Goal: Task Accomplishment & Management: Use online tool/utility

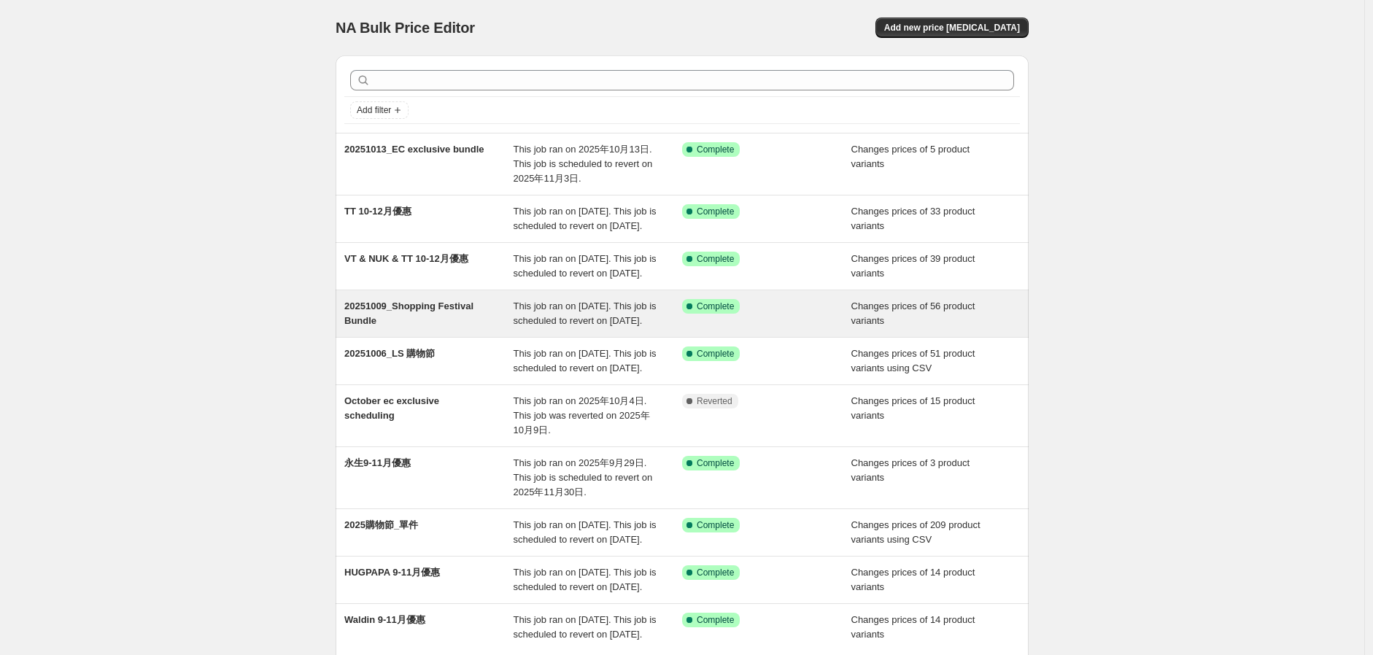
click at [563, 326] on span "This job ran on [DATE]. This job is scheduled to revert on [DATE]." at bounding box center [585, 314] width 143 height 26
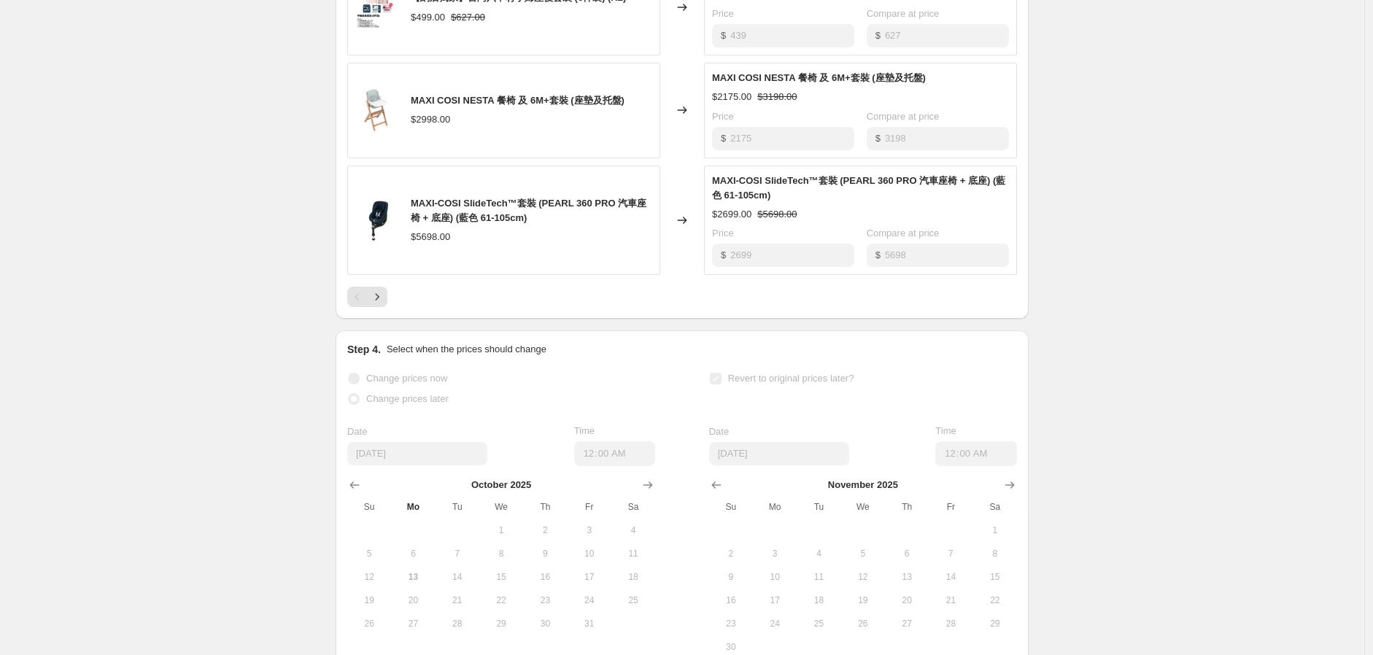
scroll to position [973, 0]
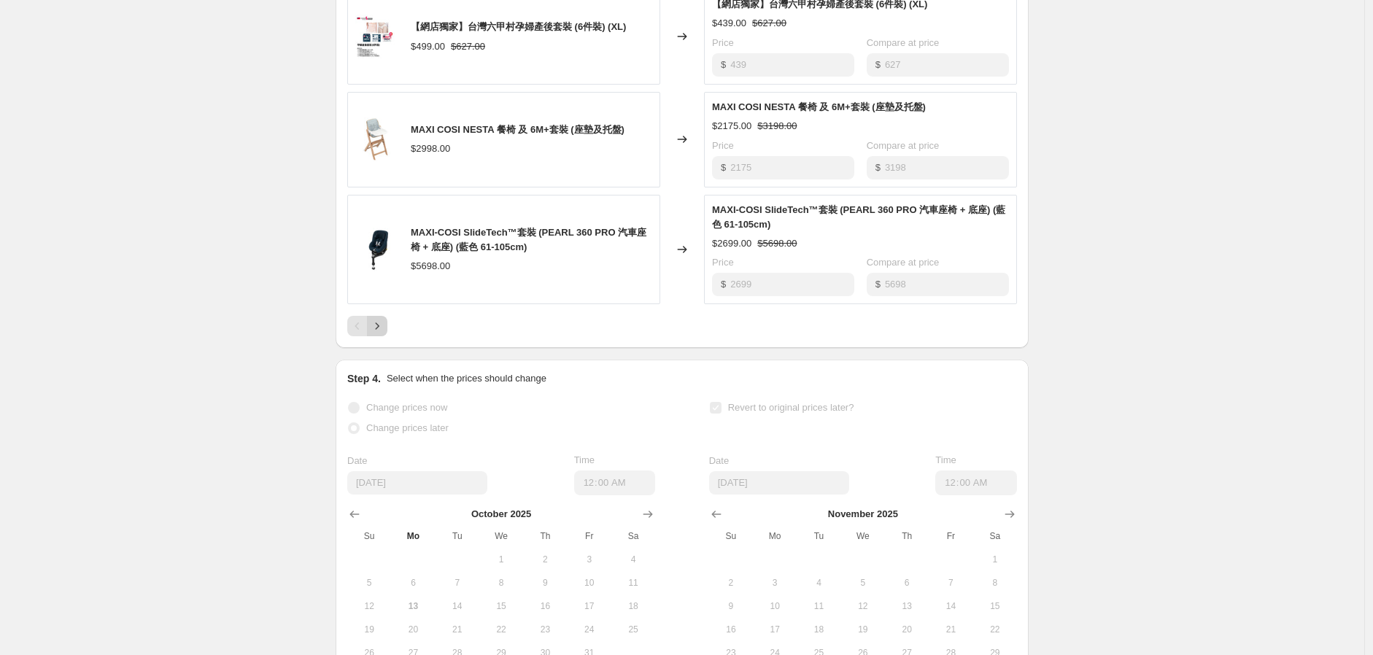
click at [383, 336] on button "Next" at bounding box center [377, 326] width 20 height 20
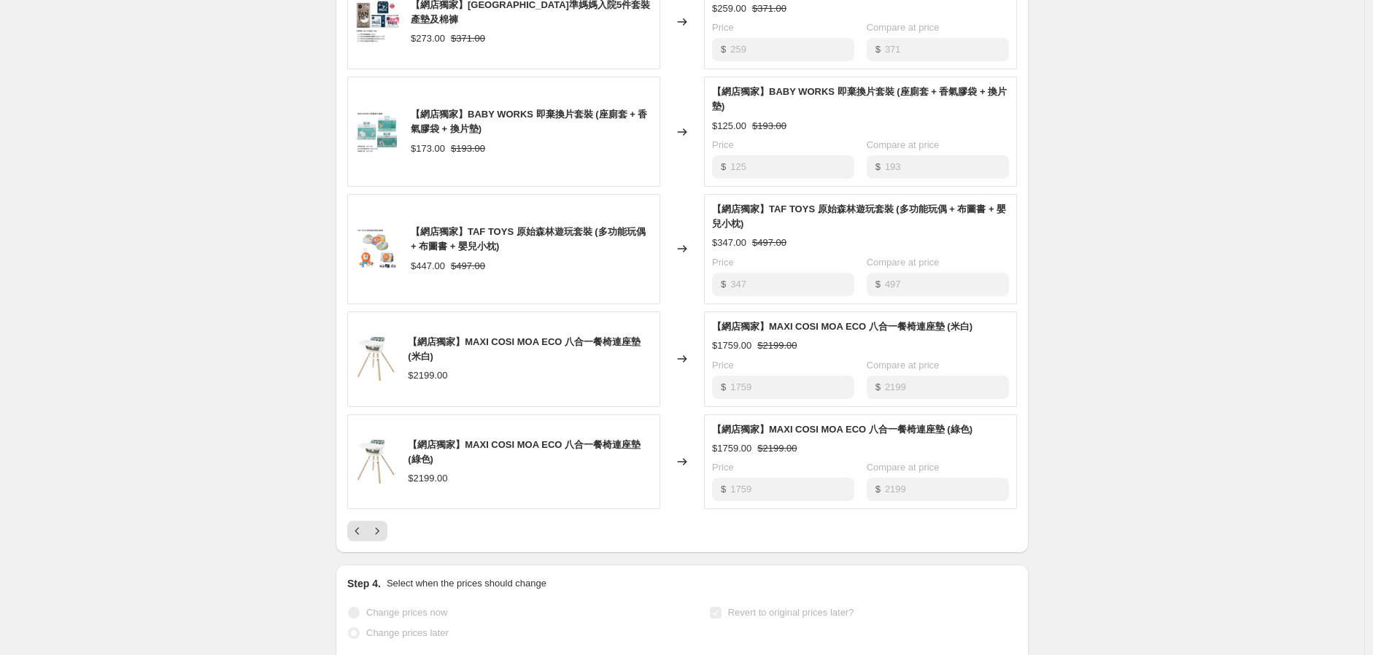
scroll to position [811, 0]
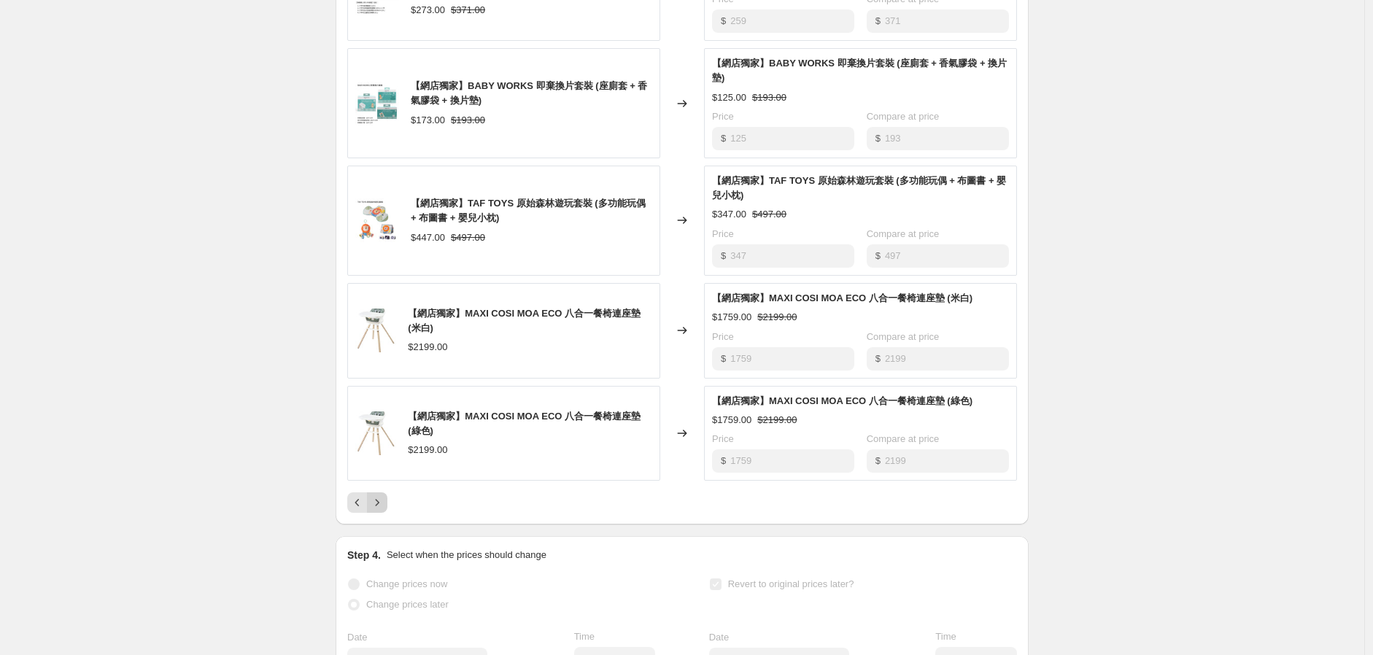
click at [385, 510] on icon "Next" at bounding box center [377, 502] width 15 height 15
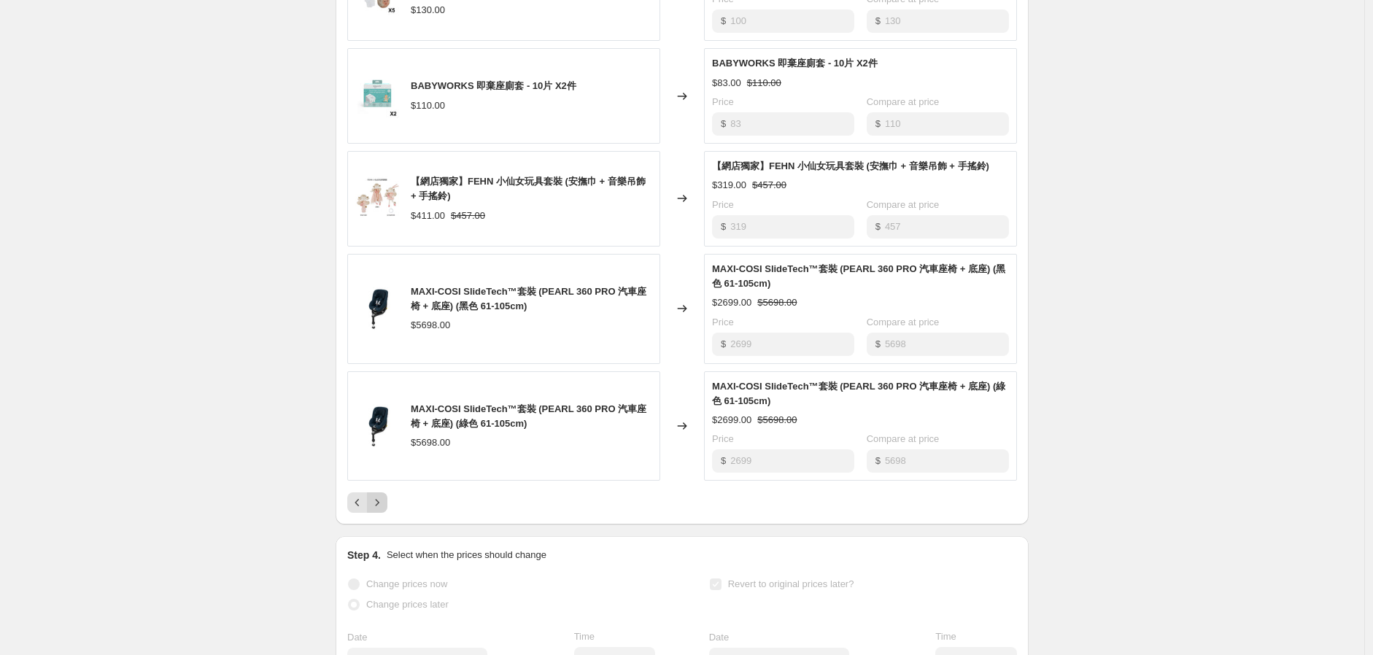
click at [385, 510] on icon "Next" at bounding box center [377, 502] width 15 height 15
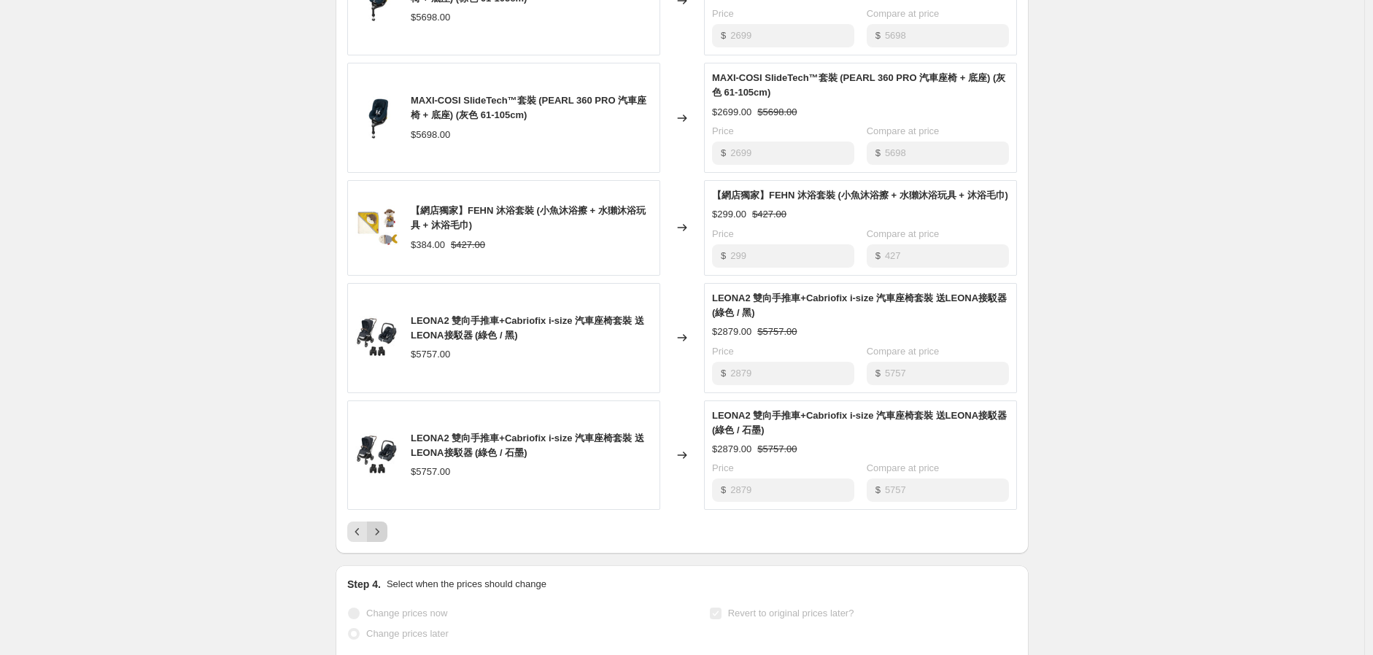
click at [387, 542] on button "Next" at bounding box center [377, 532] width 20 height 20
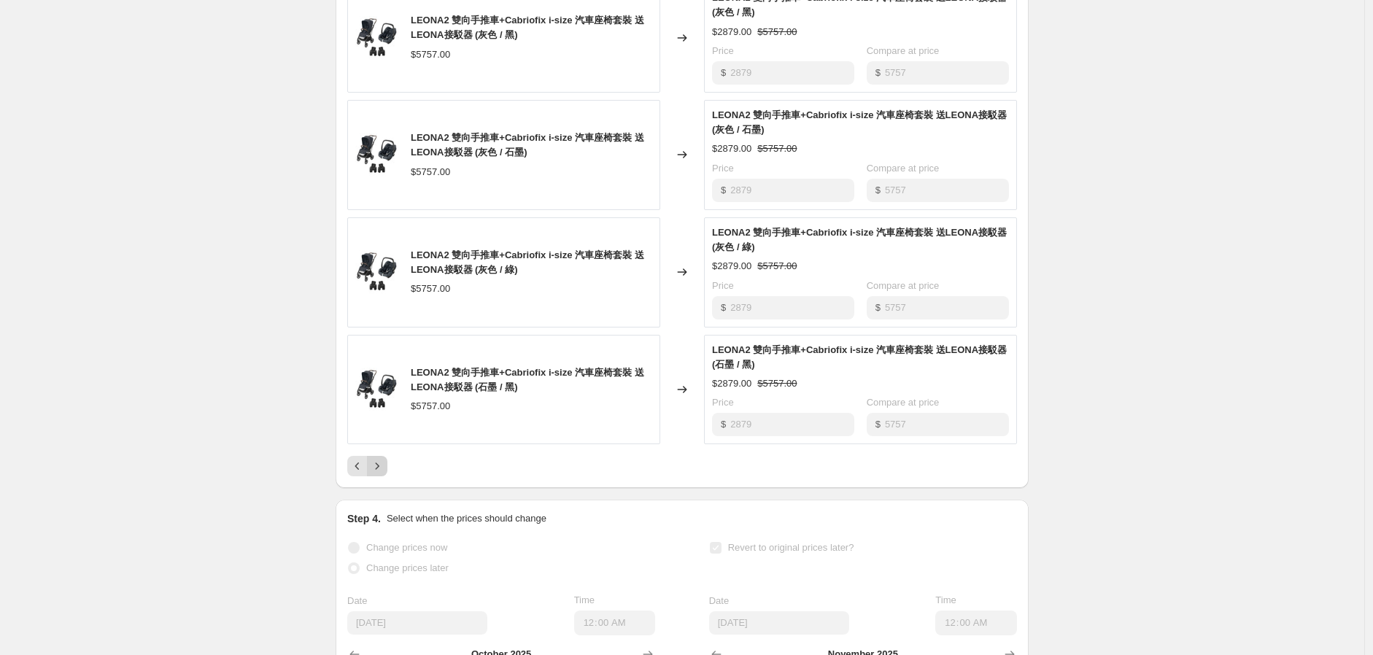
scroll to position [892, 0]
click at [379, 473] on icon "Next" at bounding box center [377, 465] width 15 height 15
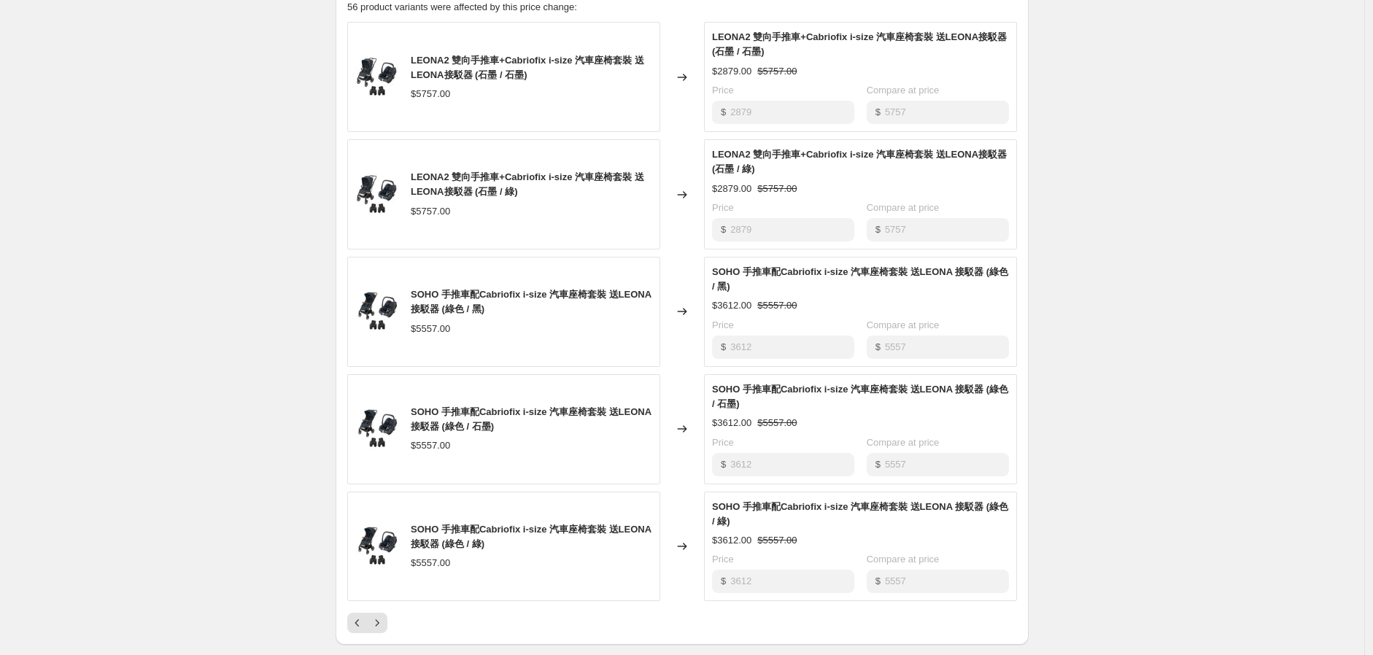
scroll to position [811, 0]
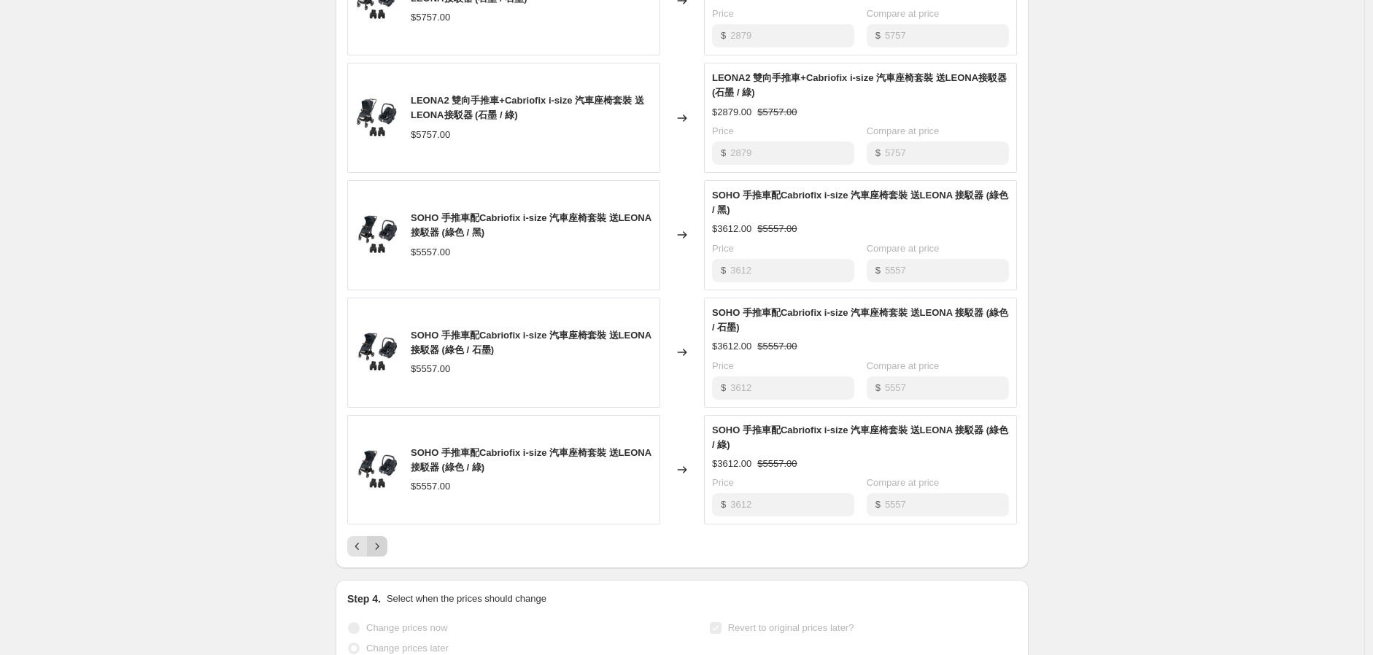
click at [385, 554] on icon "Next" at bounding box center [377, 546] width 15 height 15
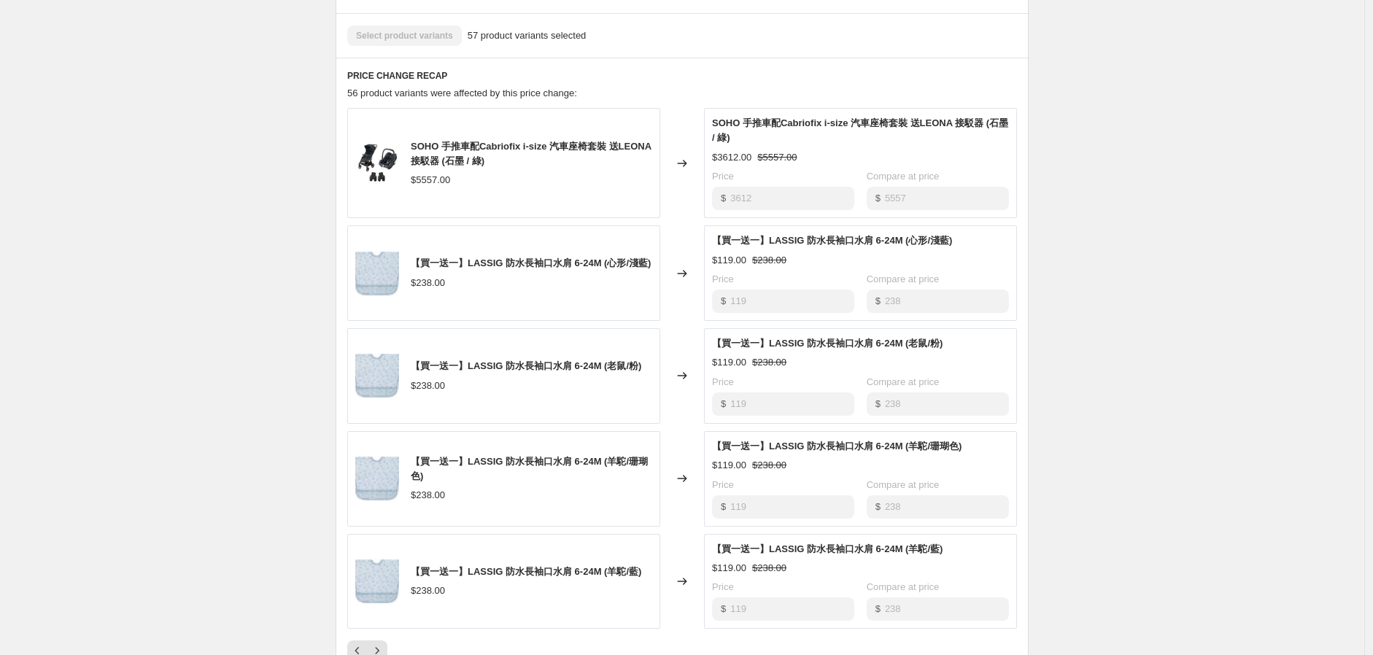
scroll to position [730, 0]
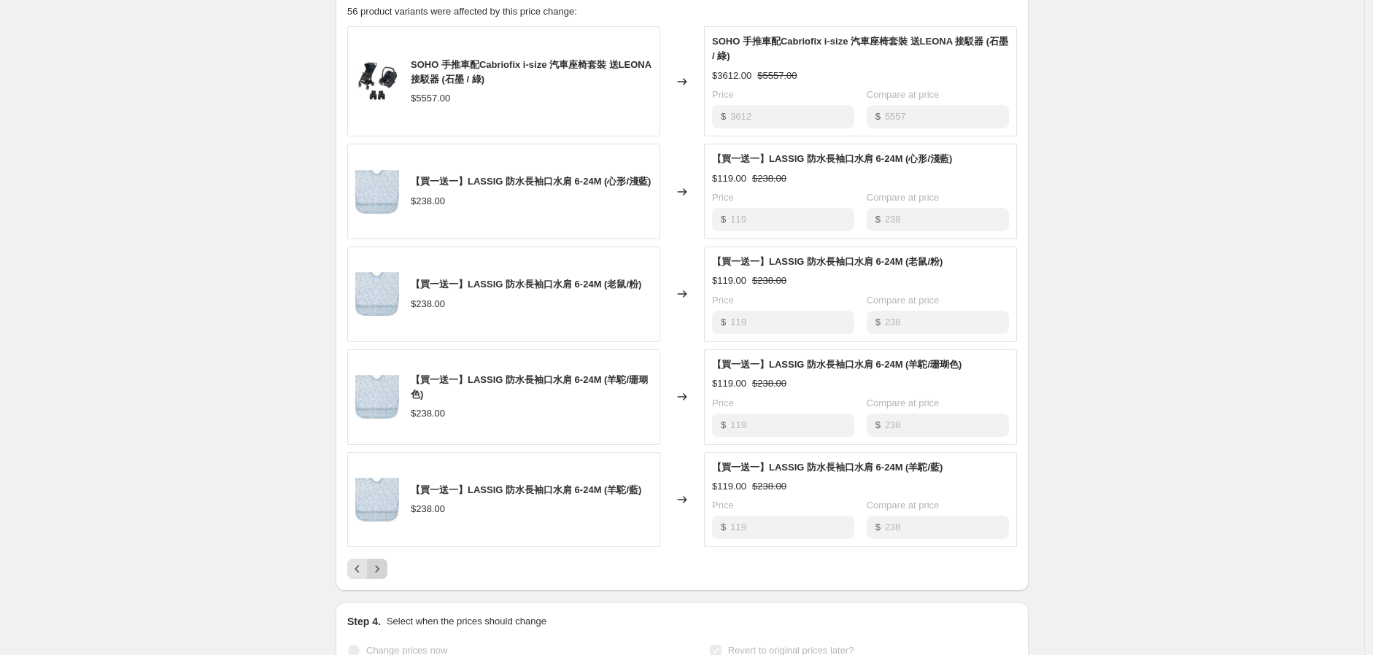
click at [384, 576] on icon "Next" at bounding box center [377, 569] width 15 height 15
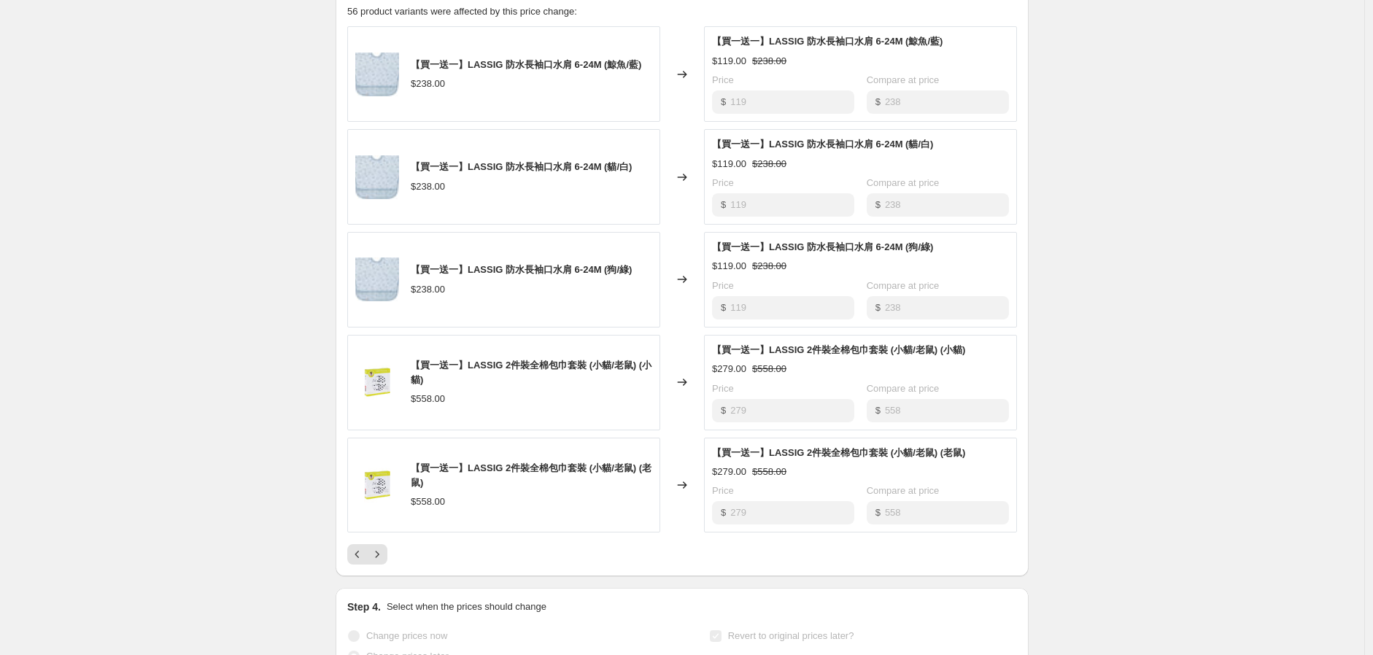
scroll to position [811, 0]
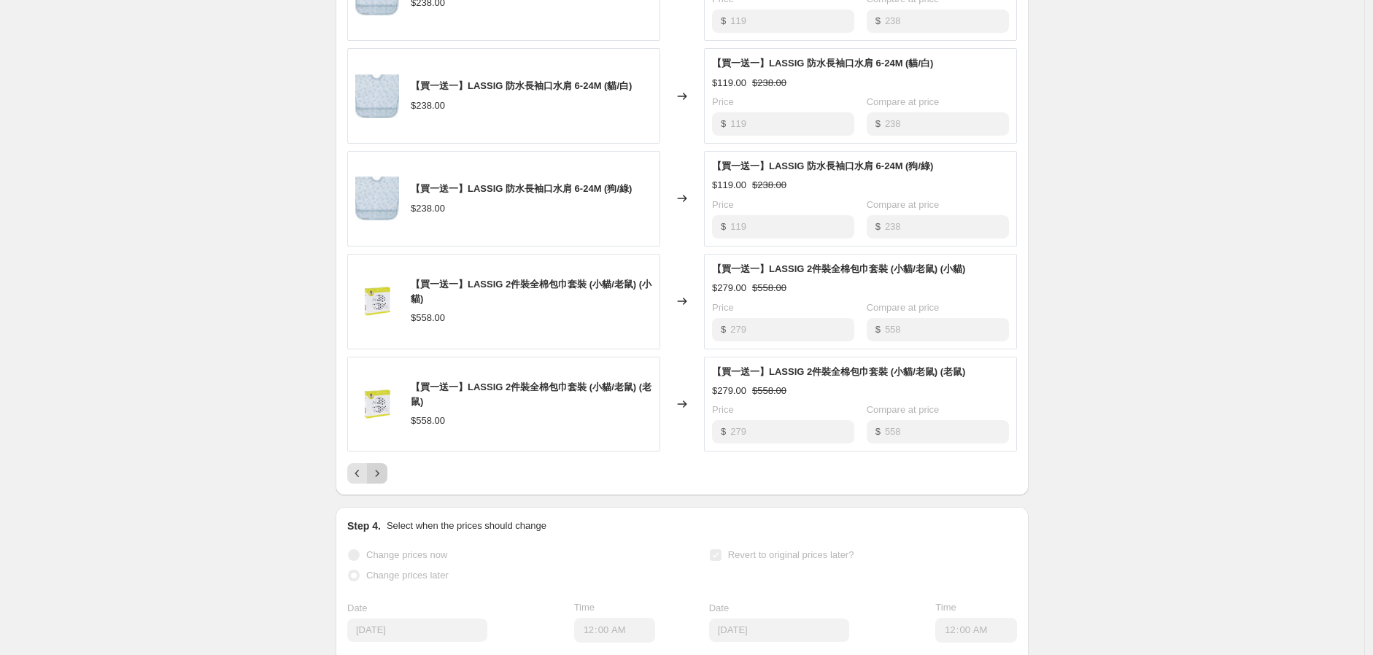
click at [385, 481] on icon "Next" at bounding box center [377, 473] width 15 height 15
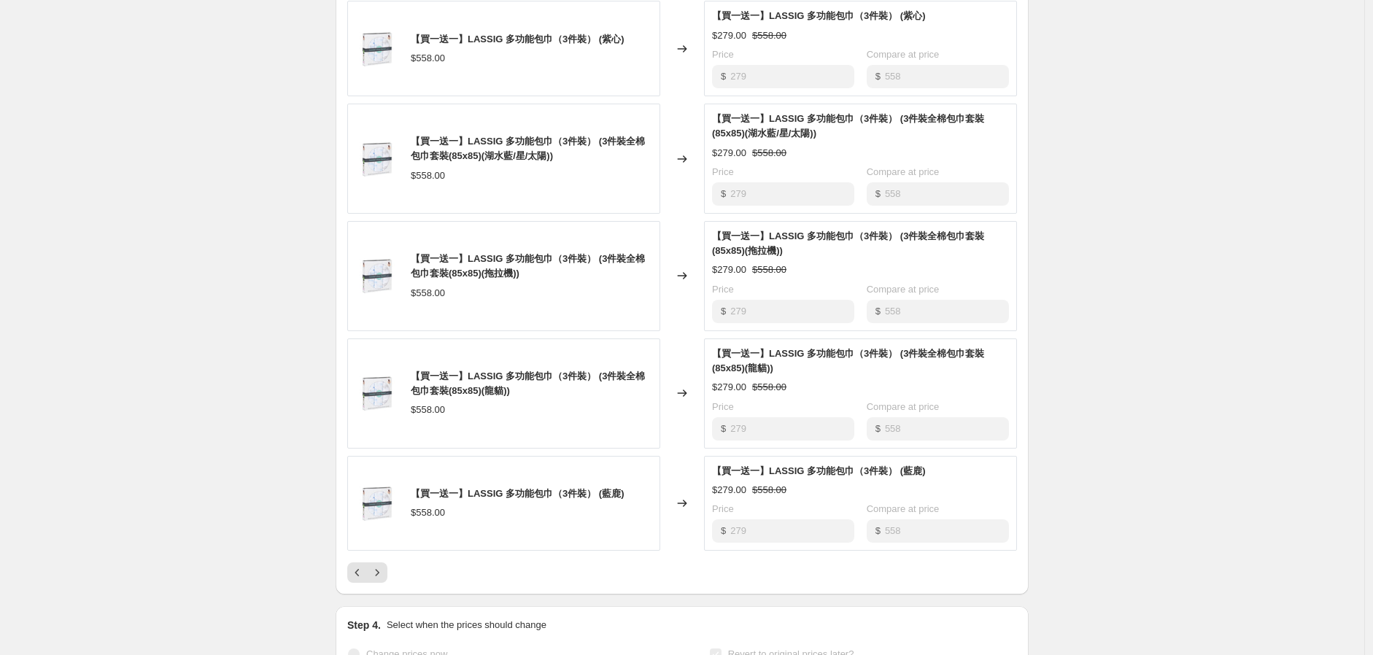
scroll to position [730, 0]
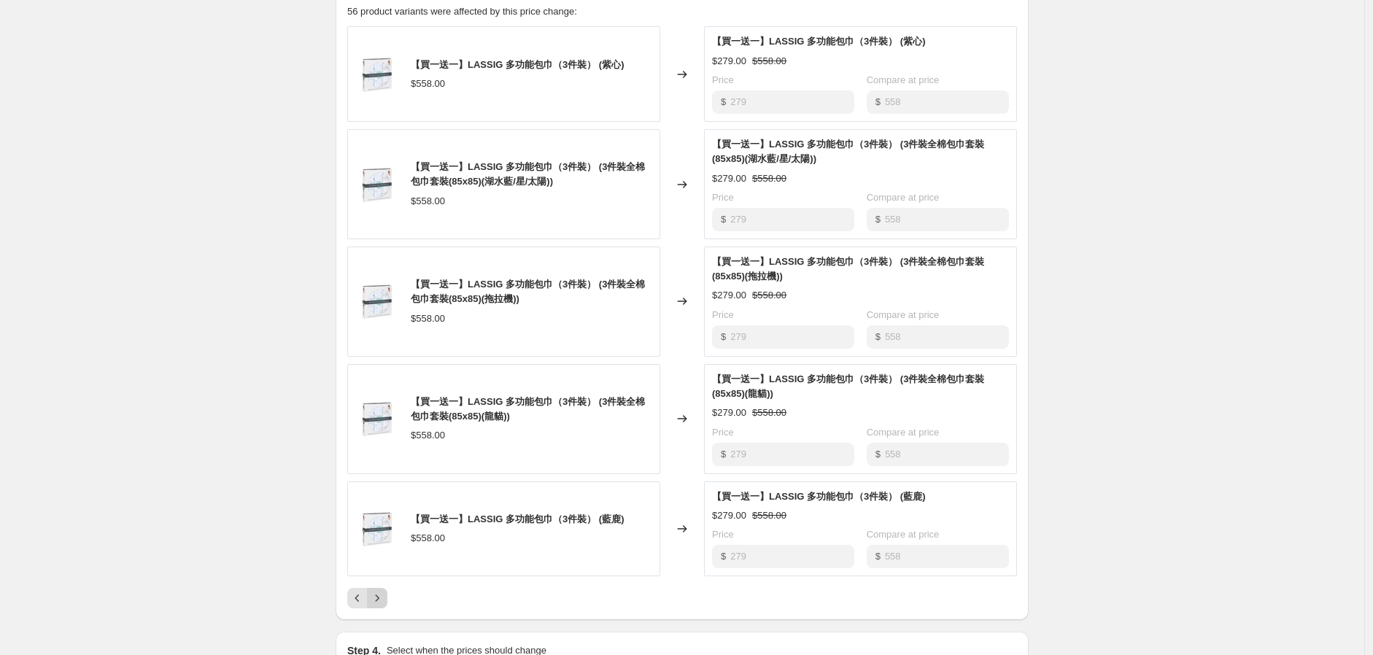
click at [374, 609] on button "Next" at bounding box center [377, 598] width 20 height 20
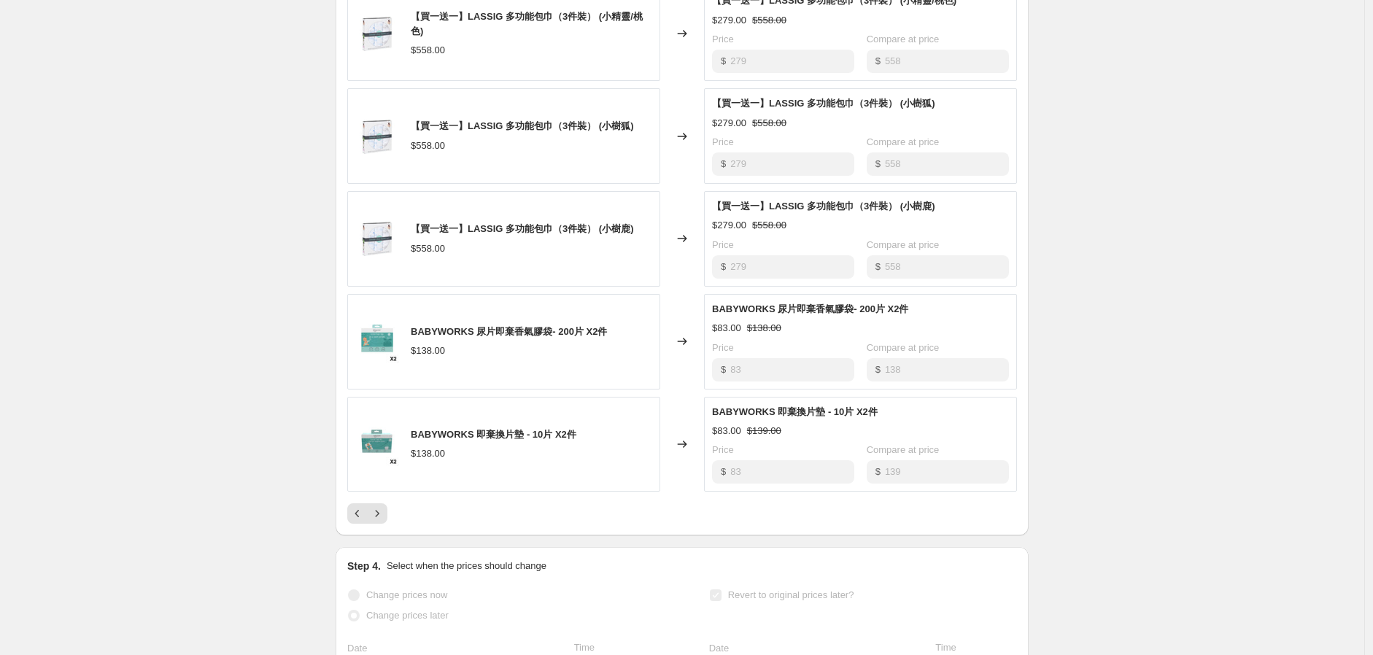
scroll to position [811, 0]
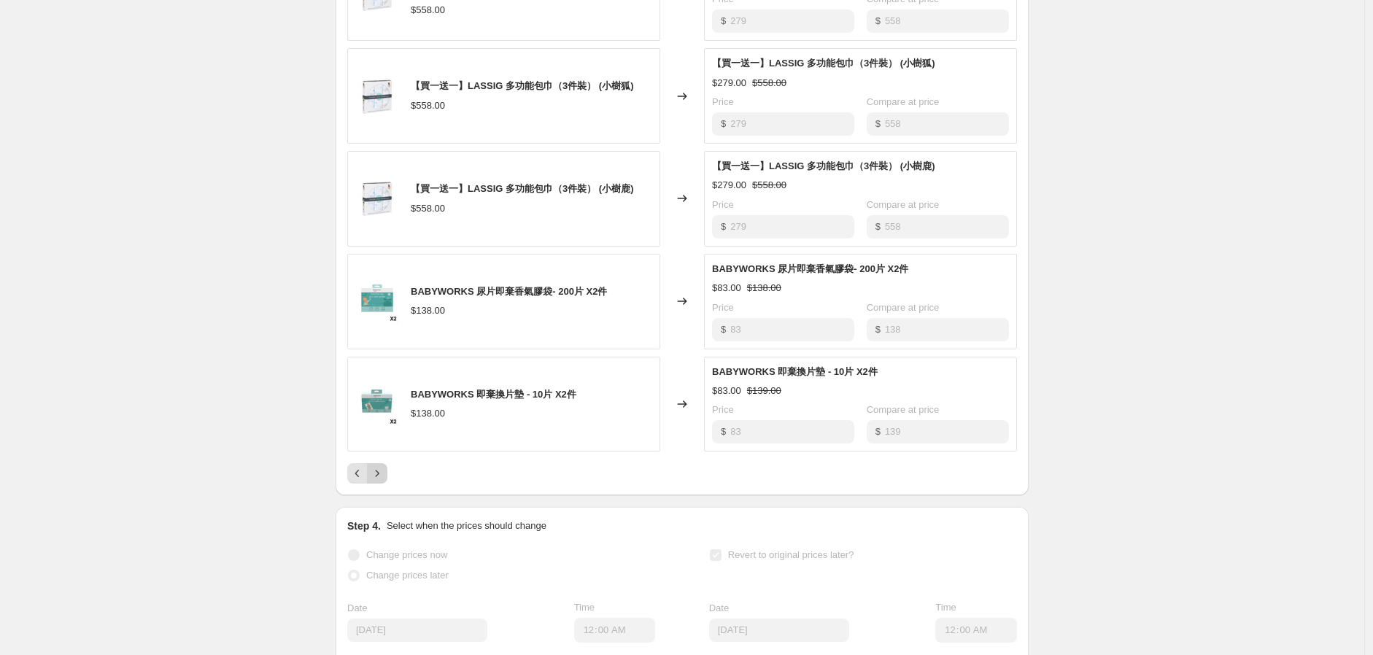
click at [387, 484] on div "Pagination" at bounding box center [377, 473] width 20 height 20
click at [385, 481] on icon "Next" at bounding box center [377, 473] width 15 height 15
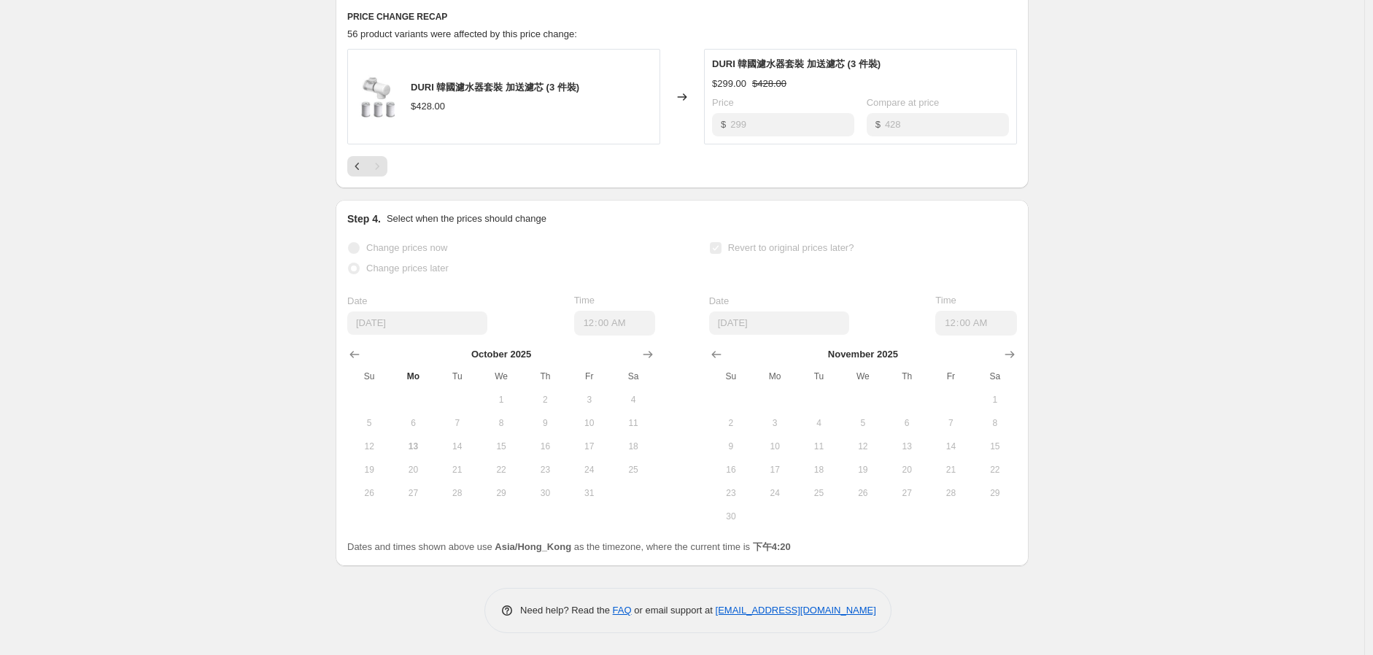
scroll to position [477, 0]
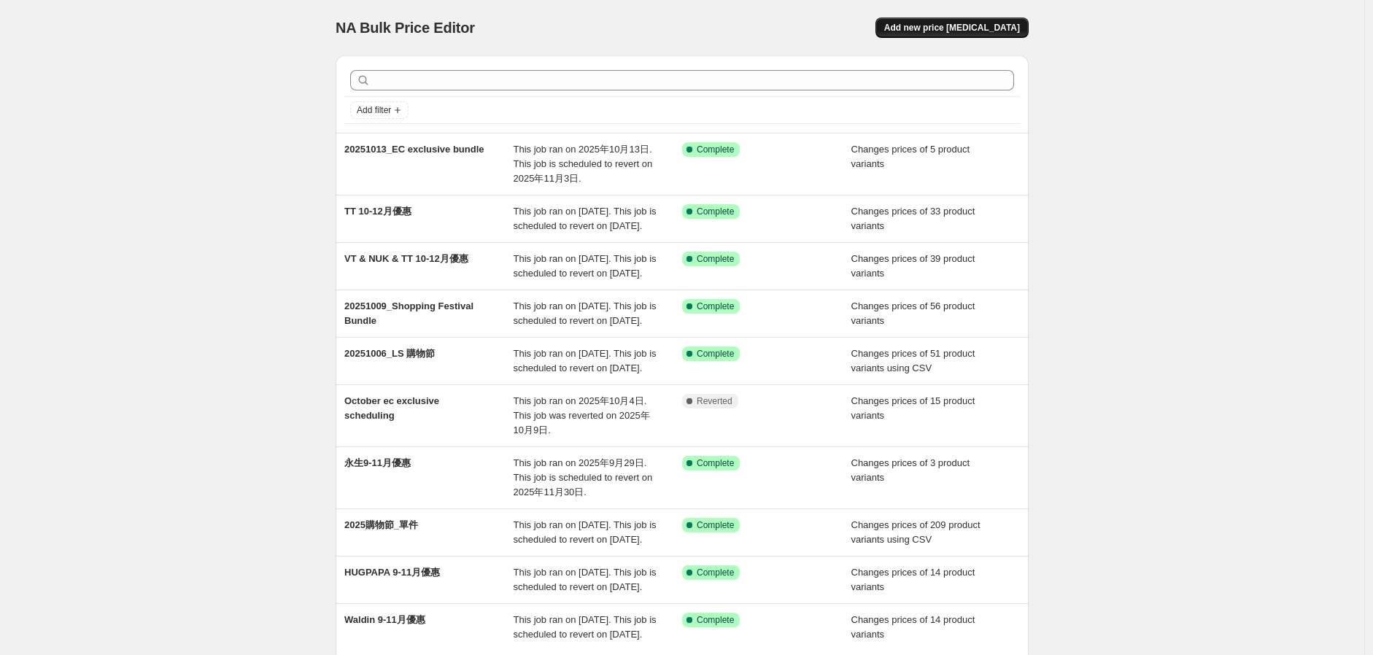
click at [983, 31] on span "Add new price [MEDICAL_DATA]" at bounding box center [952, 28] width 136 height 12
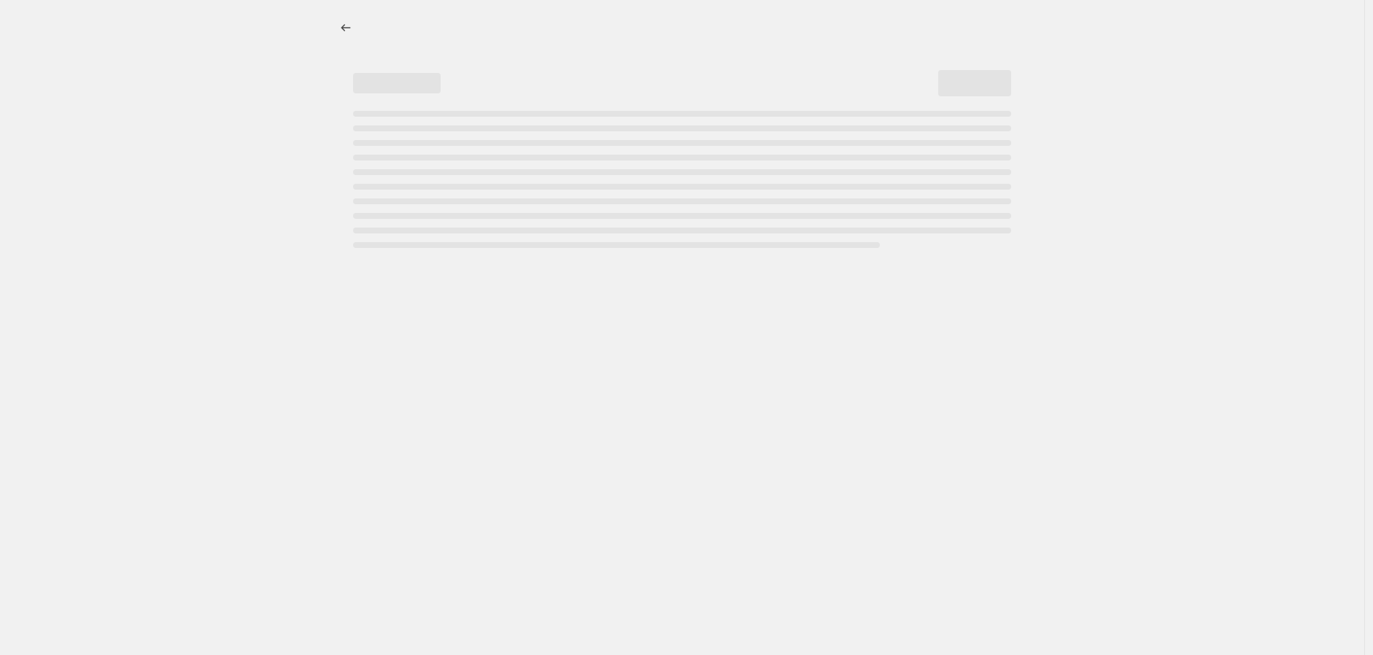
select select "percentage"
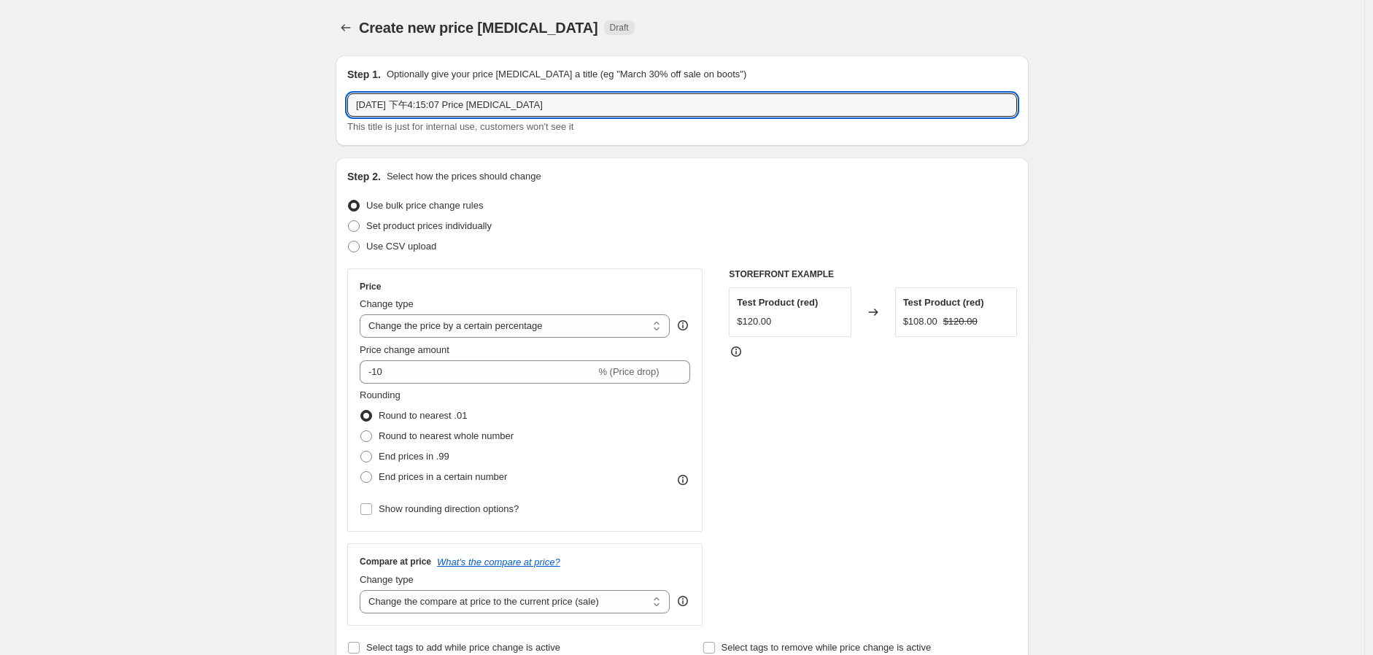
drag, startPoint x: 565, startPoint y: 104, endPoint x: 124, endPoint y: 164, distance: 445.6
type input "20251010_Shopping Festival Food"
click at [417, 236] on label "Use CSV upload" at bounding box center [391, 246] width 89 height 20
click at [349, 241] on input "Use CSV upload" at bounding box center [348, 241] width 1 height 1
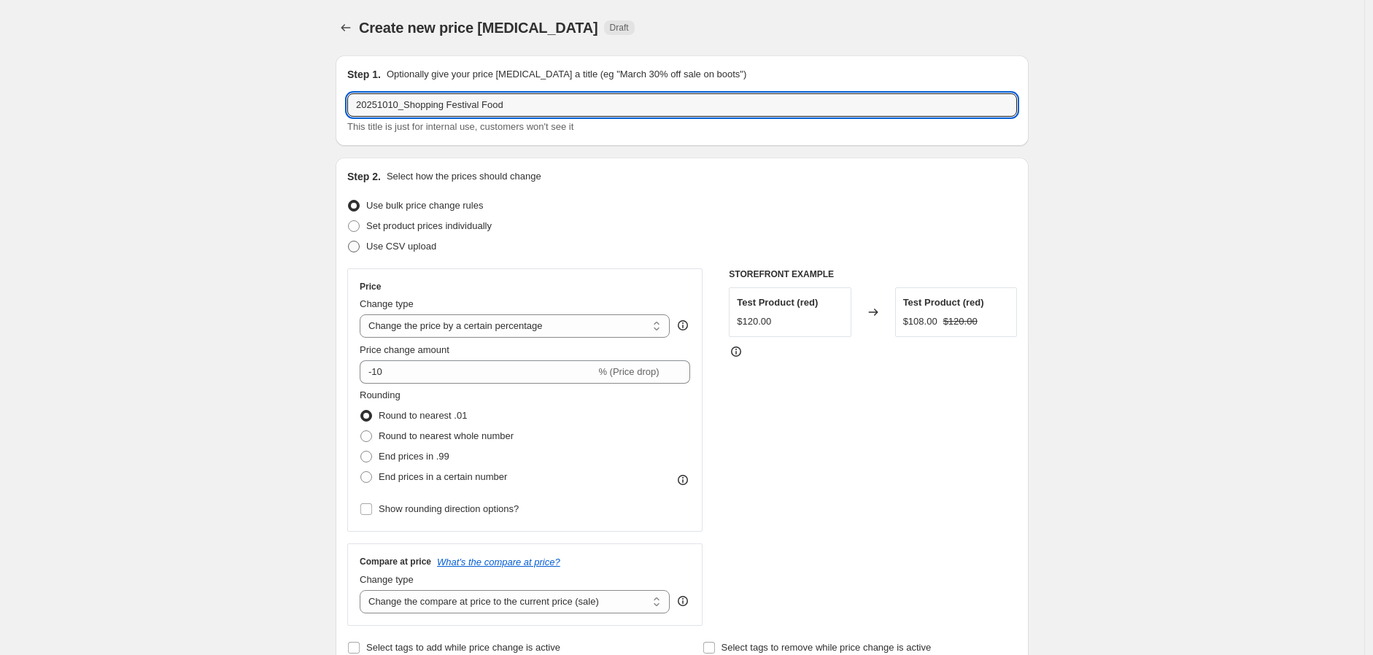
radio input "true"
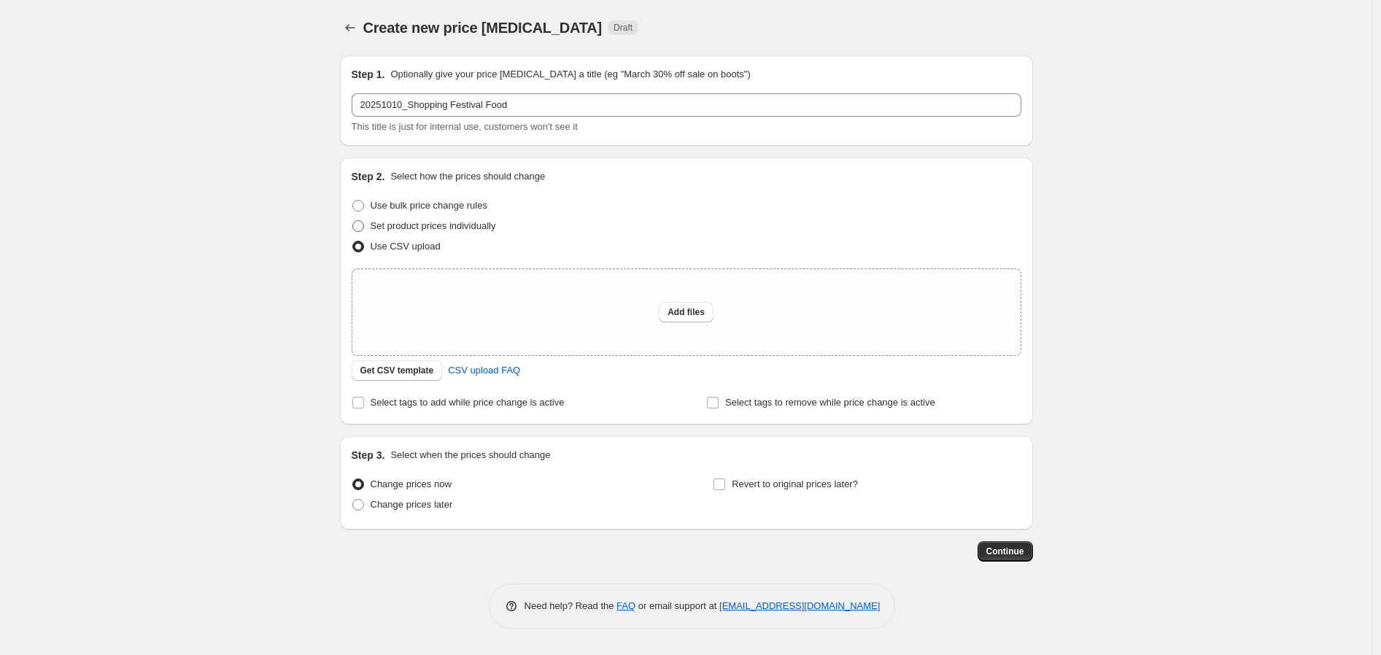
click at [417, 228] on span "Set product prices individually" at bounding box center [433, 225] width 125 height 11
click at [353, 221] on input "Set product prices individually" at bounding box center [352, 220] width 1 height 1
radio input "true"
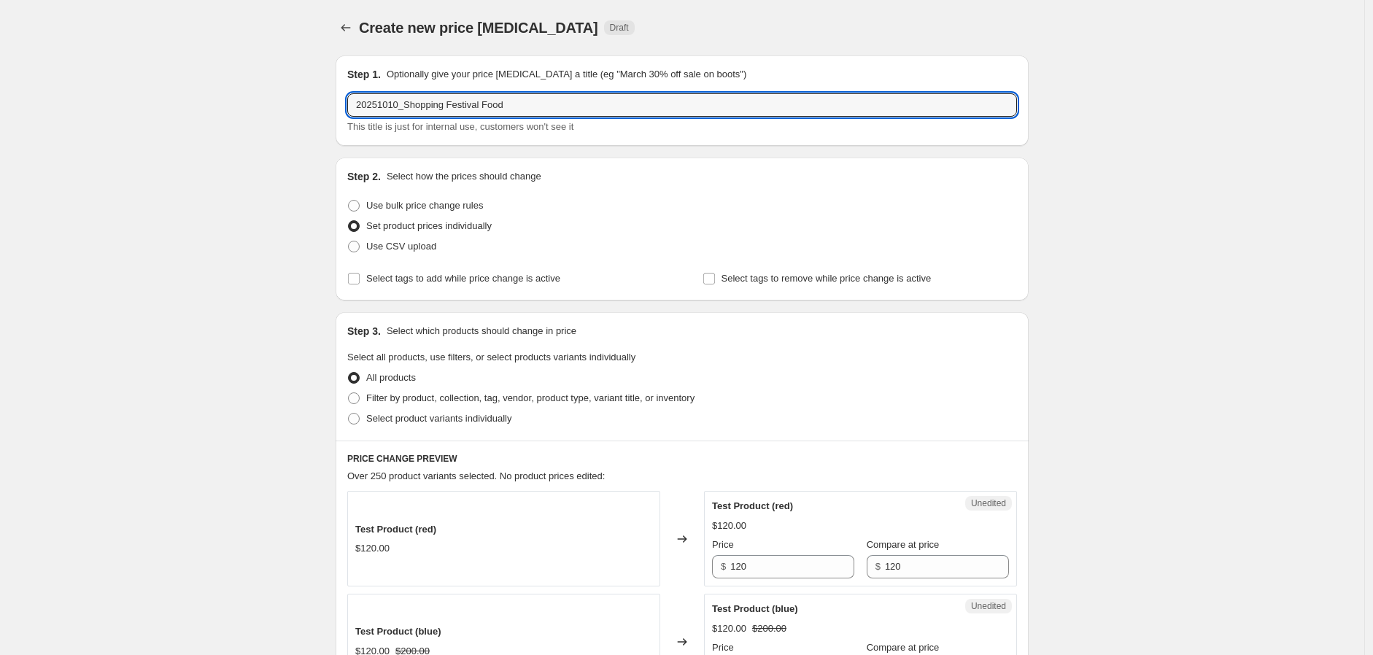
drag, startPoint x: 512, startPoint y: 101, endPoint x: 325, endPoint y: 119, distance: 187.7
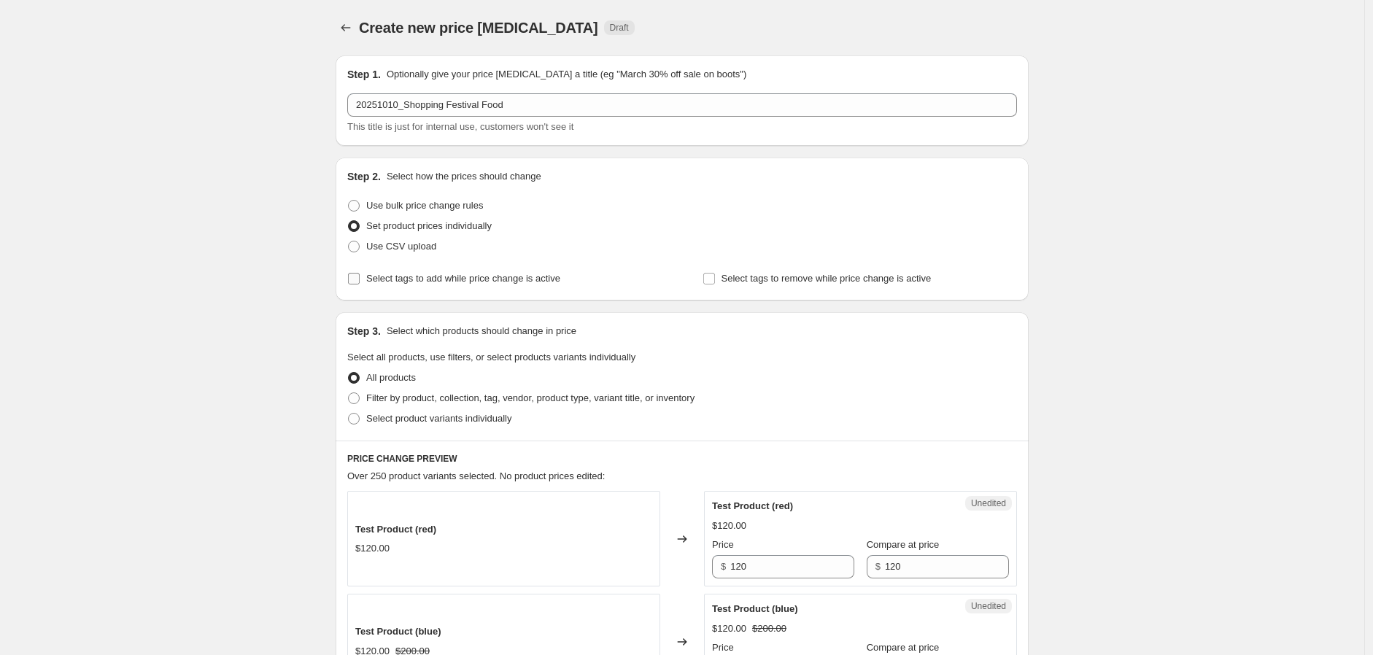
click at [377, 280] on span "Select tags to add while price change is active" at bounding box center [463, 278] width 194 height 11
click at [358, 280] on input "Select tags to add while price change is active" at bounding box center [354, 279] width 12 height 12
checkbox input "true"
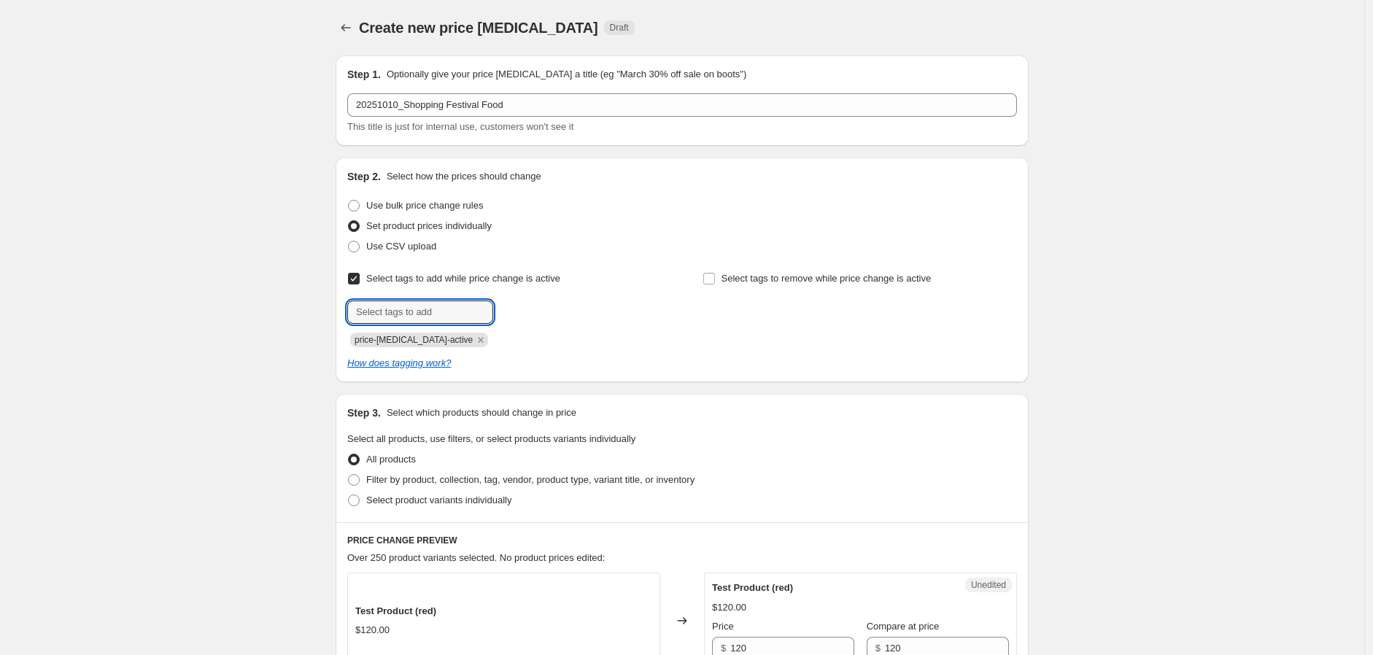
drag, startPoint x: 309, startPoint y: 327, endPoint x: 320, endPoint y: 334, distance: 13.2
click at [474, 333] on icon "Remove price-change-job-active" at bounding box center [480, 339] width 13 height 13
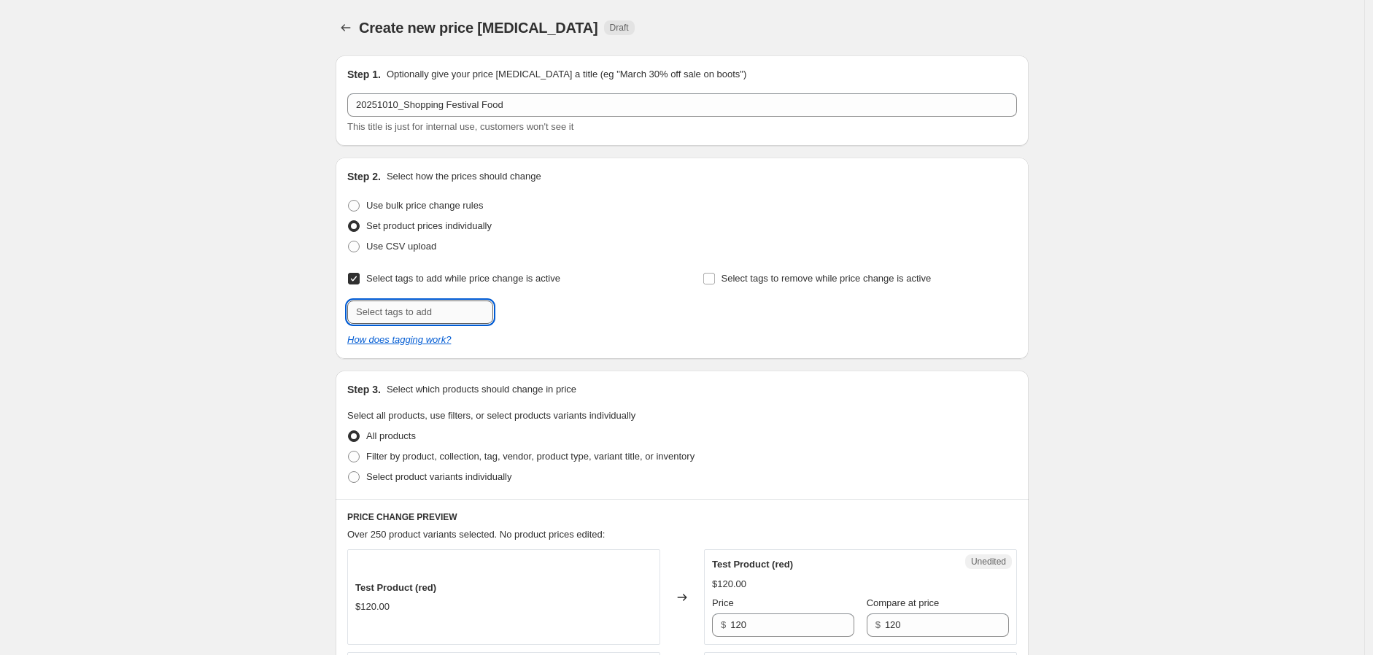
click at [449, 312] on input "text" at bounding box center [420, 312] width 146 height 23
type input "2025購物節"
click at [563, 312] on span "2025購物節" at bounding box center [548, 311] width 46 height 10
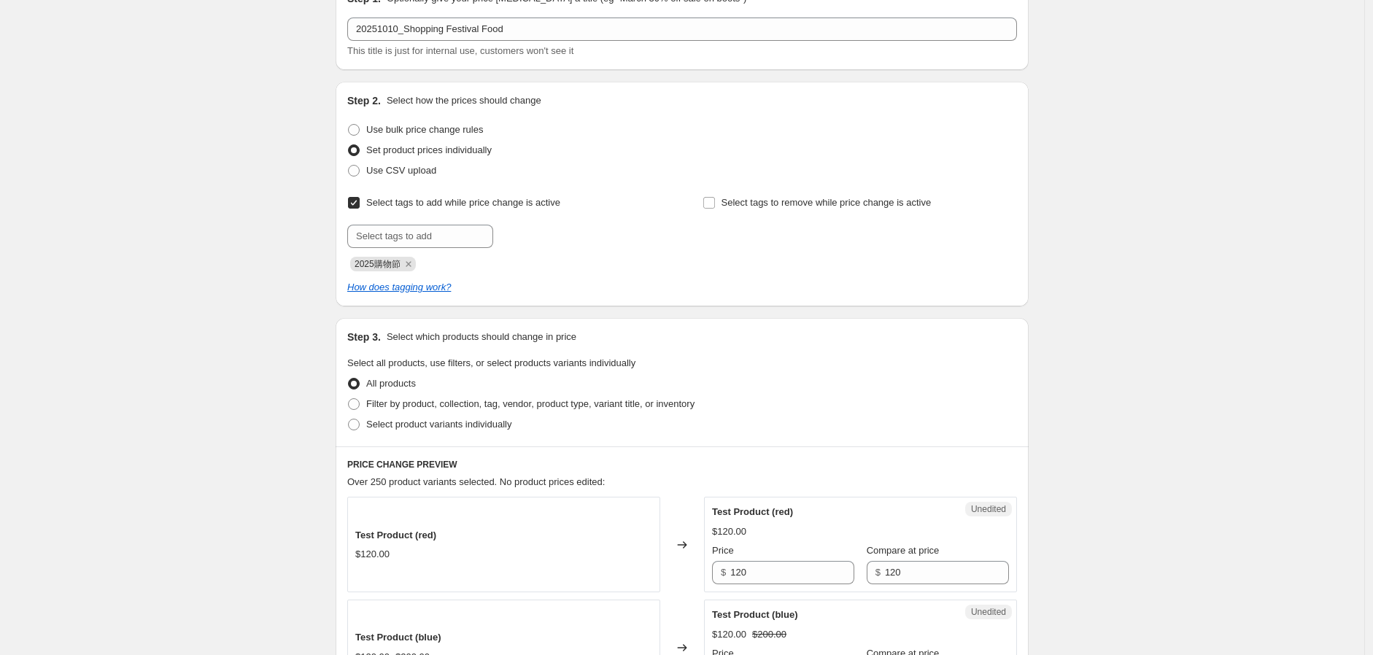
scroll to position [162, 0]
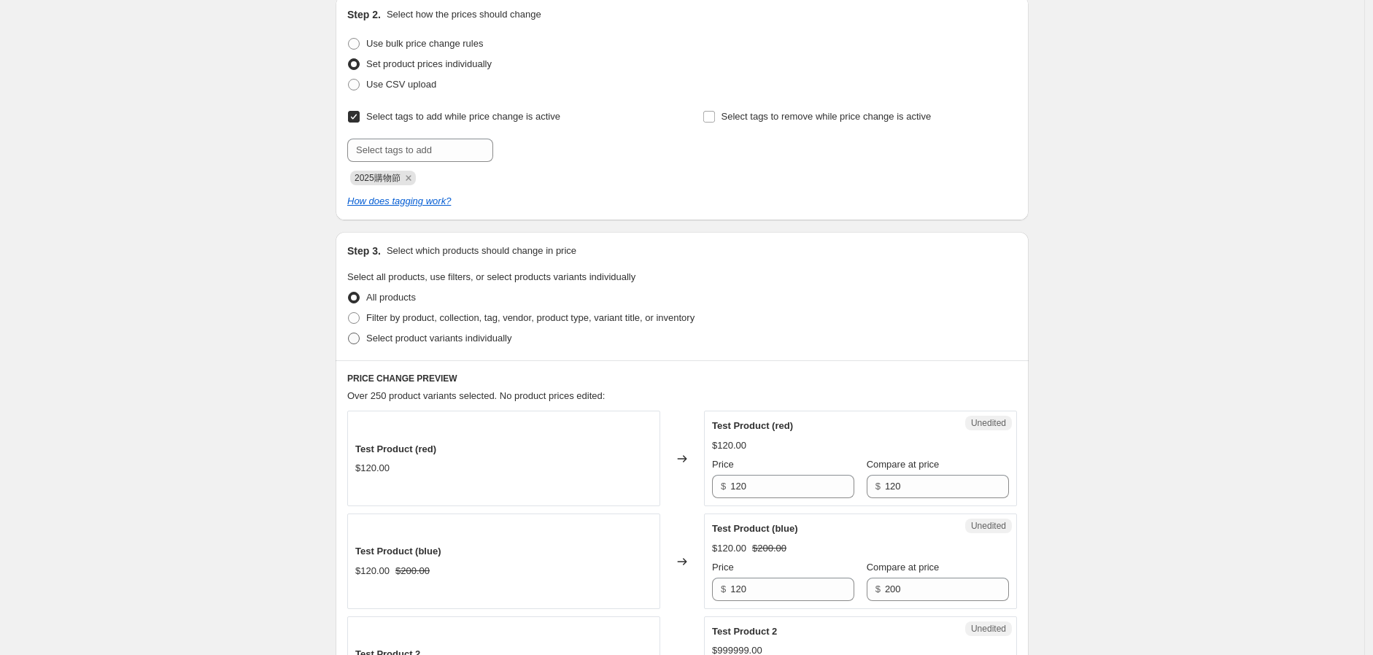
click at [433, 334] on span "Select product variants individually" at bounding box center [438, 338] width 145 height 11
click at [349, 333] on input "Select product variants individually" at bounding box center [348, 333] width 1 height 1
radio input "true"
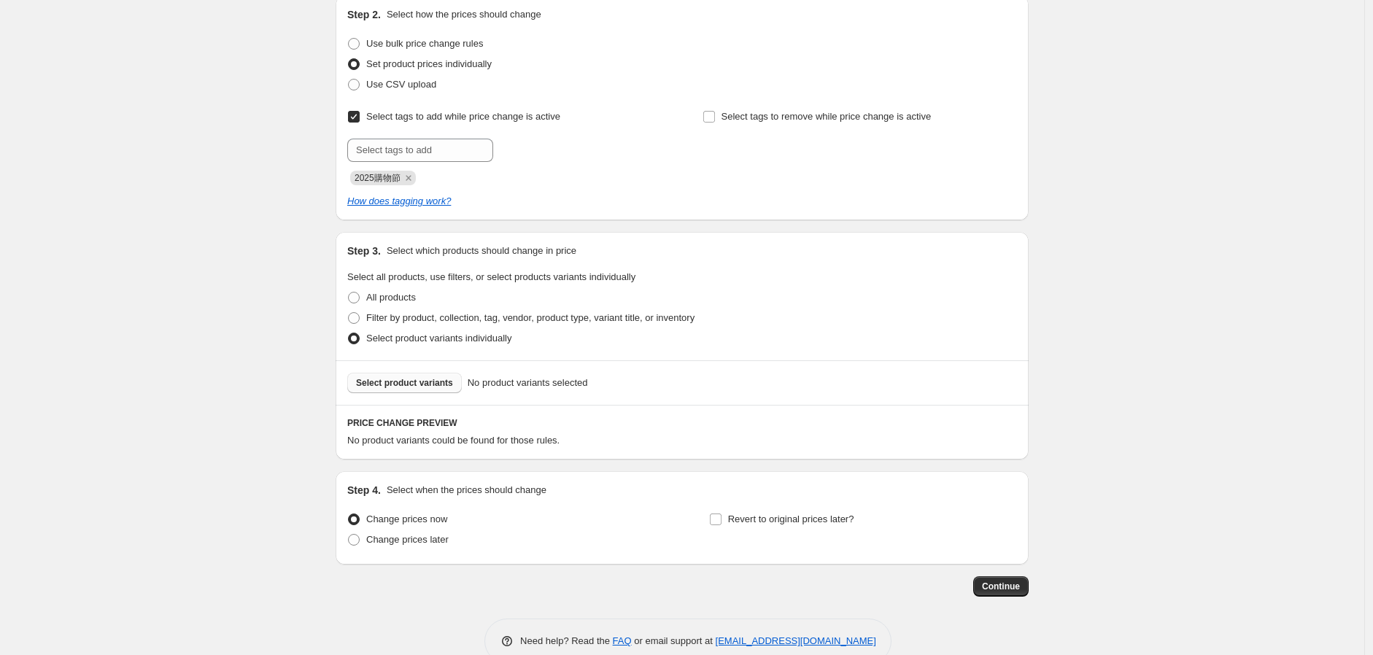
click at [410, 387] on span "Select product variants" at bounding box center [404, 383] width 97 height 12
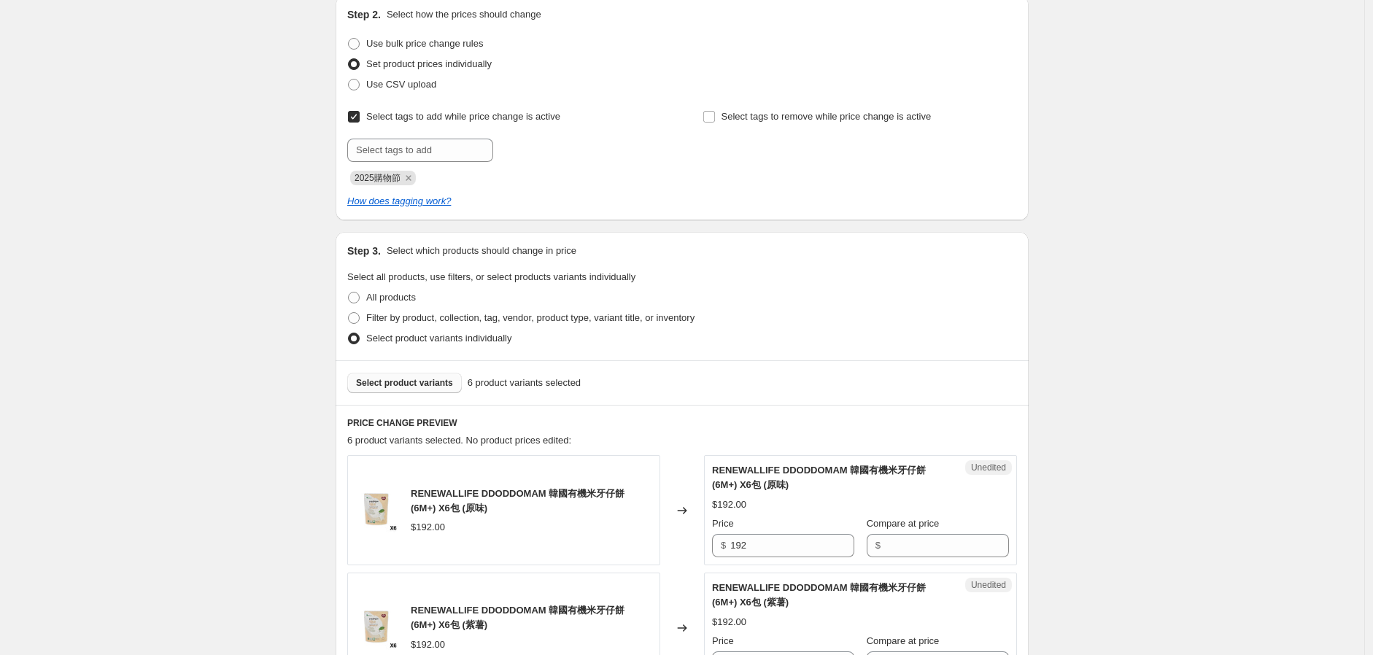
click at [424, 378] on span "Select product variants" at bounding box center [404, 383] width 97 height 12
click at [414, 382] on span "Select product variants" at bounding box center [404, 383] width 97 height 12
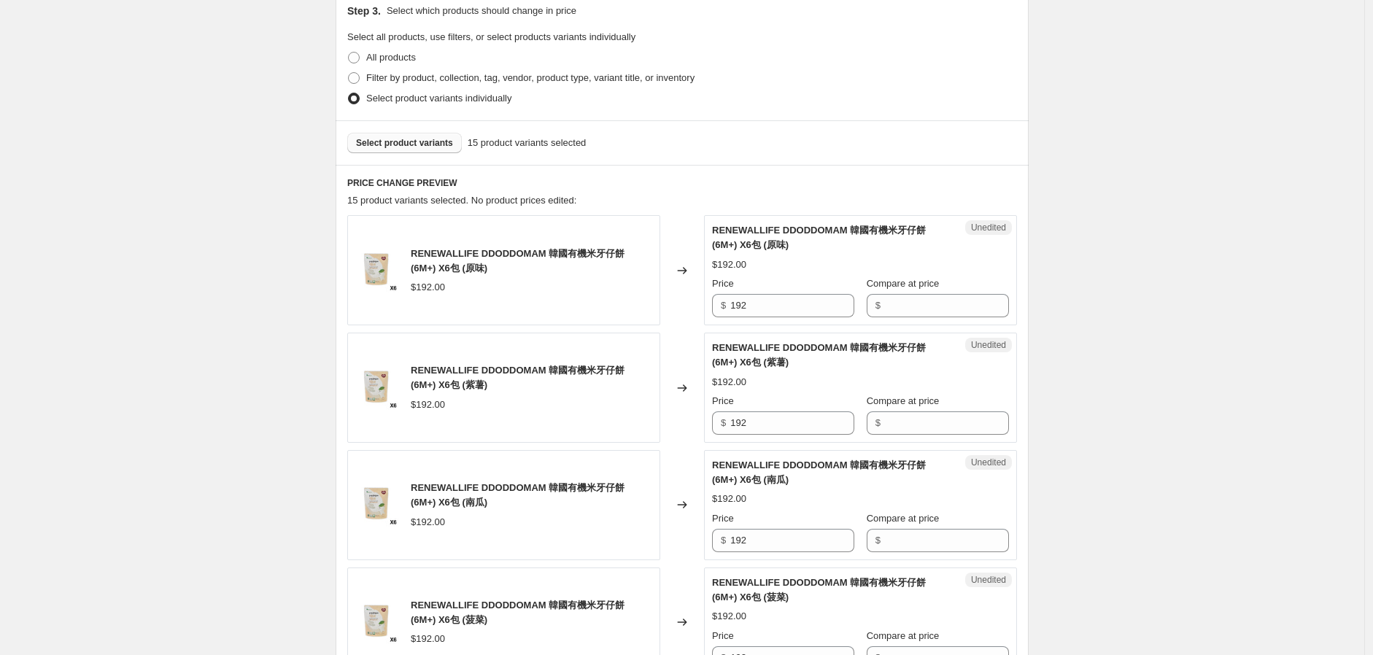
scroll to position [405, 0]
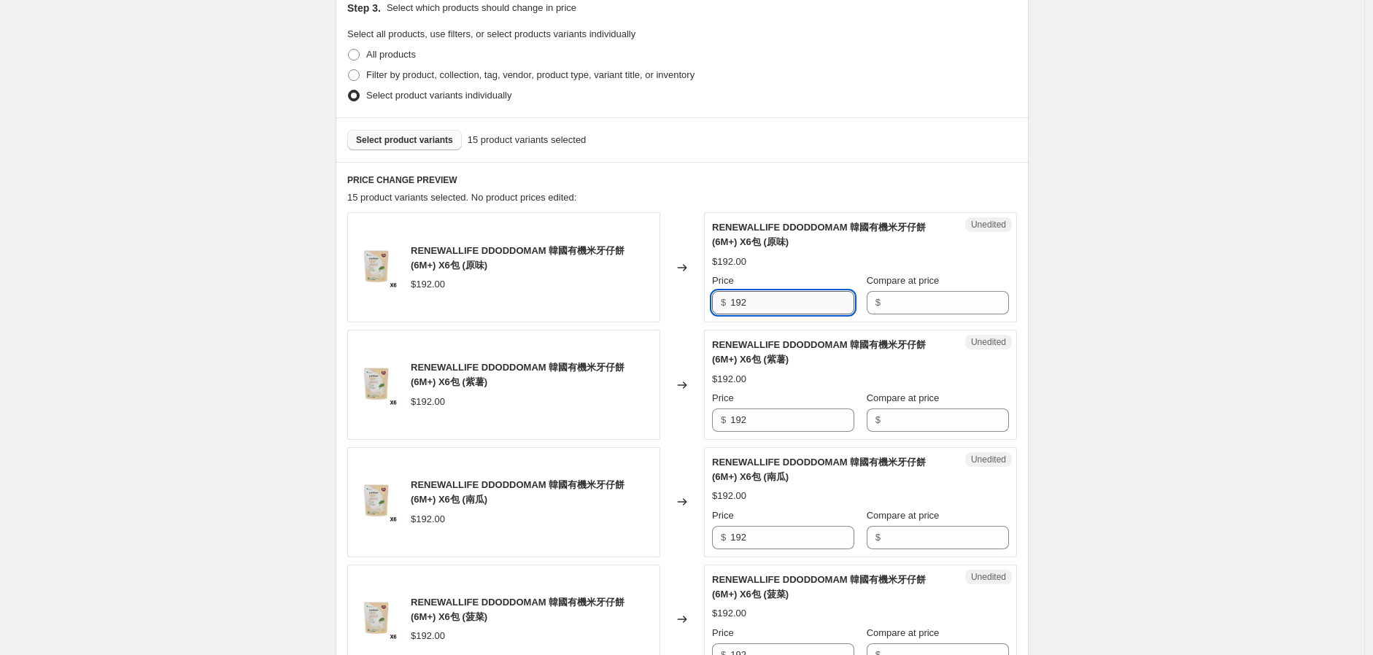
drag, startPoint x: 816, startPoint y: 302, endPoint x: 746, endPoint y: 313, distance: 70.9
click at [670, 308] on div "RENEWALLIFE DDODDOMAM 韓國有機米牙仔餅 (6M+) X6包 (原味) $192.00 Changed to Unedited RENEW…" at bounding box center [682, 267] width 670 height 110
click at [934, 298] on input "Compare at price" at bounding box center [947, 302] width 124 height 23
paste input "192"
type input "192"
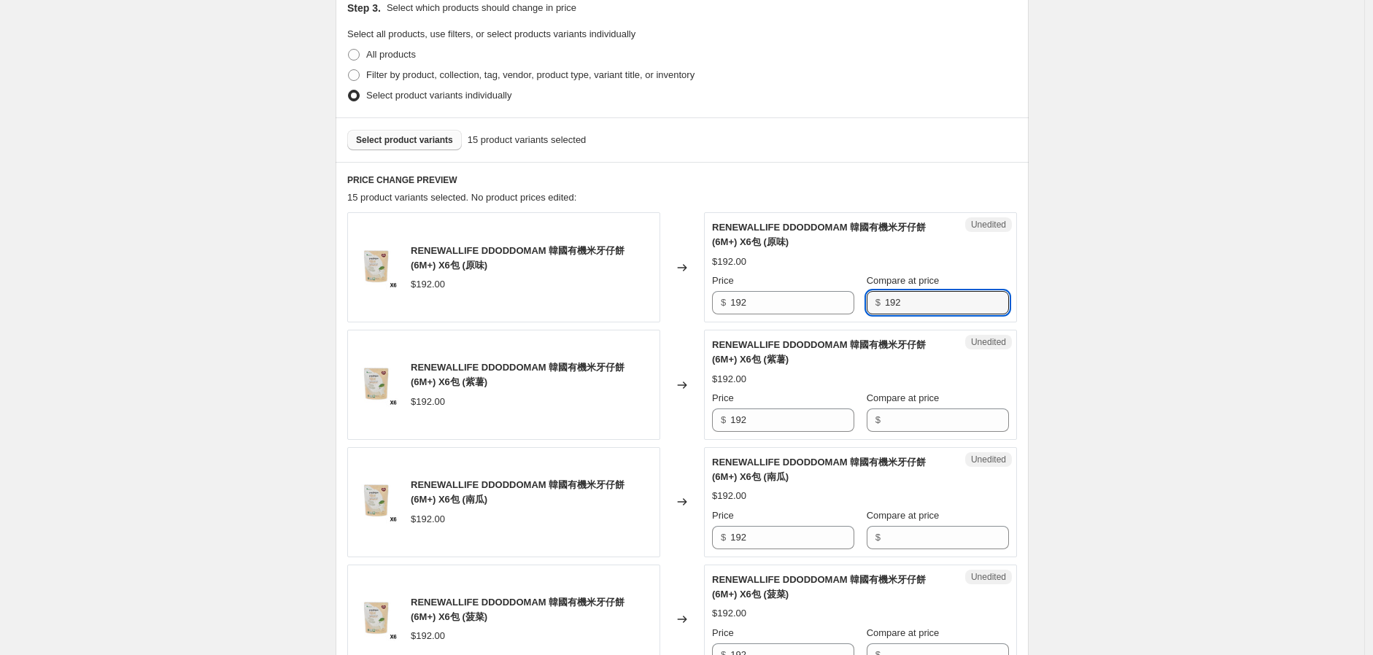
click at [917, 404] on label "Compare at price" at bounding box center [903, 398] width 73 height 15
click at [917, 409] on input "Compare at price" at bounding box center [947, 420] width 124 height 23
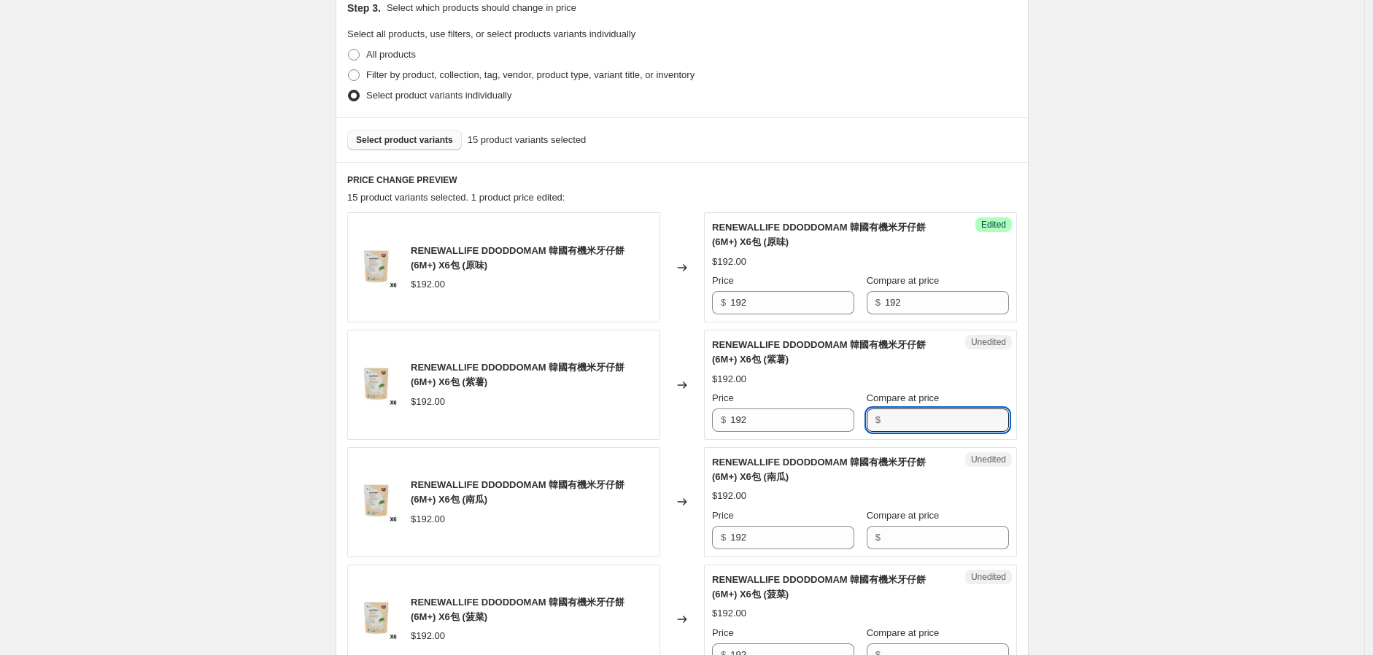
paste input "192"
type input "192"
drag, startPoint x: 907, startPoint y: 543, endPoint x: 909, endPoint y: 562, distance: 19.1
click at [906, 543] on input "Compare at price" at bounding box center [947, 537] width 124 height 23
paste input "192"
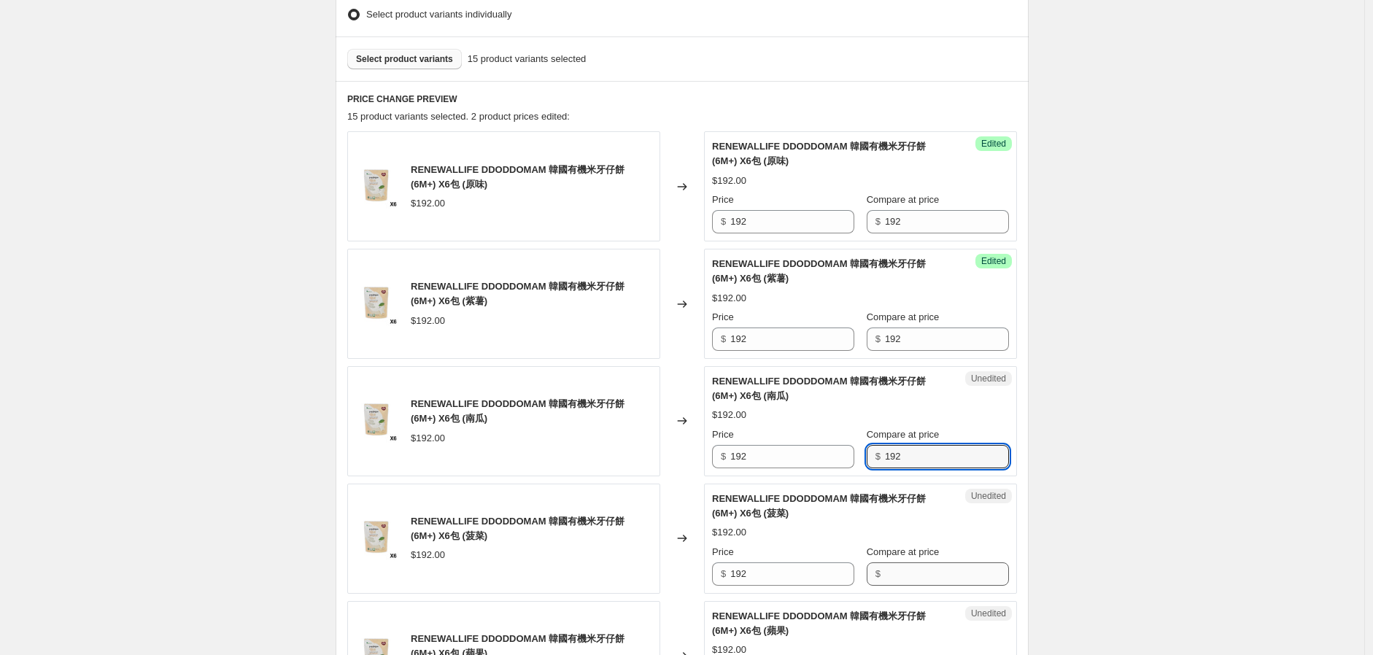
type input "192"
click at [920, 571] on input "Compare at price" at bounding box center [947, 574] width 124 height 23
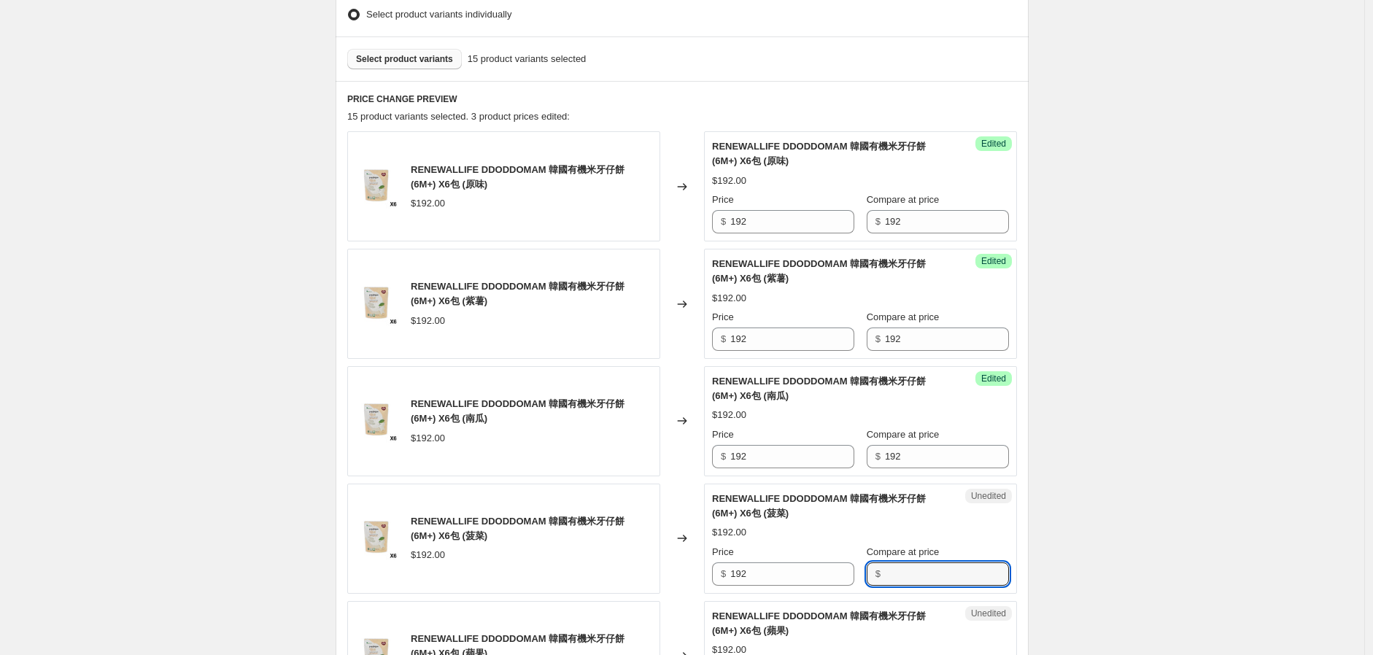
paste input "192"
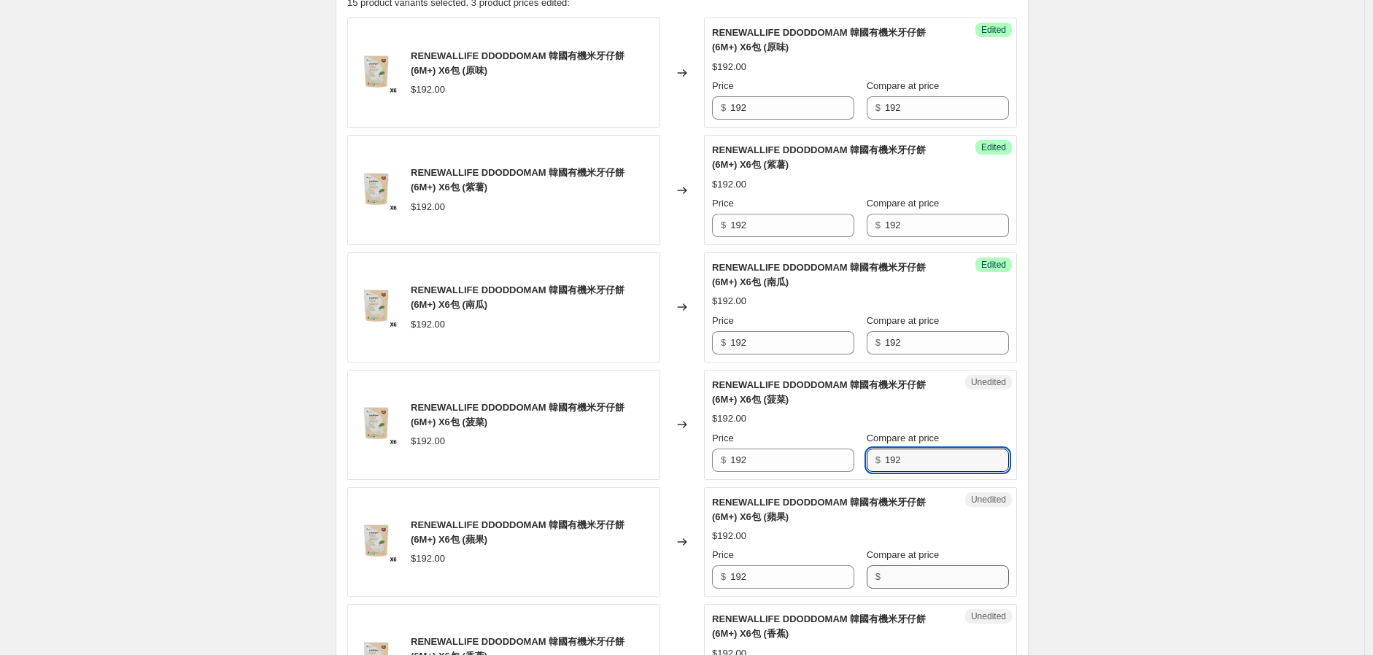
scroll to position [648, 0]
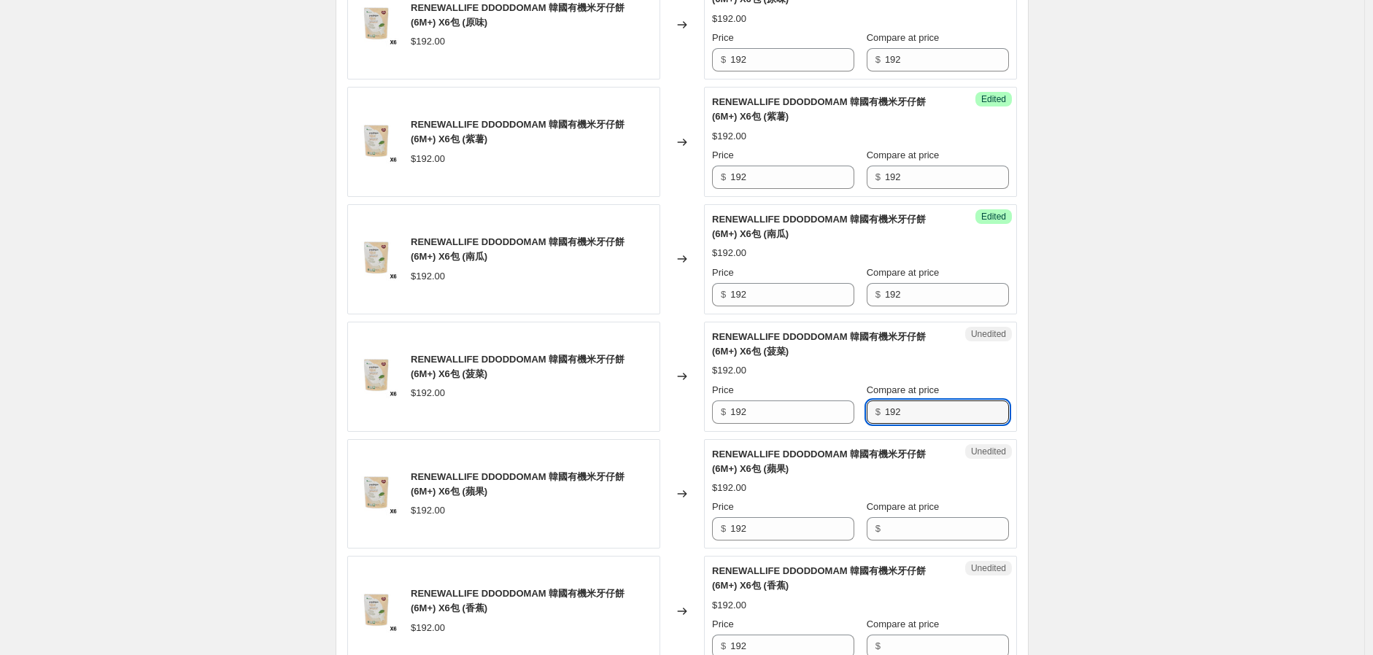
type input "192"
click at [935, 542] on div "Unedited RENEWALLIFE DDODDOMAM 韓國有機米牙仔餅 (6M+) X6包 (蘋果) $192.00 Price $ 192 Comp…" at bounding box center [860, 494] width 313 height 110
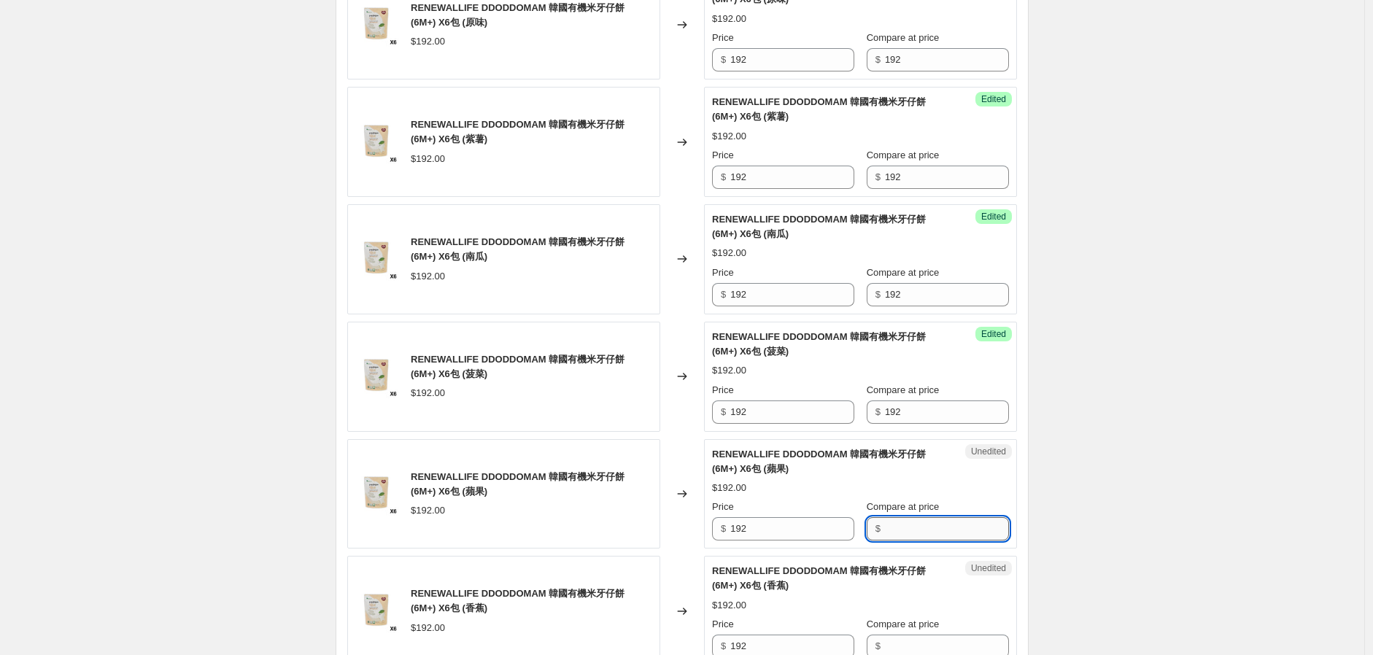
click at [916, 537] on input "Compare at price" at bounding box center [947, 528] width 124 height 23
paste input "192"
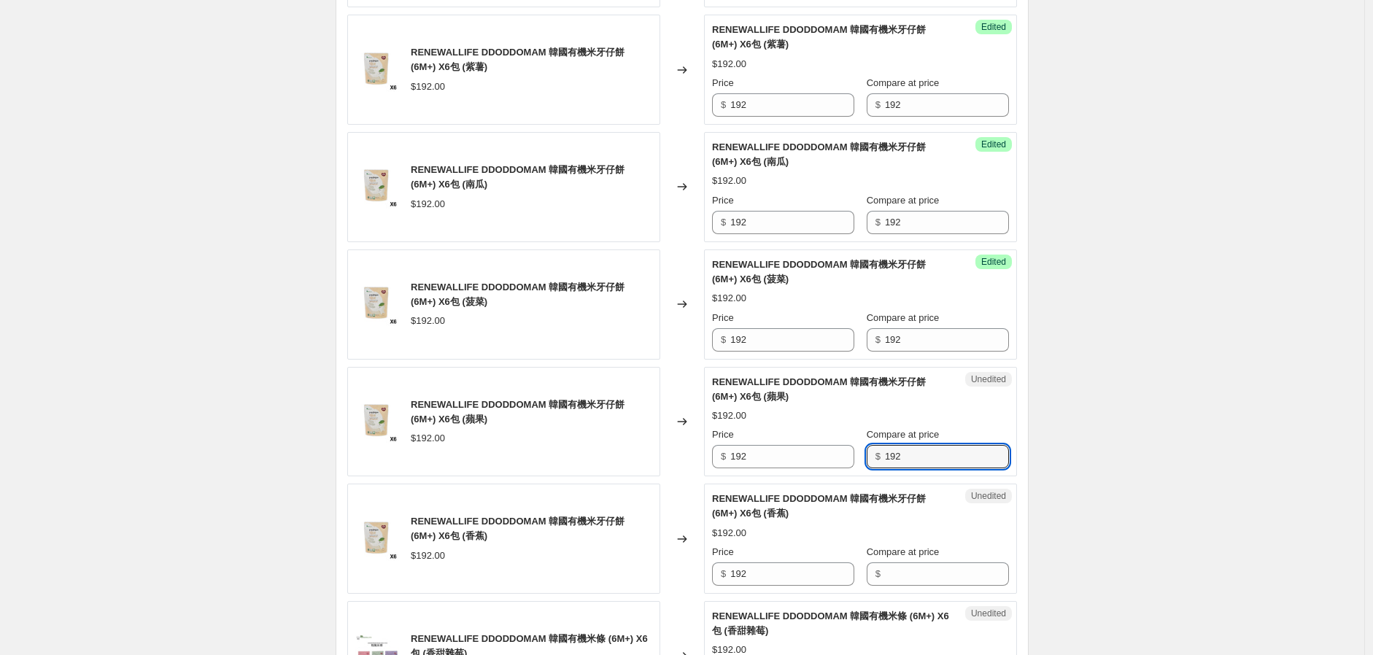
scroll to position [811, 0]
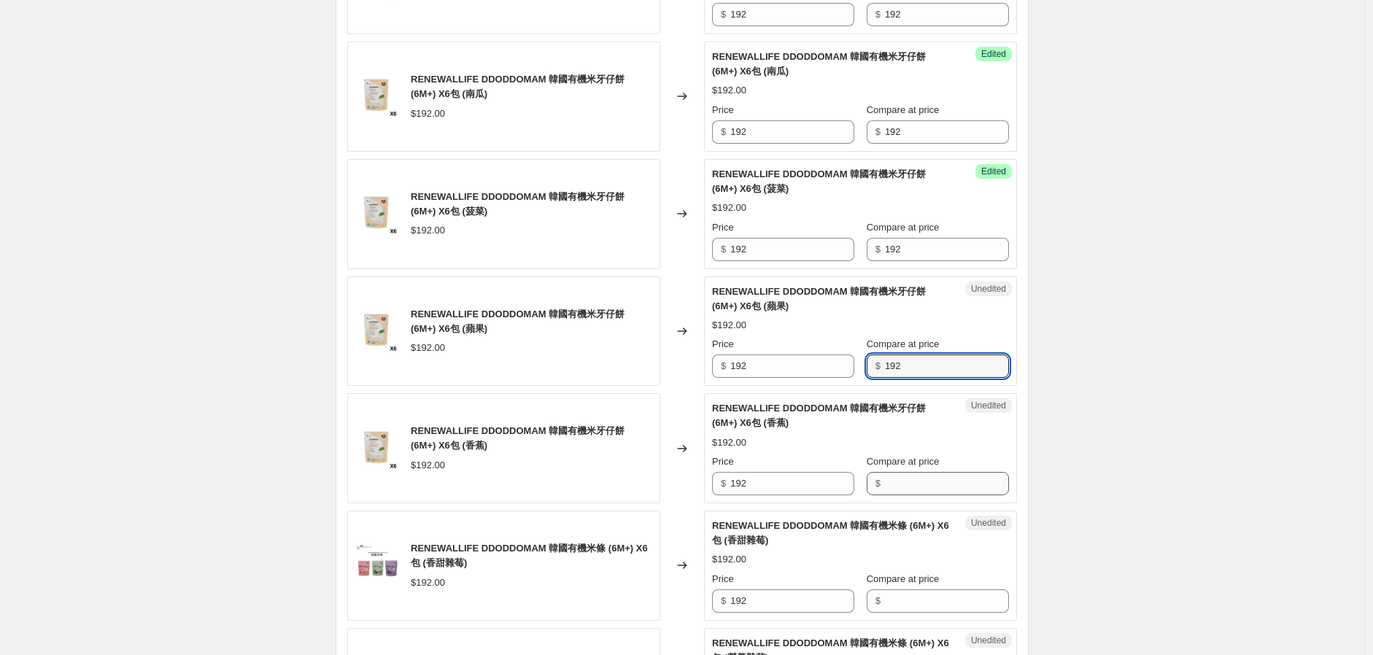
type input "192"
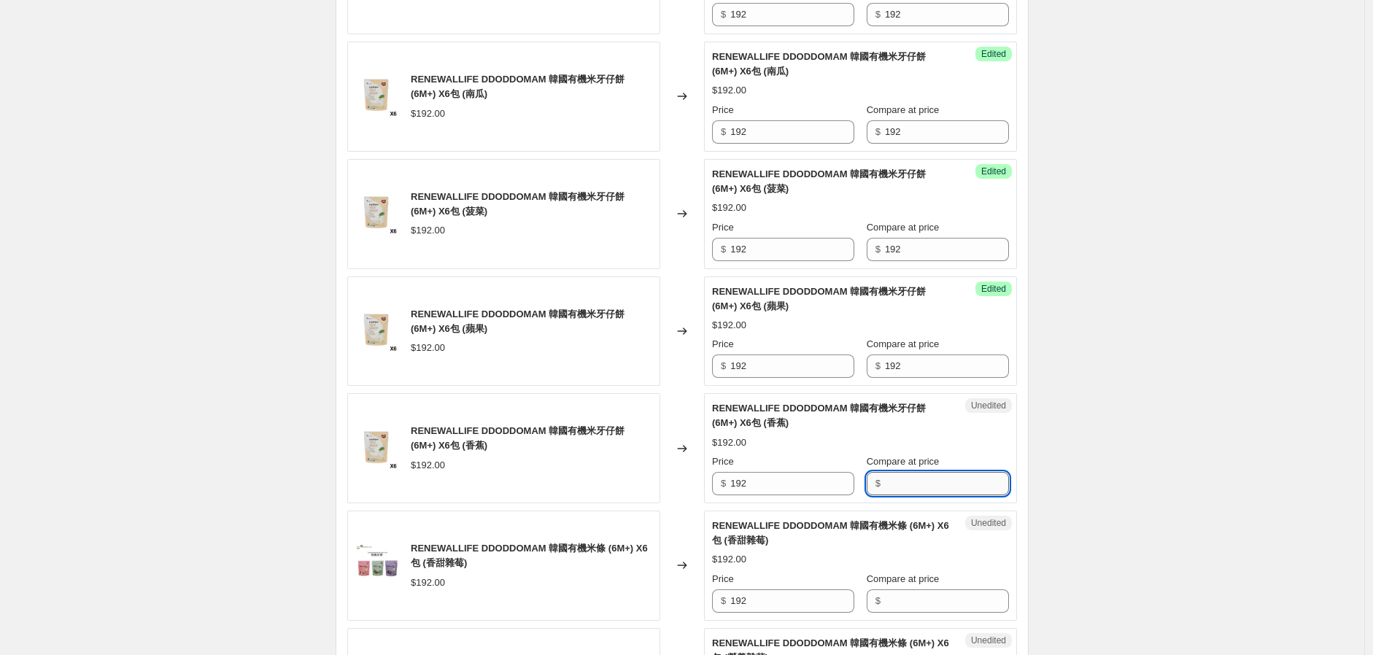
click at [900, 485] on input "Compare at price" at bounding box center [947, 483] width 124 height 23
paste input "192"
type input "192"
click at [911, 592] on input "Compare at price" at bounding box center [947, 601] width 124 height 23
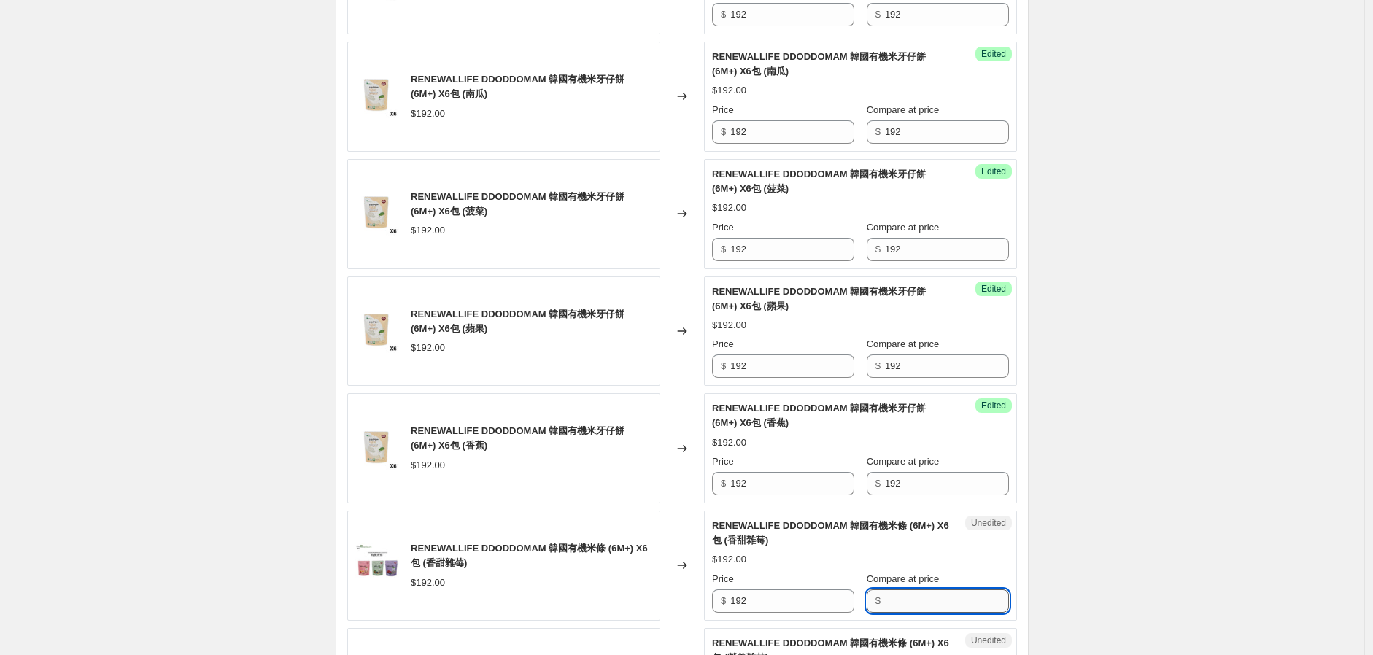
paste input "192"
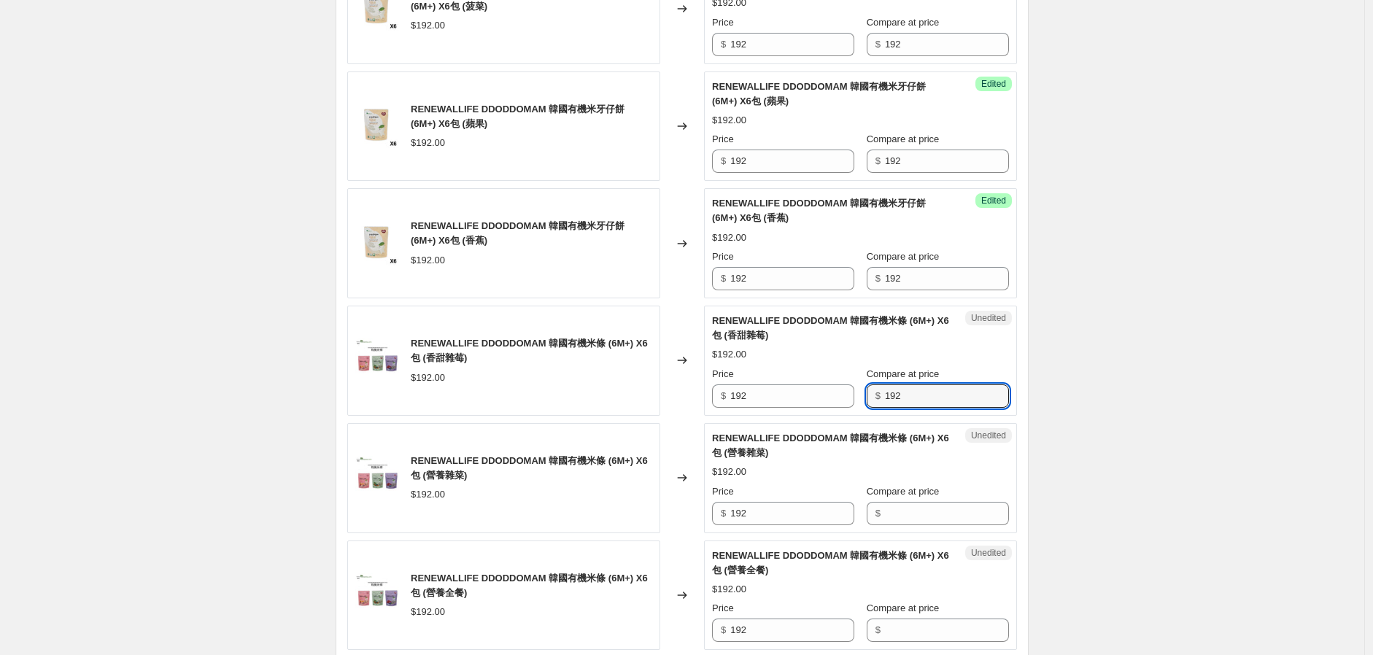
scroll to position [1054, 0]
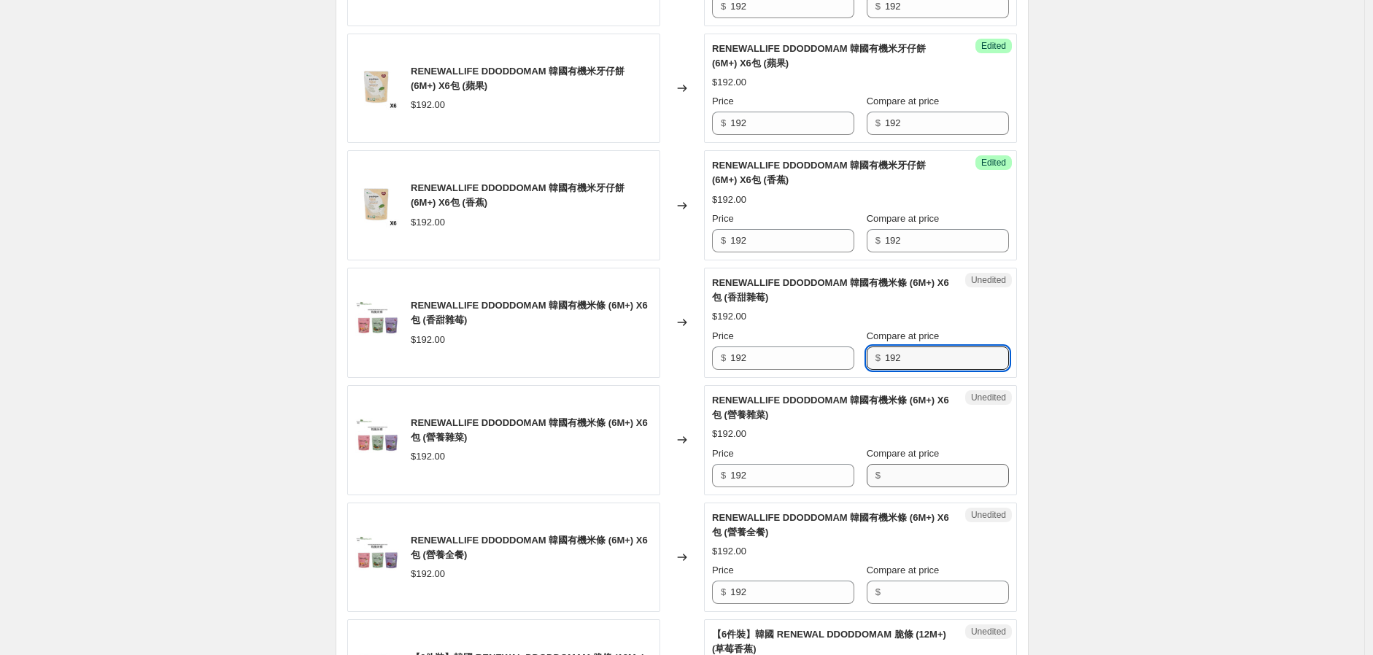
type input "192"
click at [913, 482] on input "Compare at price" at bounding box center [947, 475] width 124 height 23
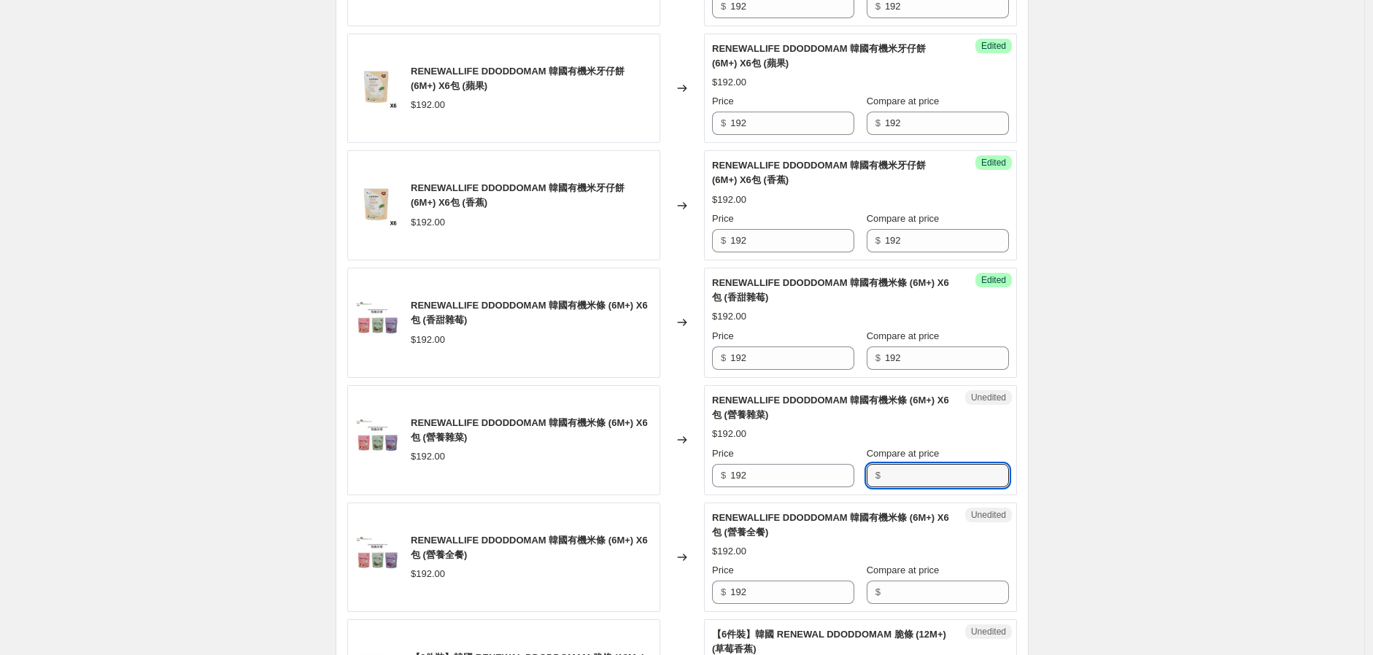
paste input "192"
type input "192"
click at [916, 584] on input "Compare at price" at bounding box center [947, 592] width 124 height 23
paste input "192"
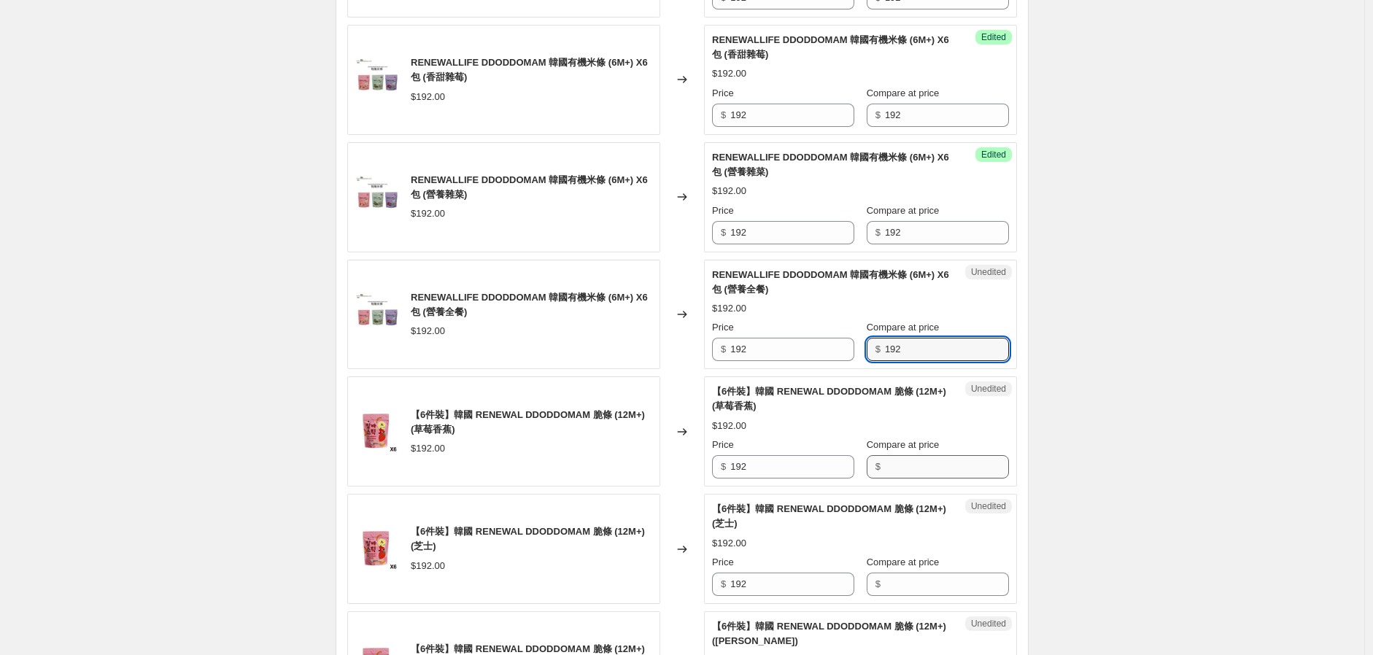
type input "192"
click at [924, 463] on input "Compare at price" at bounding box center [947, 466] width 124 height 23
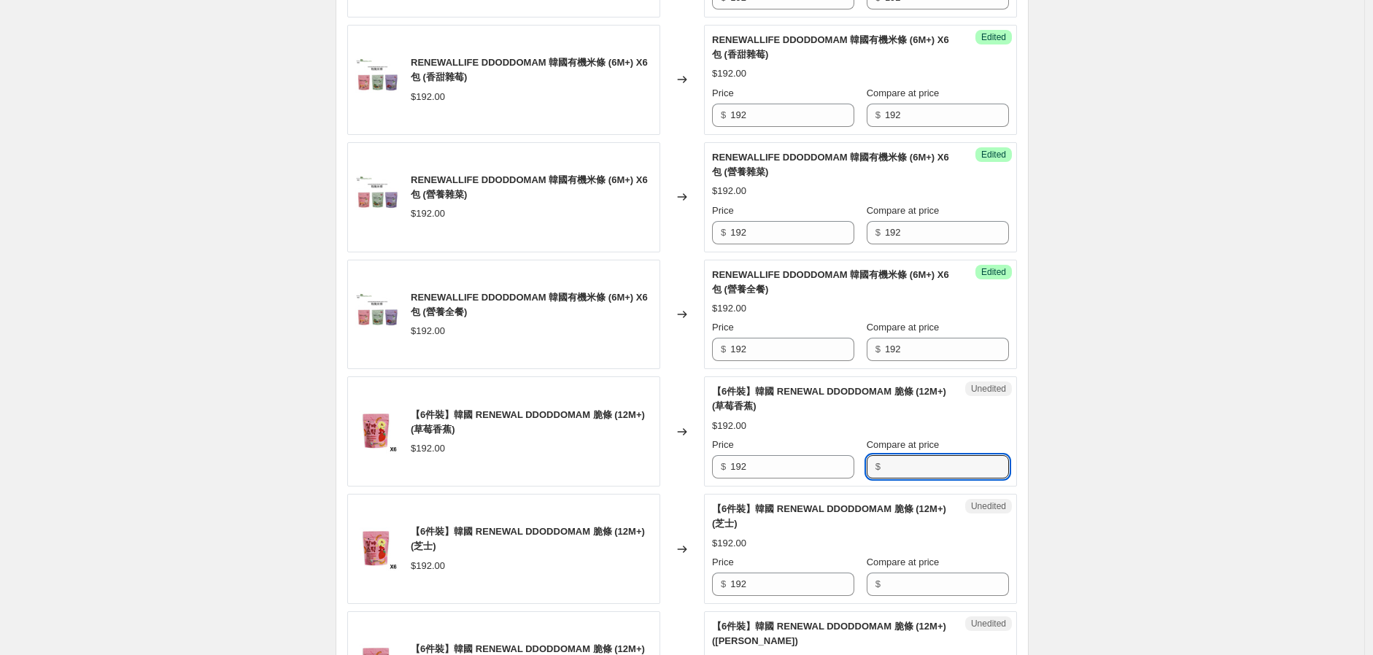
paste input "192"
type input "192"
click at [923, 568] on span "Compare at price" at bounding box center [903, 562] width 73 height 11
click at [923, 573] on input "Compare at price" at bounding box center [947, 584] width 124 height 23
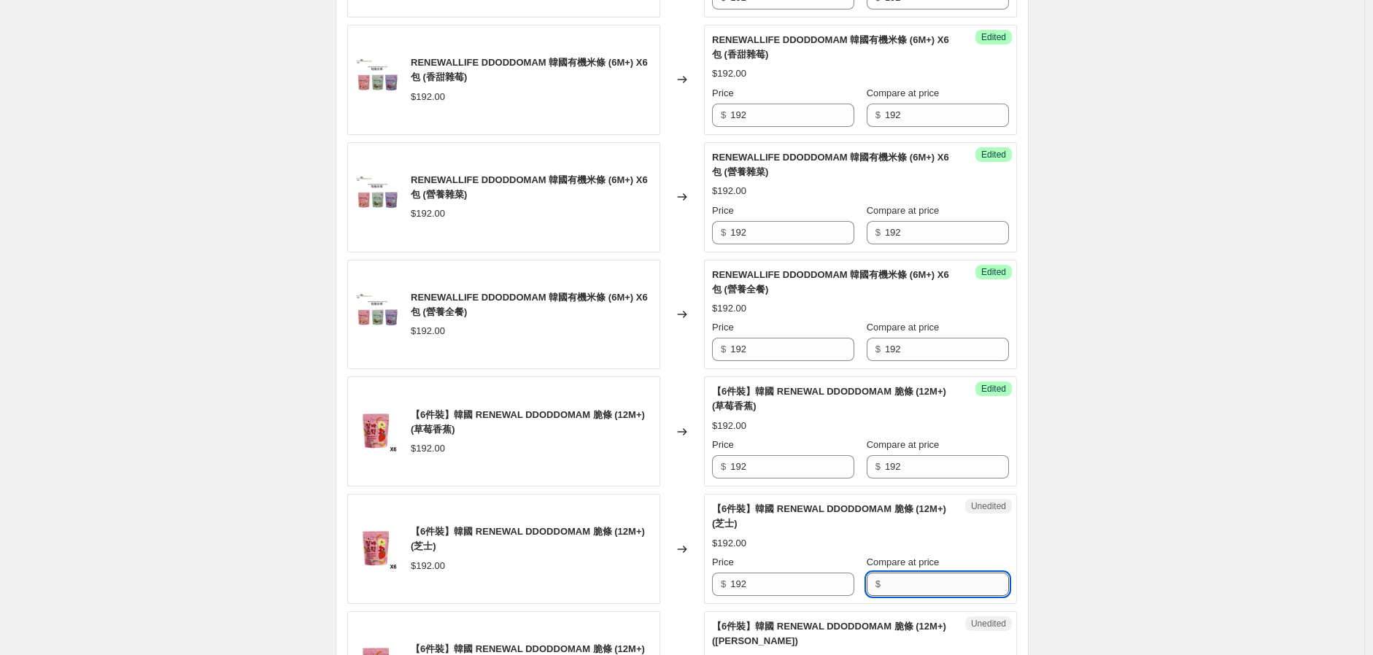
click at [922, 584] on input "Compare at price" at bounding box center [947, 584] width 124 height 23
paste input "192"
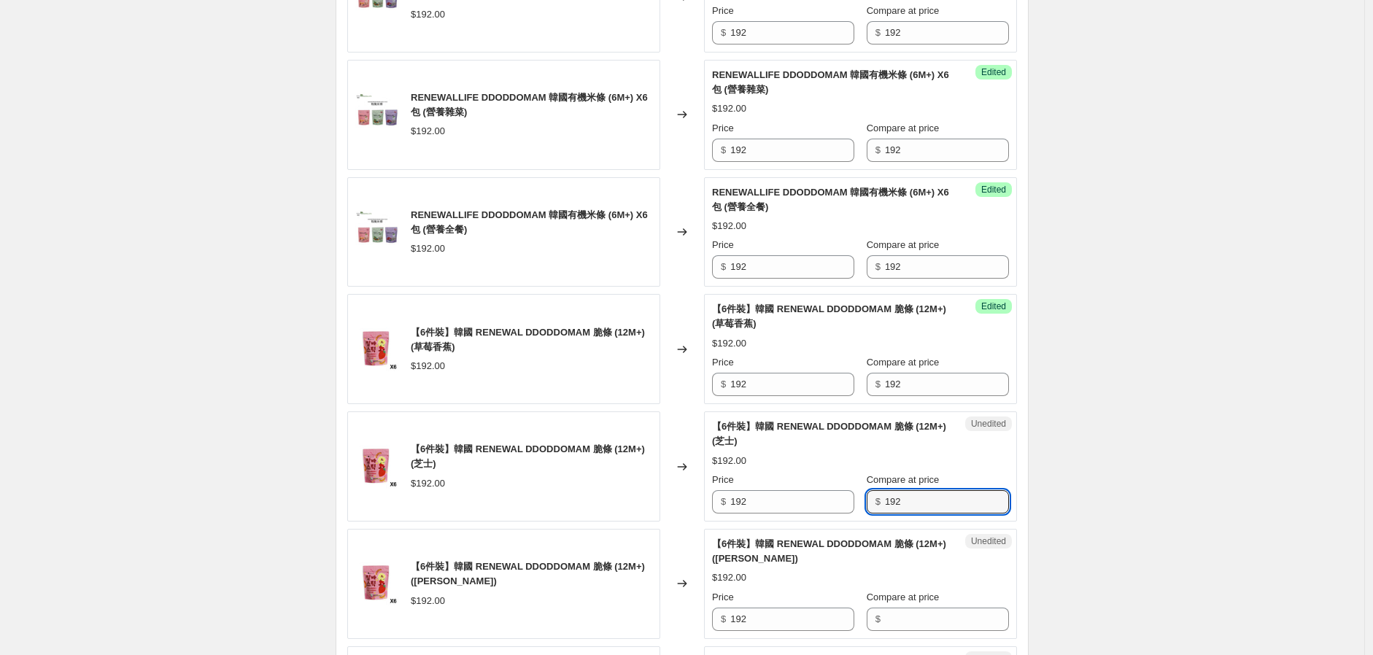
scroll to position [1540, 0]
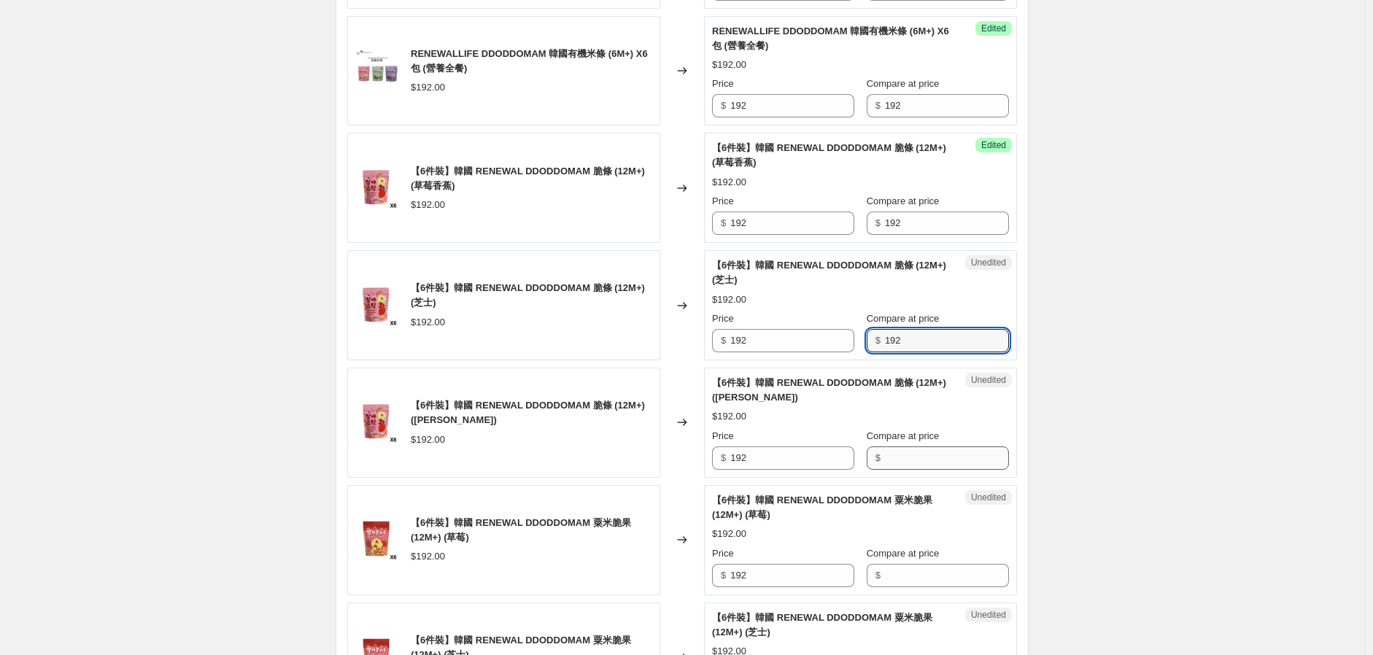
type input "192"
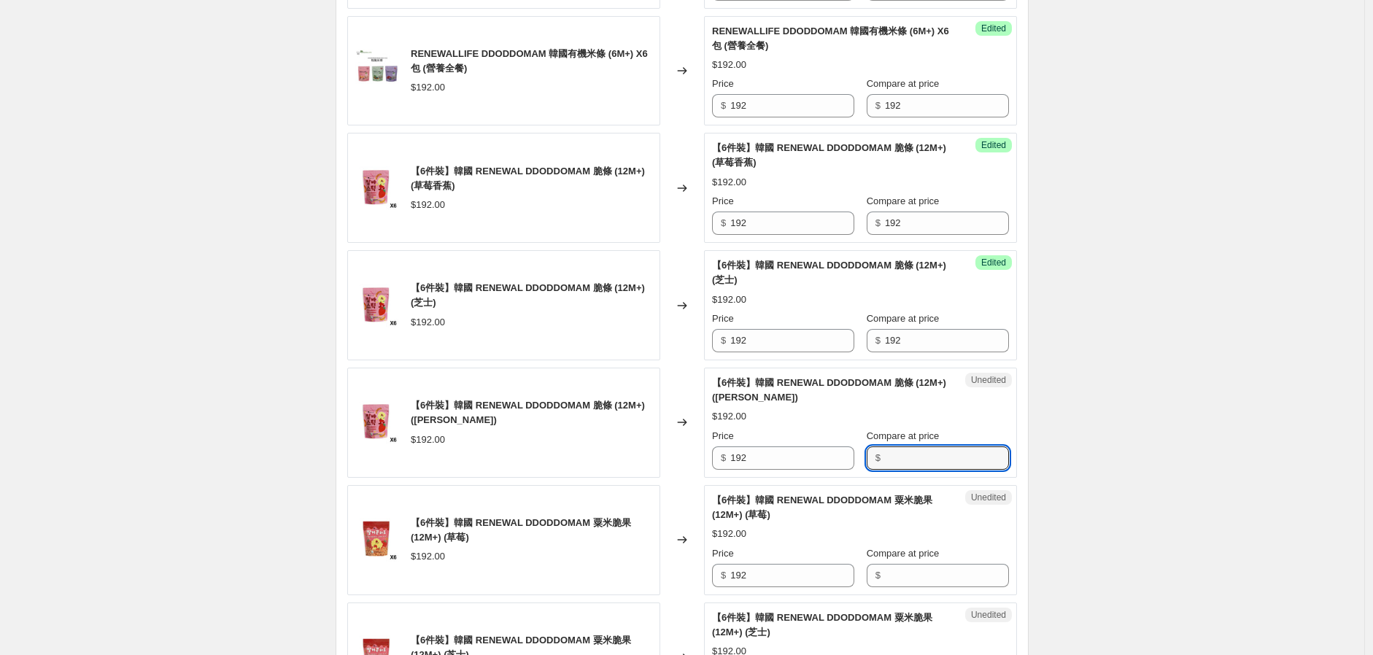
drag, startPoint x: 909, startPoint y: 469, endPoint x: 907, endPoint y: 477, distance: 8.3
click at [909, 468] on input "Compare at price" at bounding box center [947, 458] width 124 height 23
paste input "192"
type input "192"
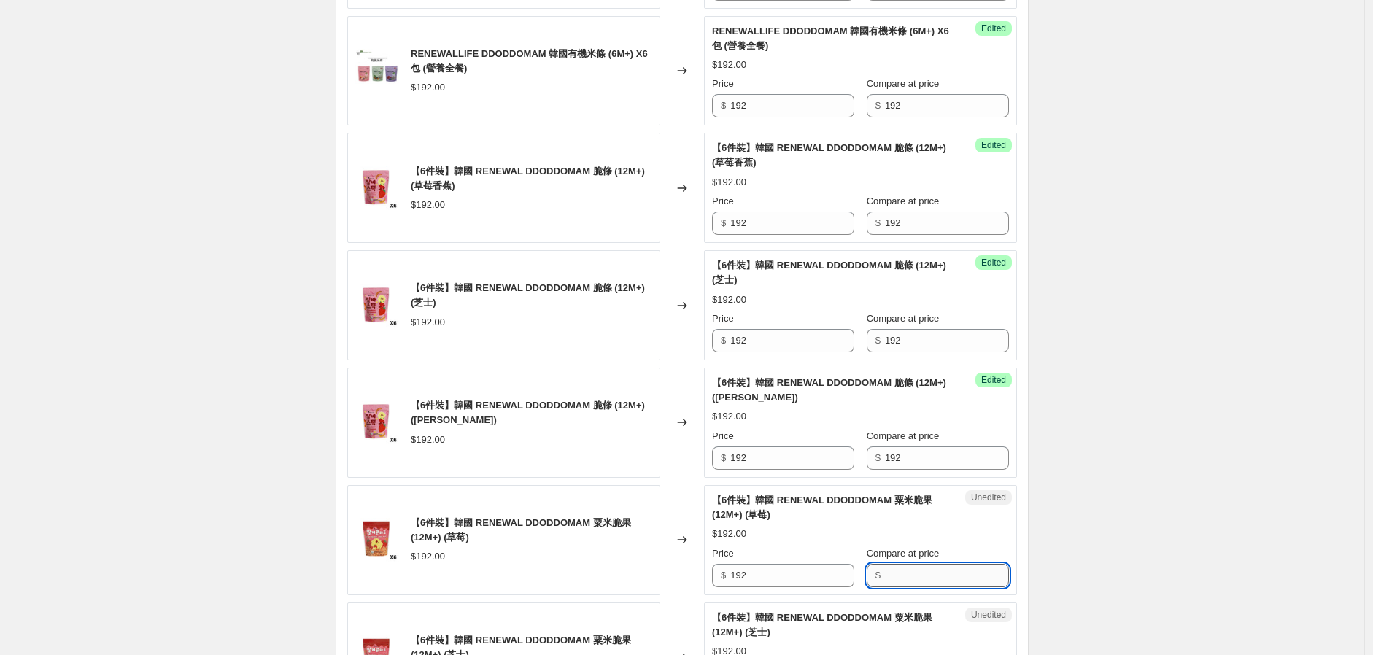
click at [924, 576] on input "Compare at price" at bounding box center [947, 575] width 124 height 23
paste input "192"
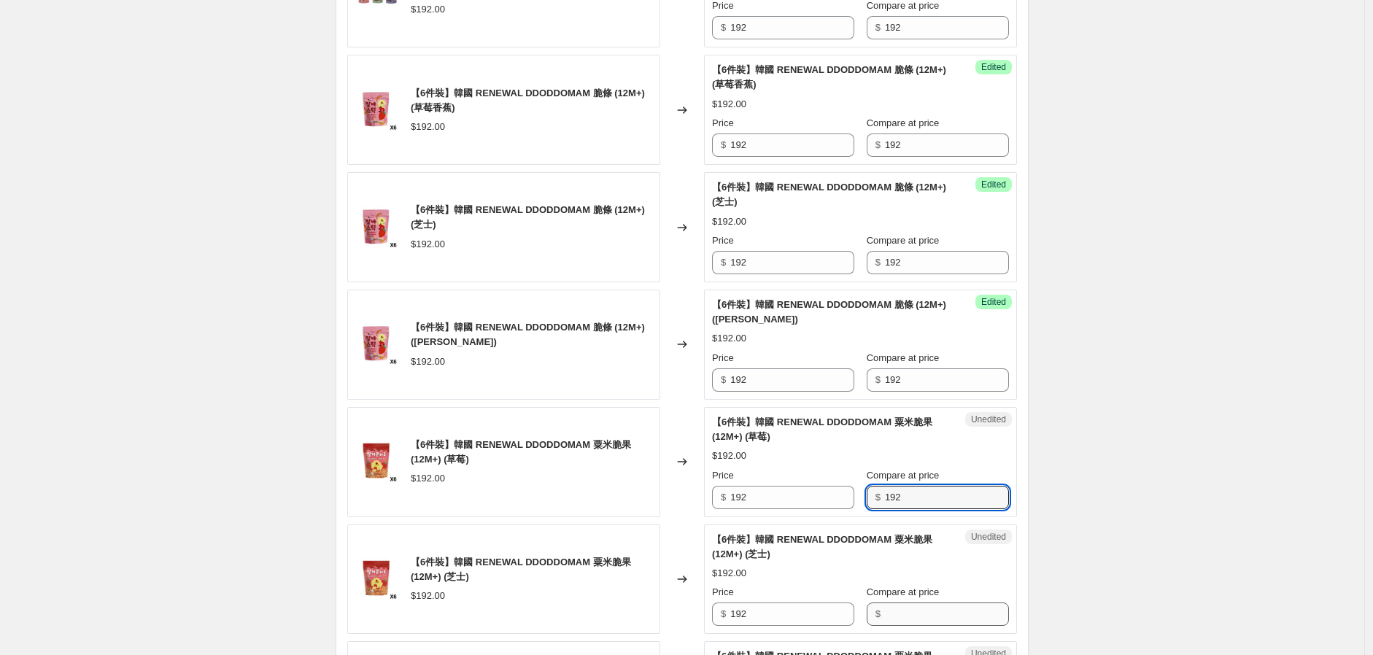
scroll to position [1702, 0]
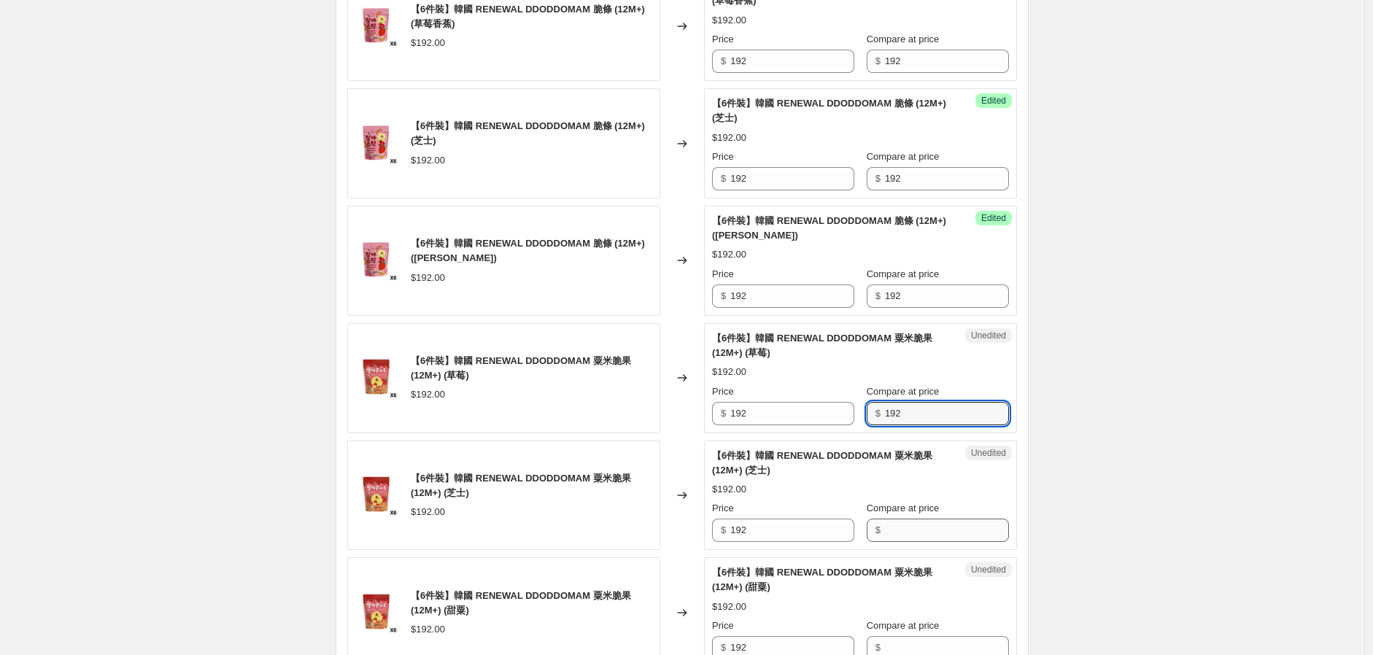
type input "192"
click at [916, 521] on input "Compare at price" at bounding box center [947, 530] width 124 height 23
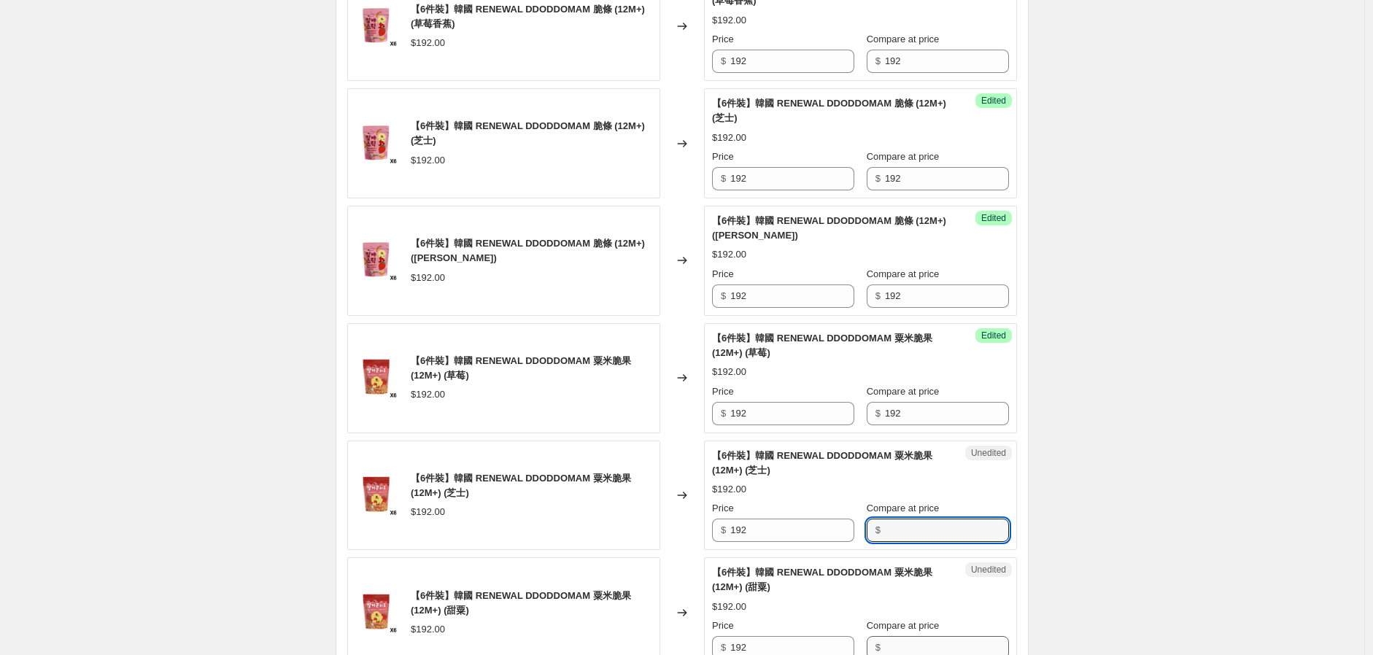
paste input "192"
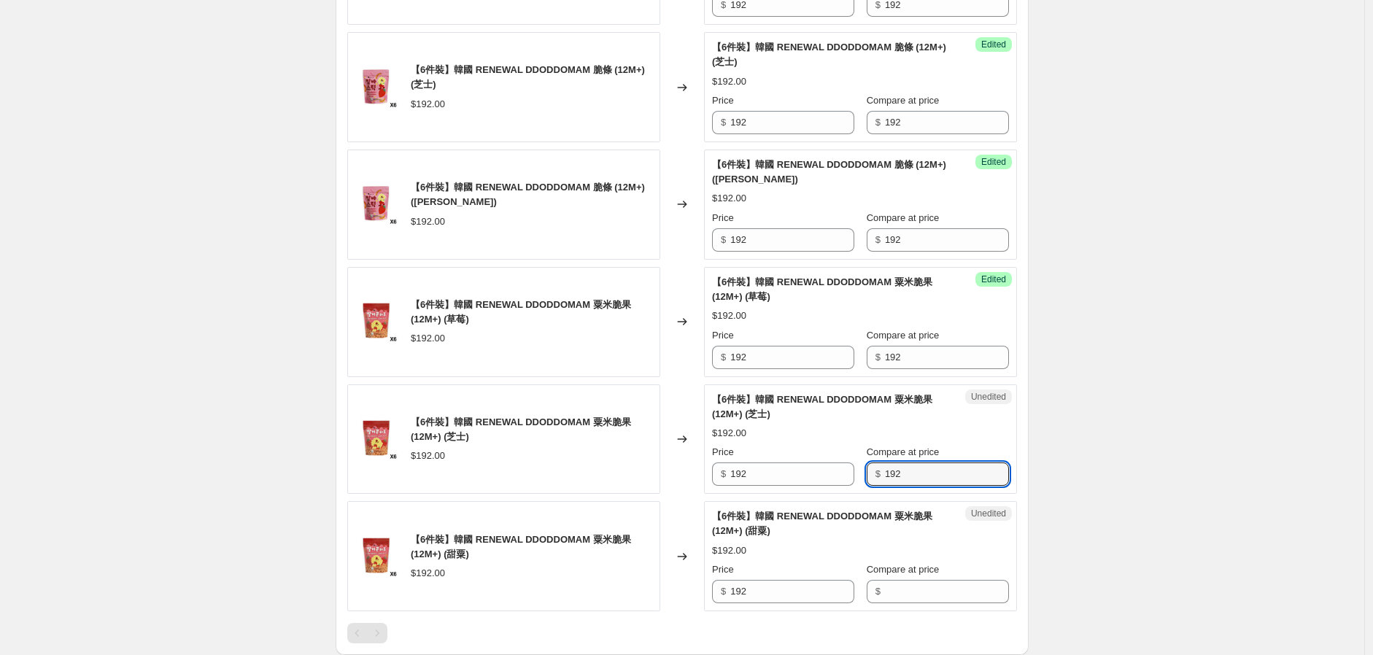
scroll to position [1864, 0]
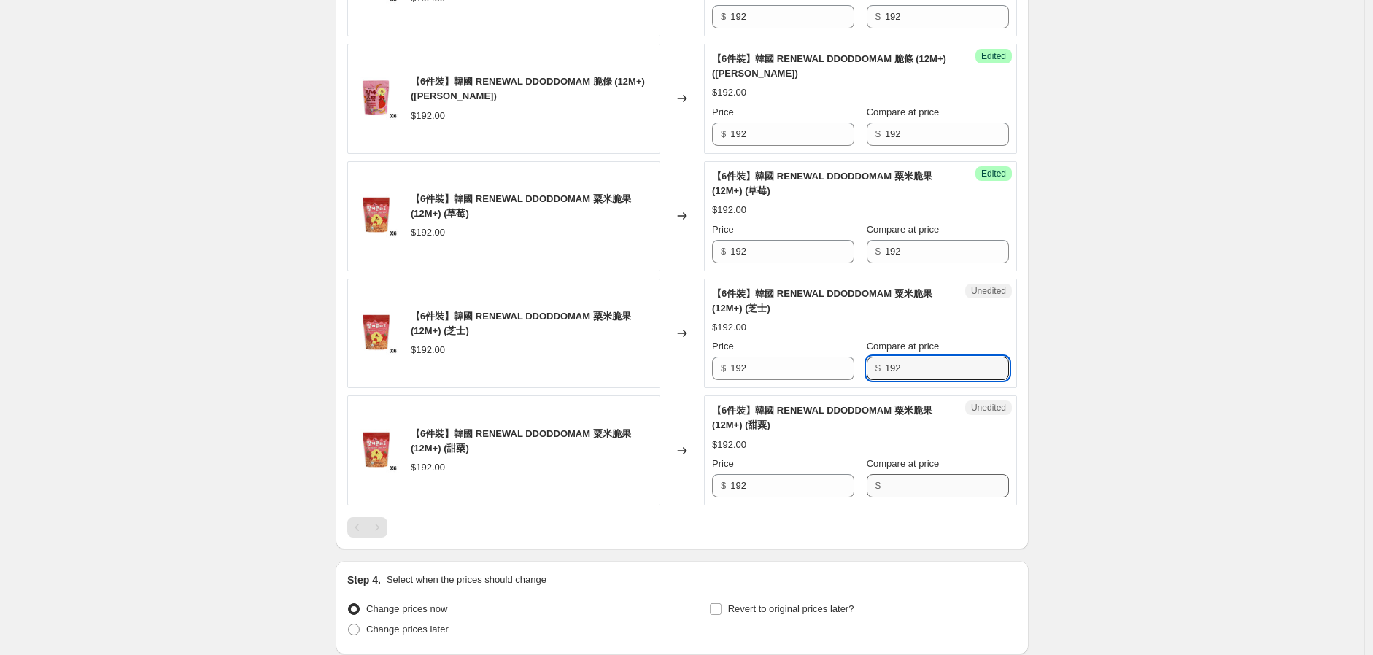
type input "192"
click at [923, 485] on input "Compare at price" at bounding box center [947, 485] width 124 height 23
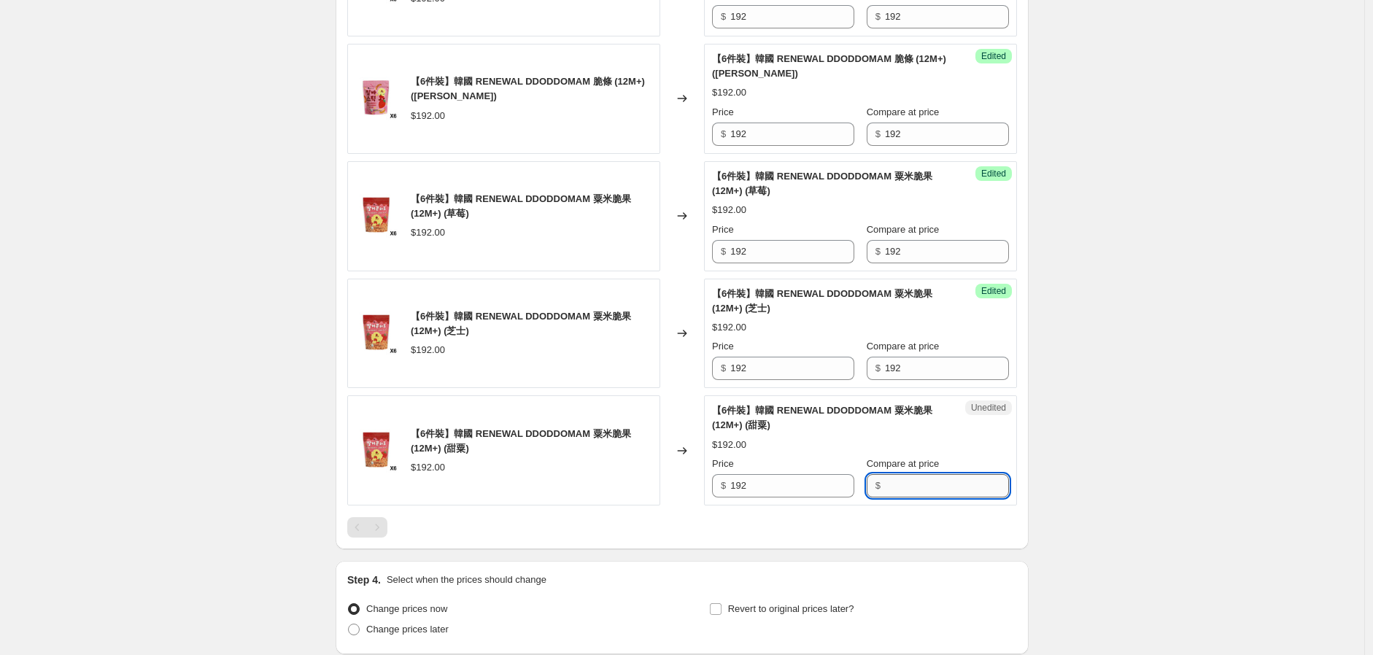
paste input "192"
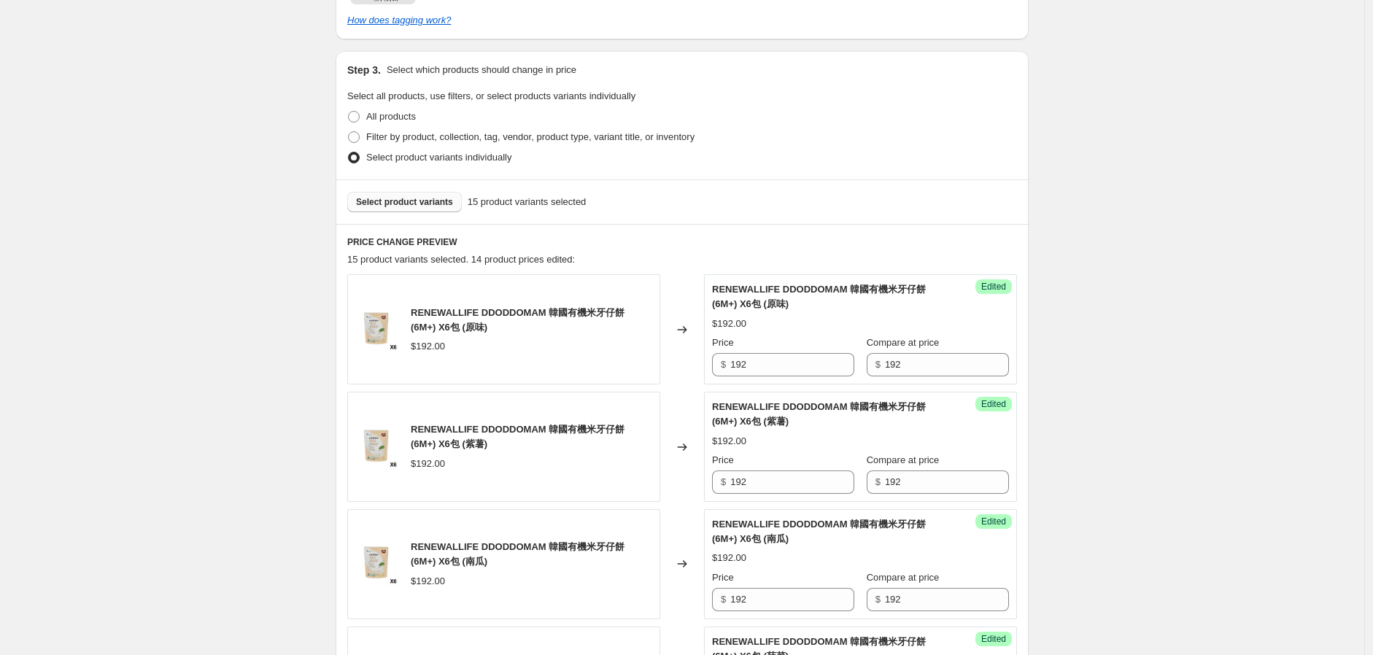
scroll to position [324, 0]
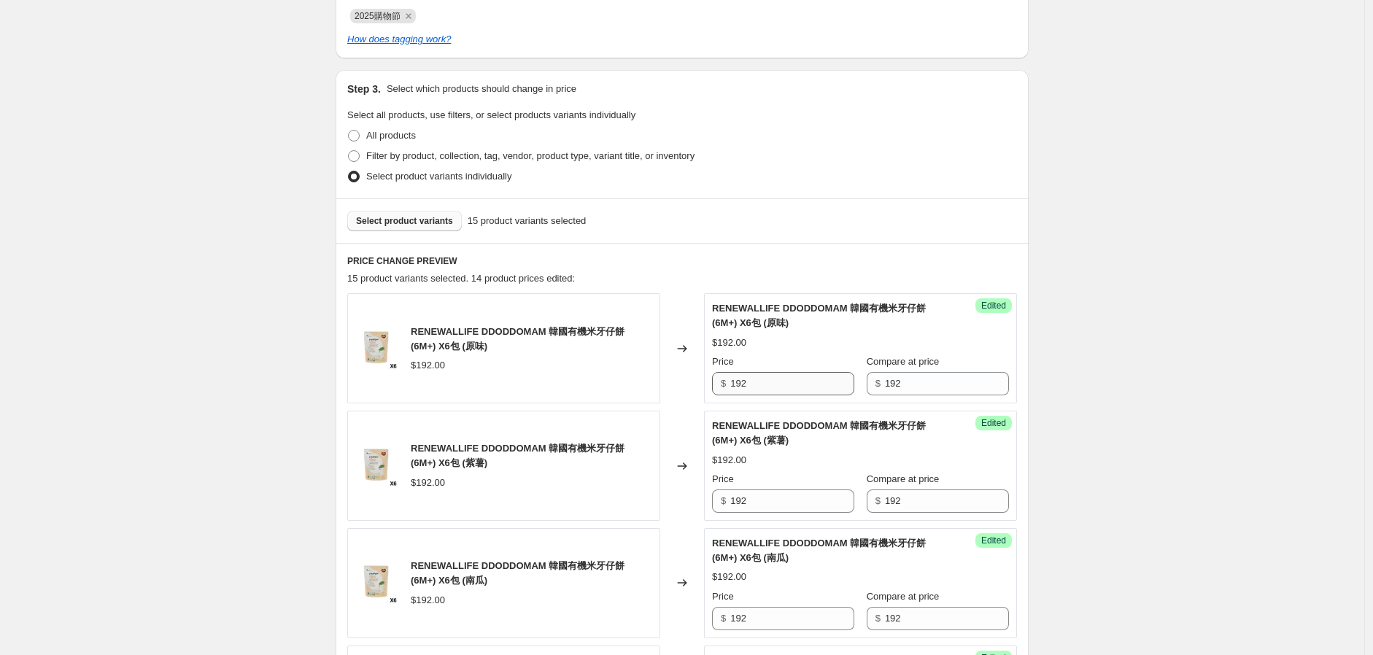
type input "192"
drag, startPoint x: 762, startPoint y: 381, endPoint x: 632, endPoint y: 398, distance: 131.0
click at [650, 394] on div "RENEWALLIFE DDODDOMAM 韓國有機米牙仔餅 (6M+) X6包 (原味) $192.00 Changed to Success Edited…" at bounding box center [682, 348] width 670 height 110
drag, startPoint x: 767, startPoint y: 383, endPoint x: 691, endPoint y: 395, distance: 76.9
click at [691, 395] on div "RENEWALLIFE DDODDOMAM 韓國有機米牙仔餅 (6M+) X6包 (原味) $192.00 Changed to Success Edited…" at bounding box center [682, 348] width 670 height 110
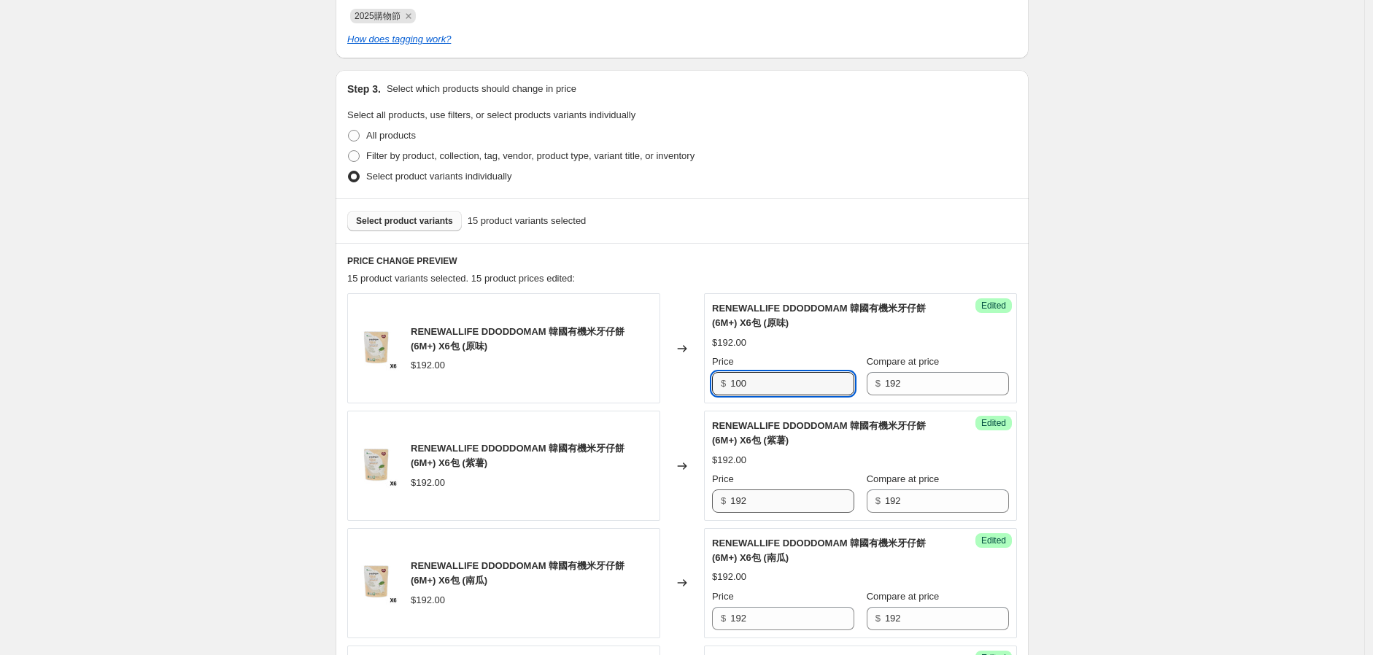
type input "100"
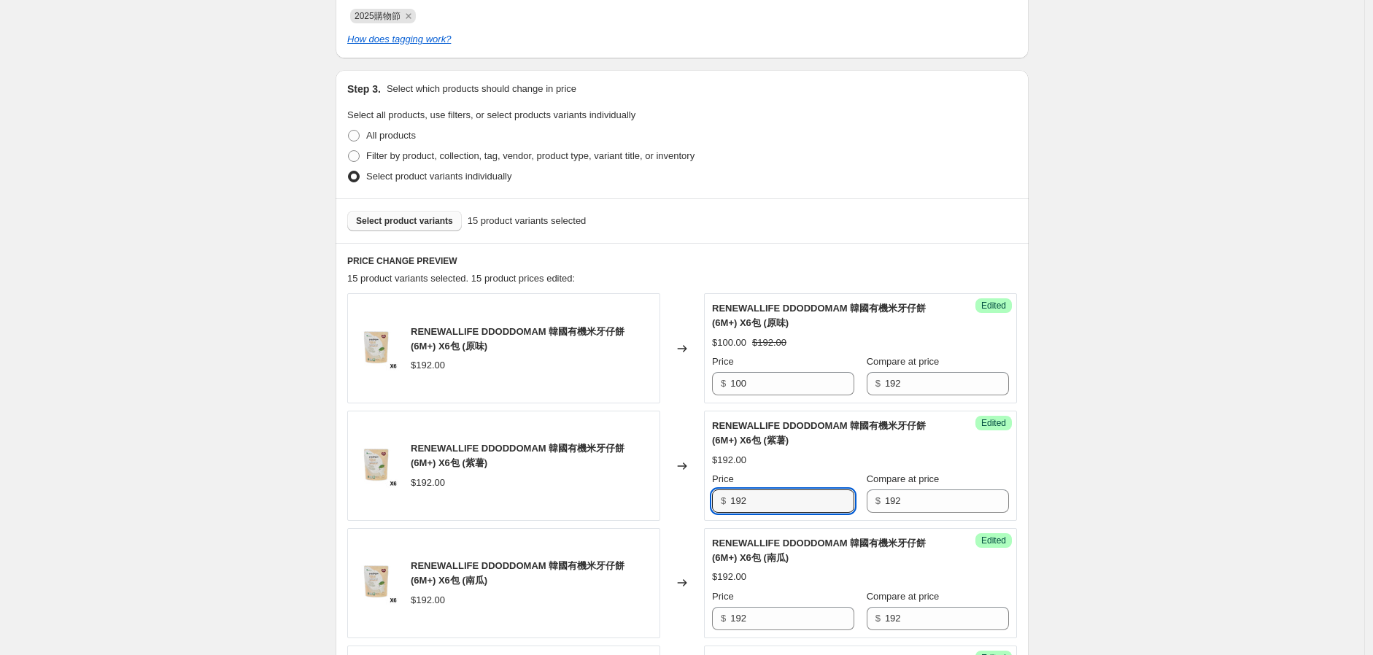
drag, startPoint x: 762, startPoint y: 511, endPoint x: 702, endPoint y: 525, distance: 61.3
paste input "00"
type input "100"
drag, startPoint x: 760, startPoint y: 617, endPoint x: 673, endPoint y: 613, distance: 86.9
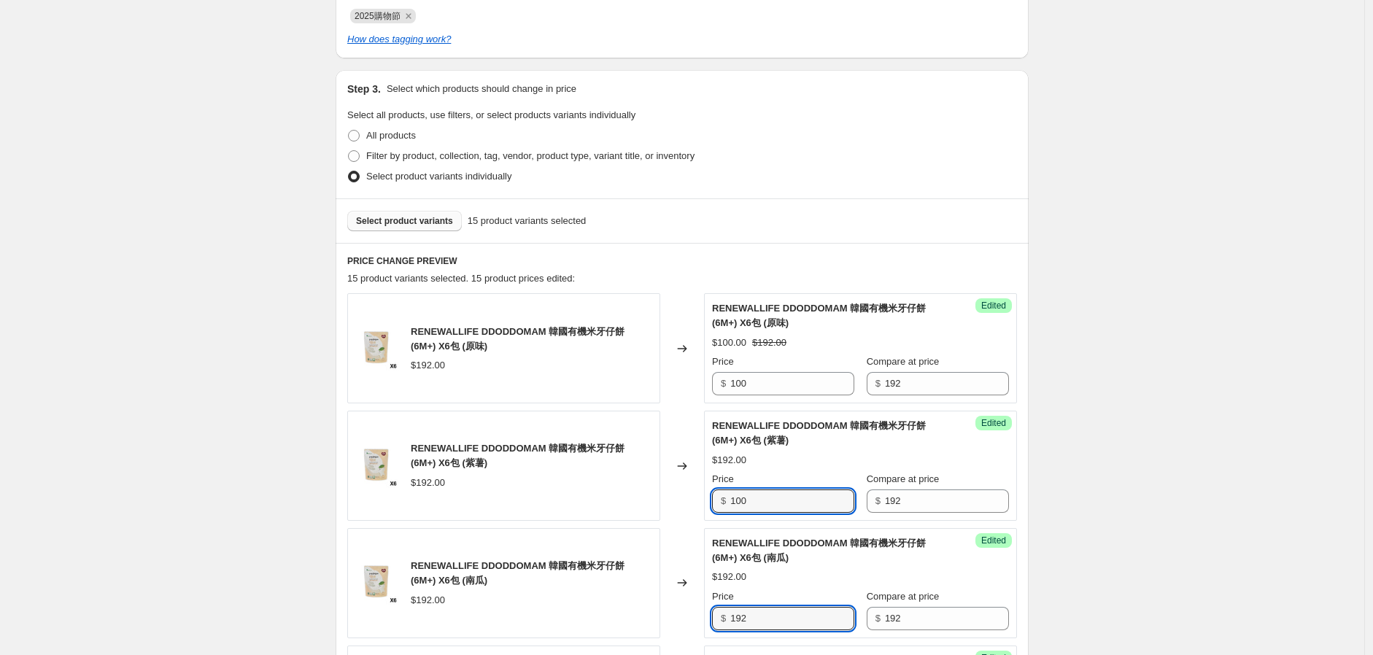
click at [648, 633] on div "RENEWALLIFE DDODDOMAM 韓國有機米牙仔餅 (6M+) X6包 (南瓜) $192.00 Changed to Success Edited…" at bounding box center [682, 583] width 670 height 110
paste input "00"
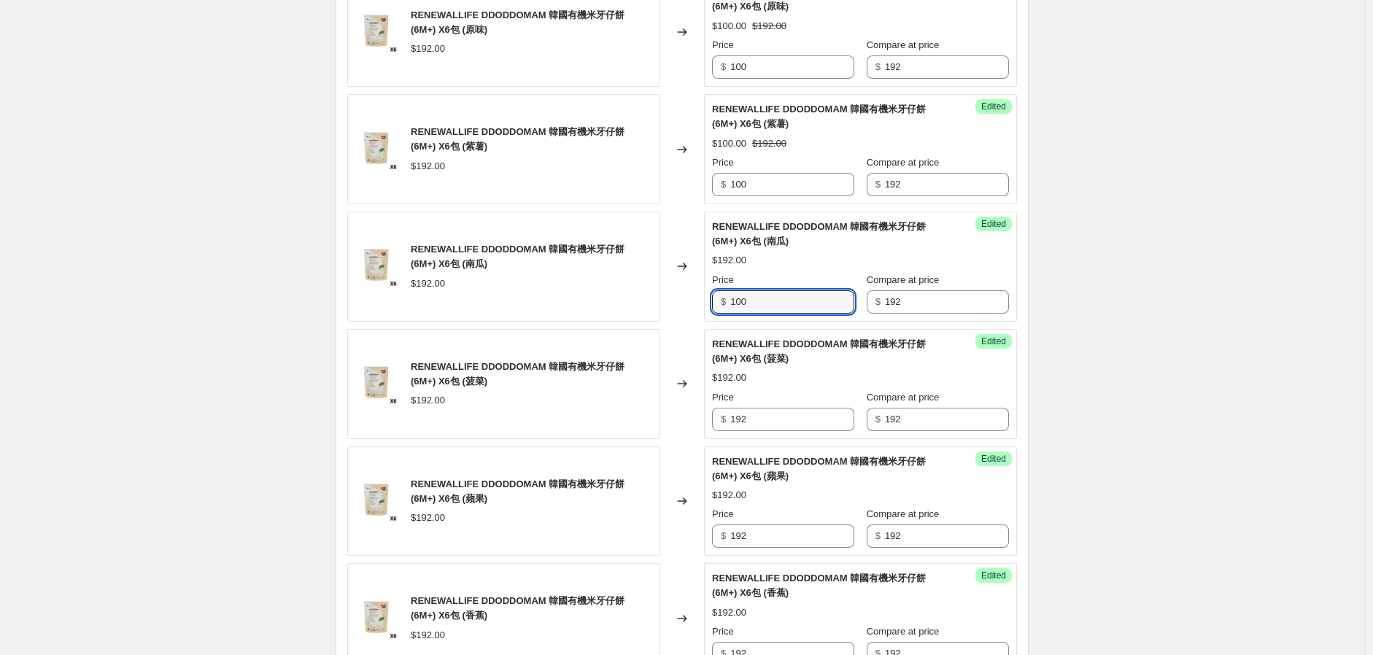
scroll to position [648, 0]
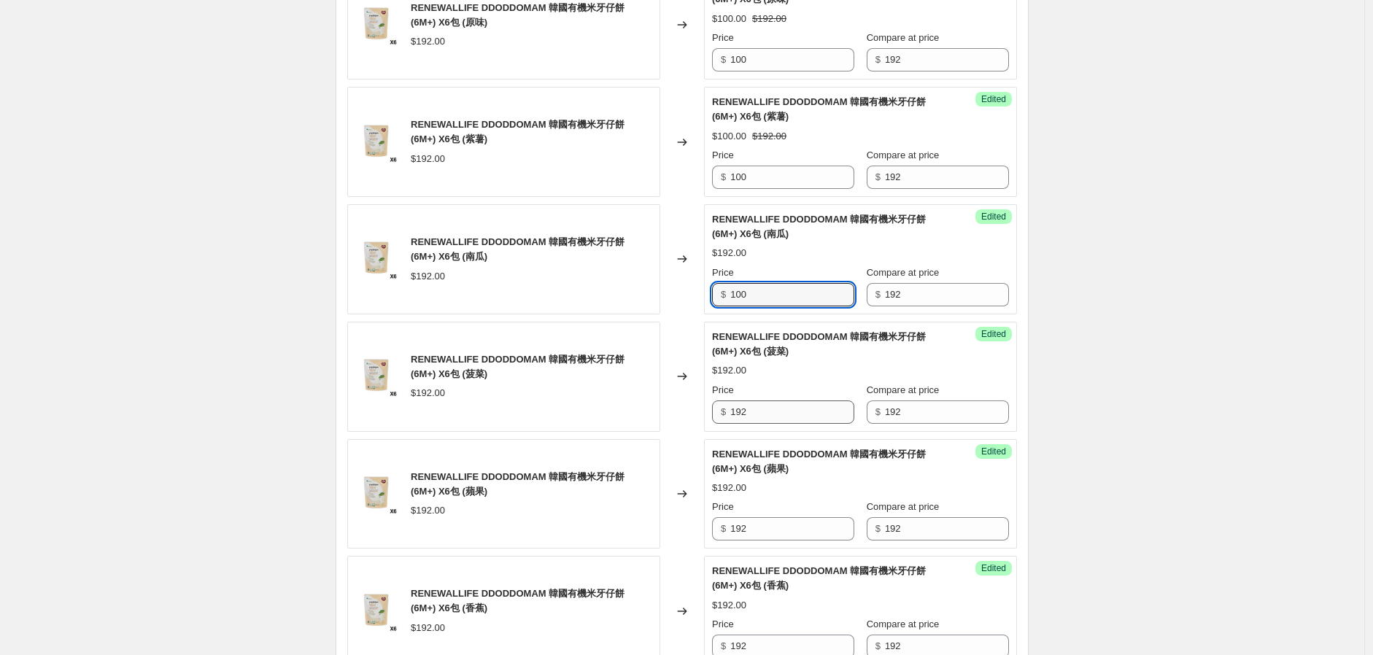
type input "100"
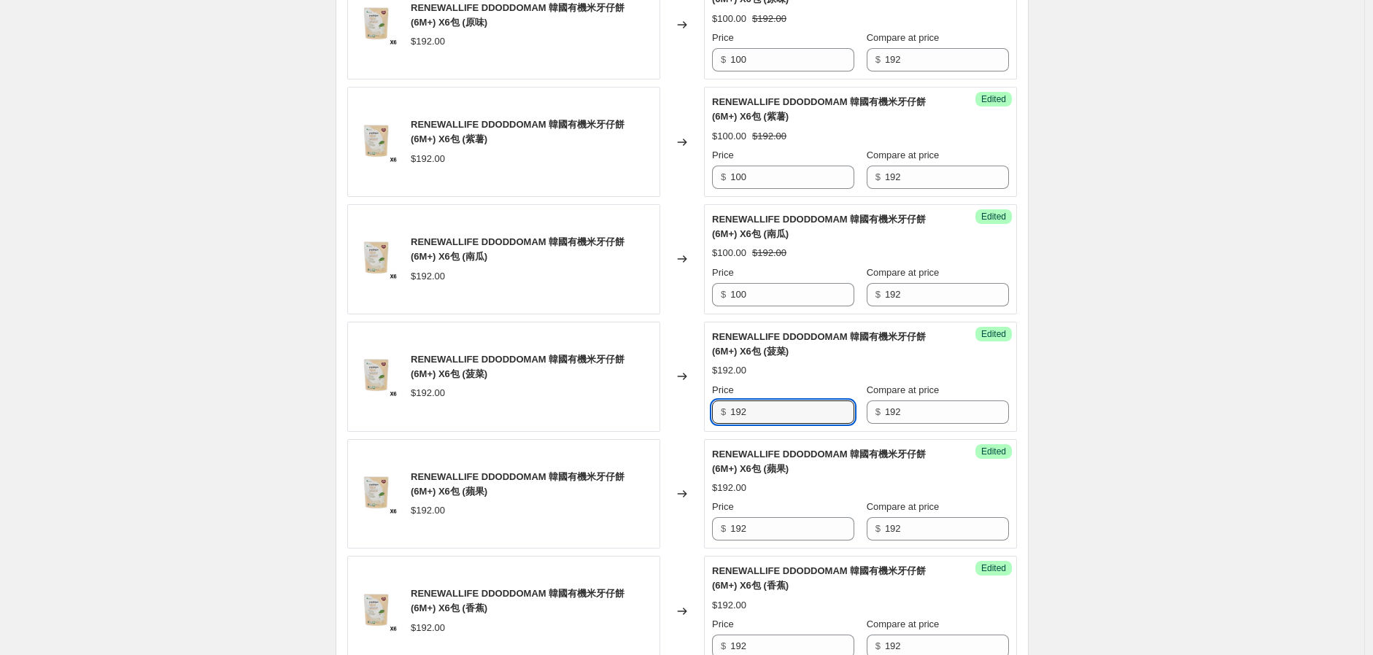
drag, startPoint x: 754, startPoint y: 421, endPoint x: 684, endPoint y: 441, distance: 73.0
paste input "00"
type input "100"
click at [701, 538] on div "RENEWALLIFE DDODDOMAM 韓國有機米牙仔餅 (6M+) X6包 (蘋果) $192.00 Changed to Success Edited…" at bounding box center [682, 494] width 670 height 110
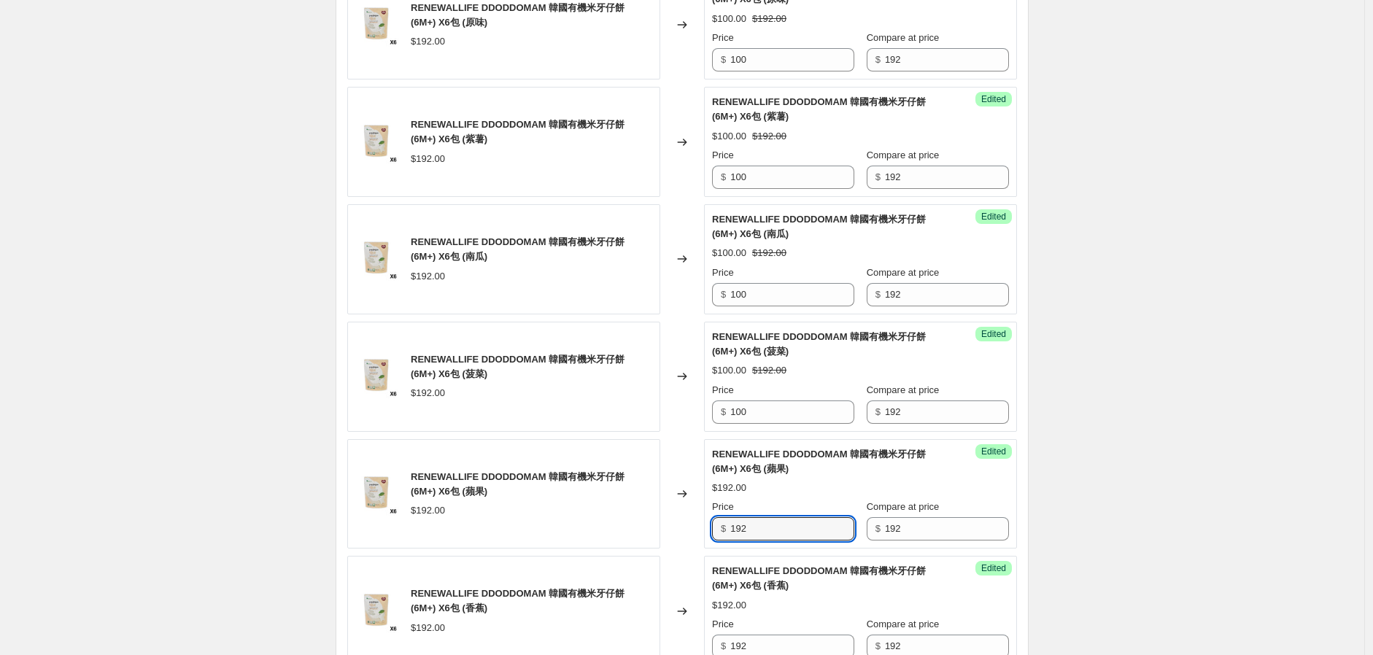
paste input "00"
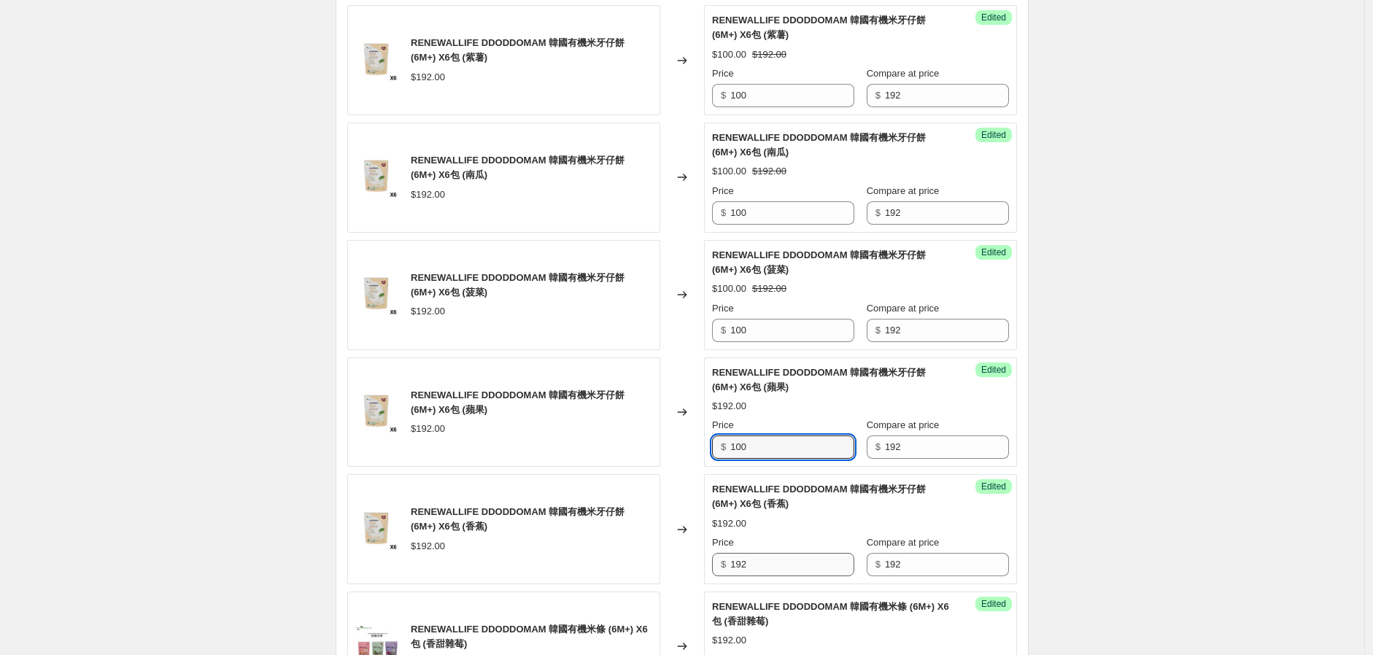
type input "100"
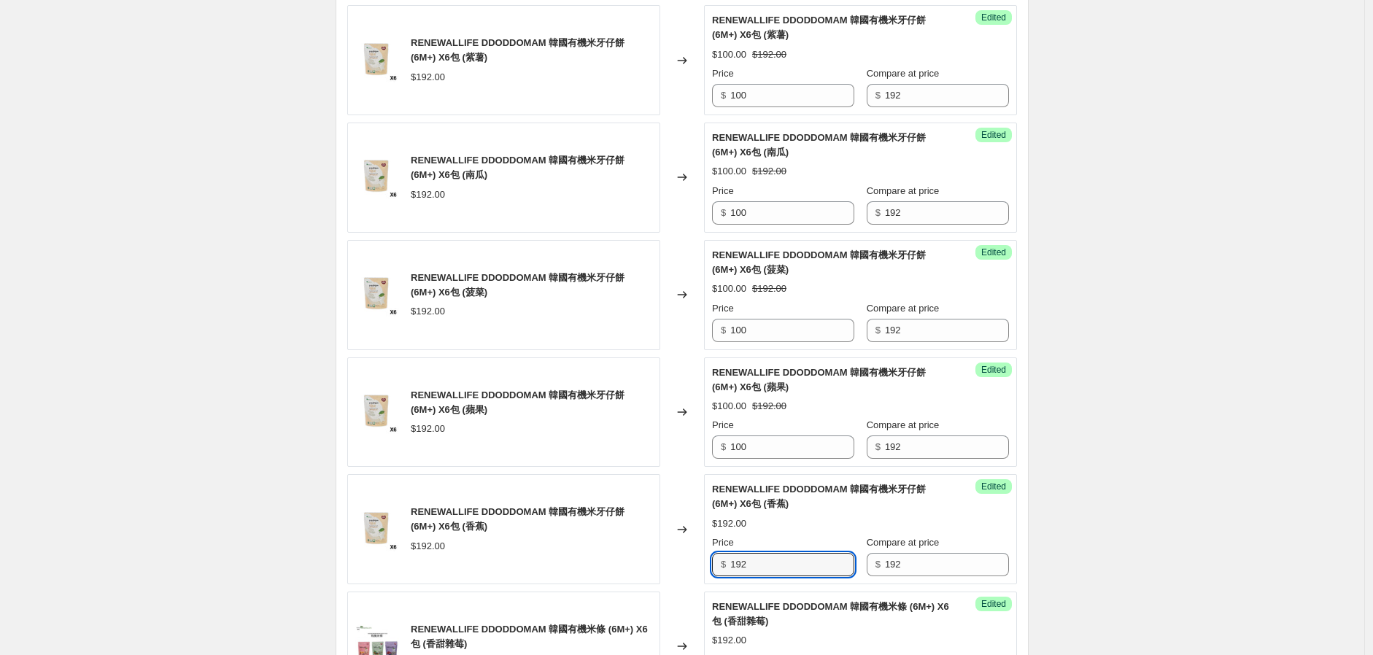
drag, startPoint x: 757, startPoint y: 555, endPoint x: 706, endPoint y: 572, distance: 53.1
click at [686, 576] on div "RENEWALLIFE DDODDOMAM 韓國有機米牙仔餅 (6M+) X6包 (香蕉) $192.00 Changed to Success Edited…" at bounding box center [682, 529] width 670 height 110
paste input "00"
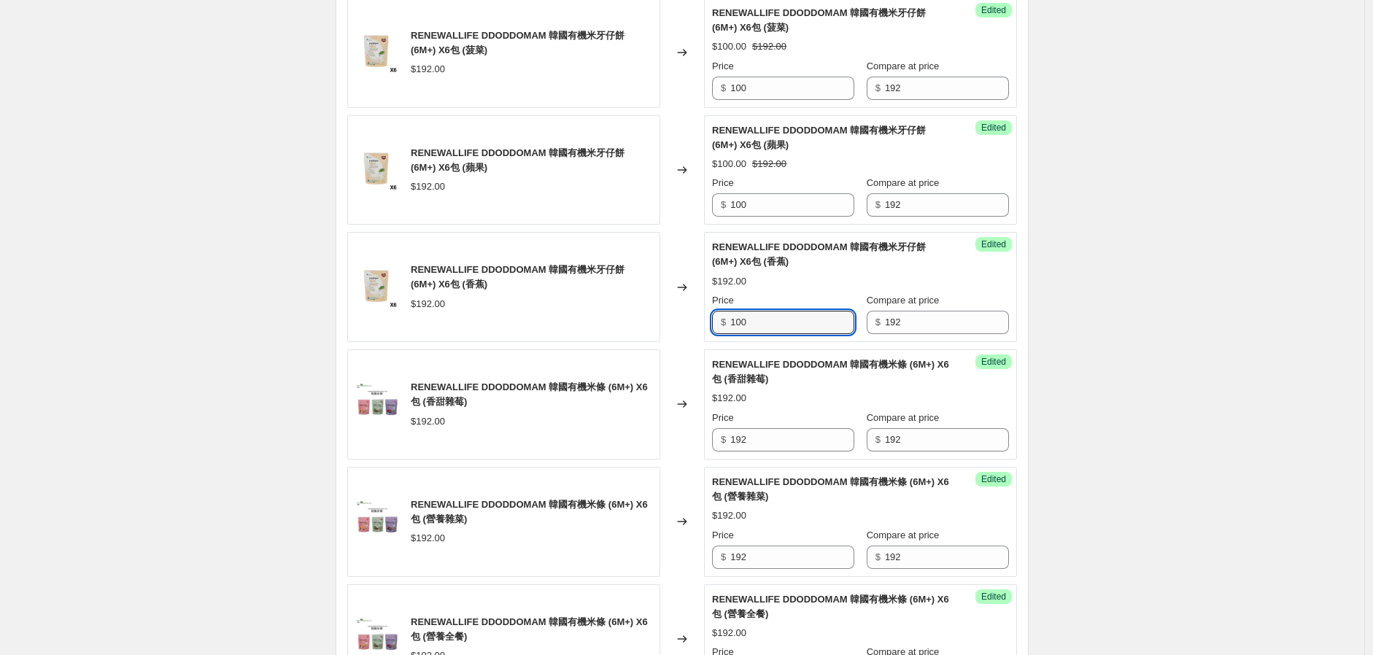
scroll to position [973, 0]
type input "100"
drag, startPoint x: 772, startPoint y: 445, endPoint x: 676, endPoint y: 473, distance: 99.5
click at [684, 468] on div "RENEWALLIFE DDODDOMAM 韓國有機米牙仔餅 (6M+) X6包 (原味) $192.00 Changed to Success Edited…" at bounding box center [682, 521] width 670 height 1753
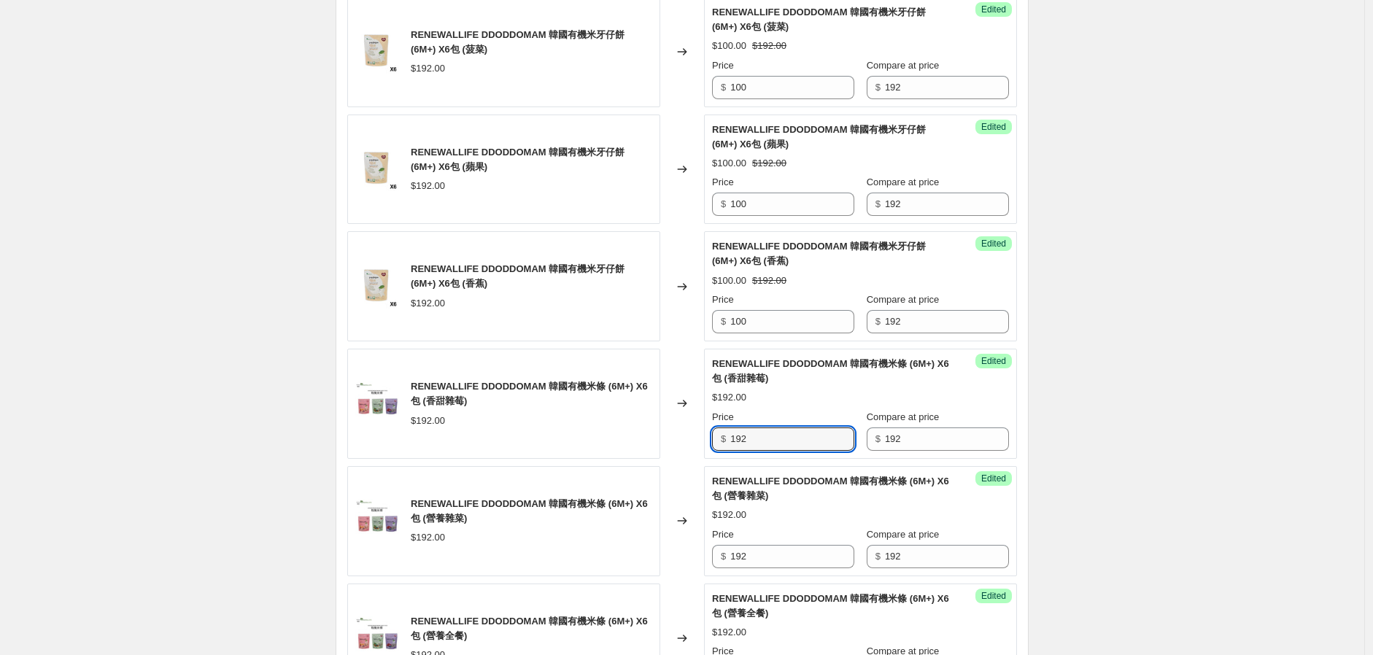
paste input "00"
type input "100"
drag, startPoint x: 753, startPoint y: 558, endPoint x: 676, endPoint y: 565, distance: 77.6
click at [670, 565] on div "RENEWALLIFE DDODDOMAM 韓國有機米條 (6M+) X6包 (營養雜菜) $192.00 Changed to Success Edited…" at bounding box center [682, 521] width 670 height 110
paste input "00"
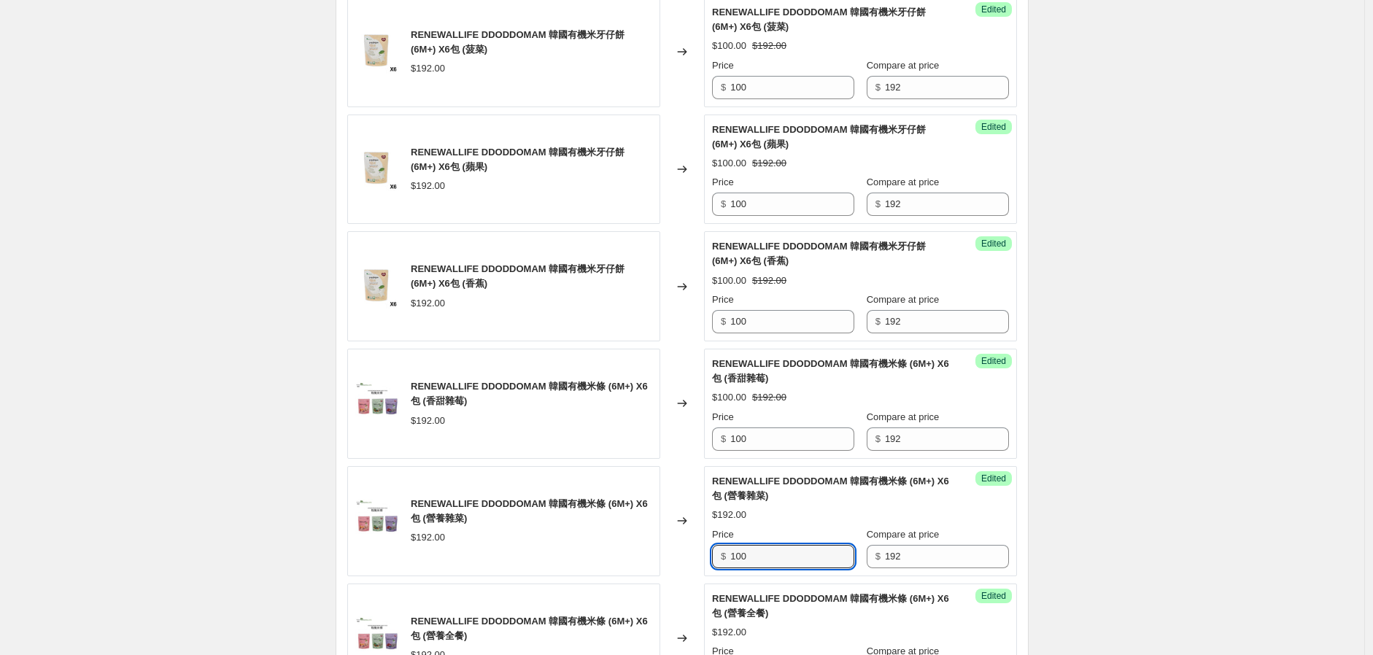
scroll to position [1216, 0]
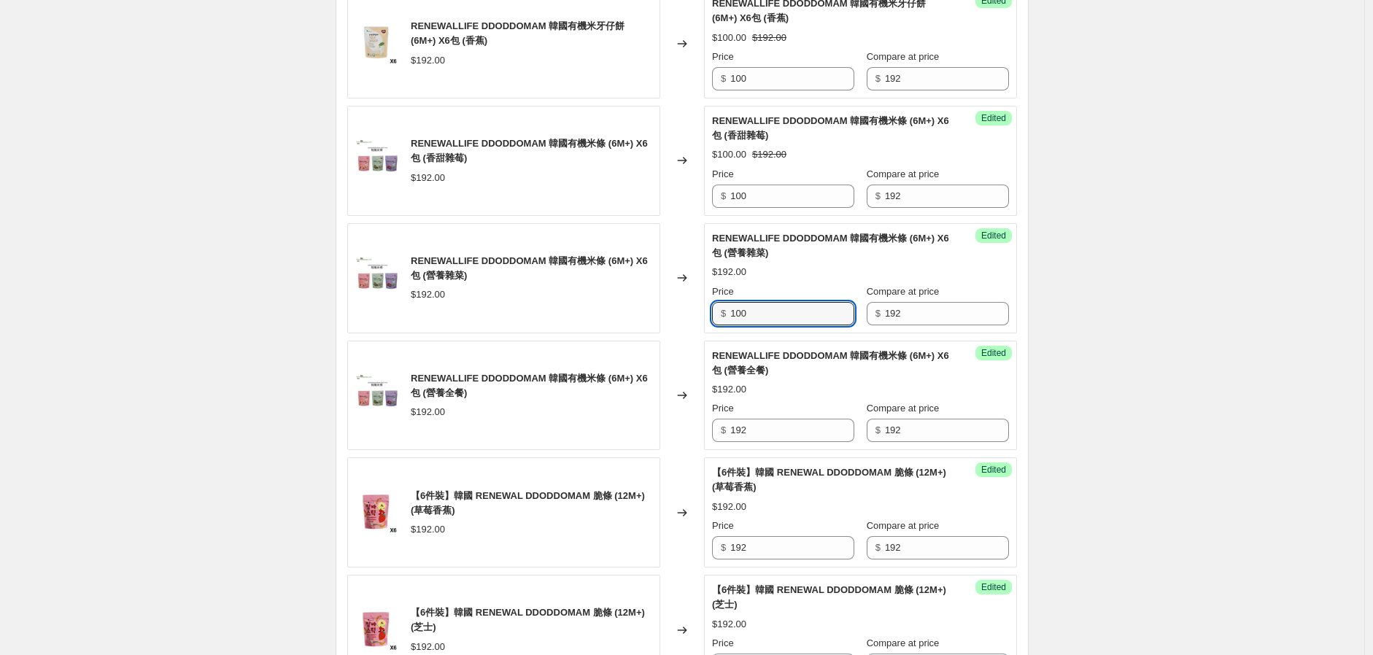
type input "100"
drag, startPoint x: 717, startPoint y: 433, endPoint x: 644, endPoint y: 455, distance: 76.2
click at [644, 452] on div "RENEWALLIFE DDODDOMAM 韓國有機米牙仔餅 (6M+) X6包 (原味) $192.00 Changed to Success Edited…" at bounding box center [682, 278] width 670 height 1753
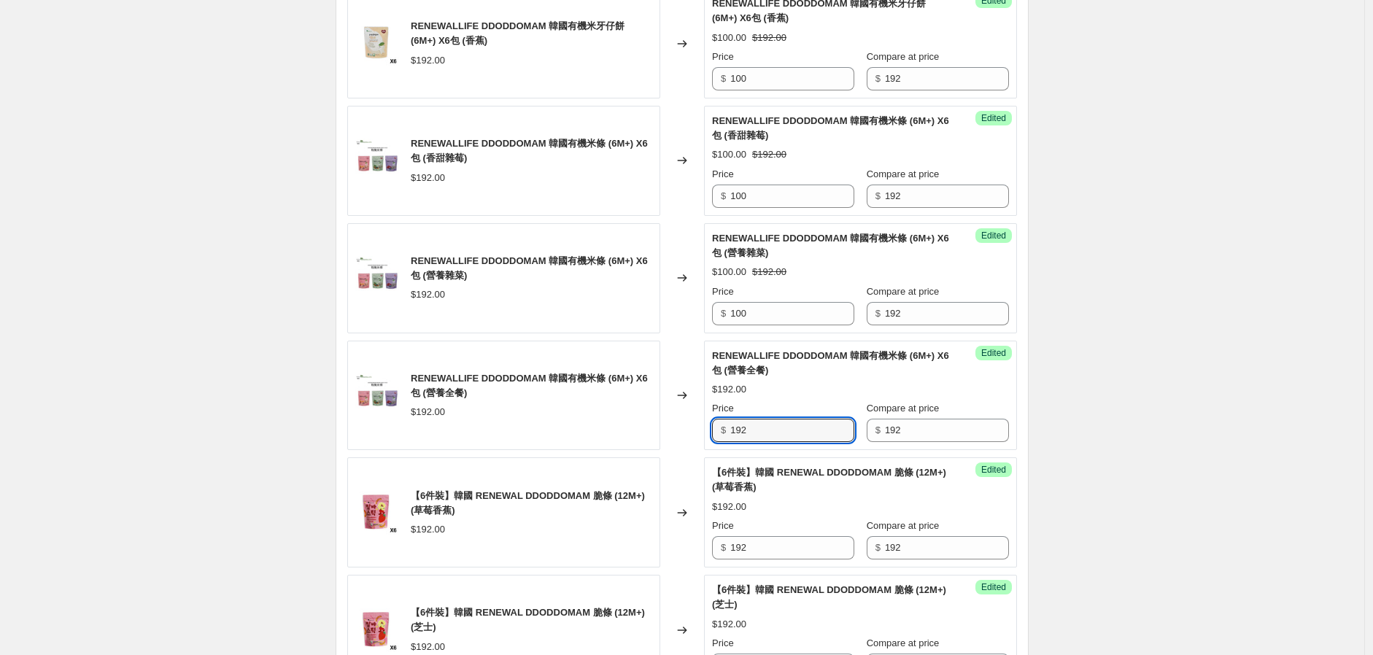
paste input "00"
type input "100"
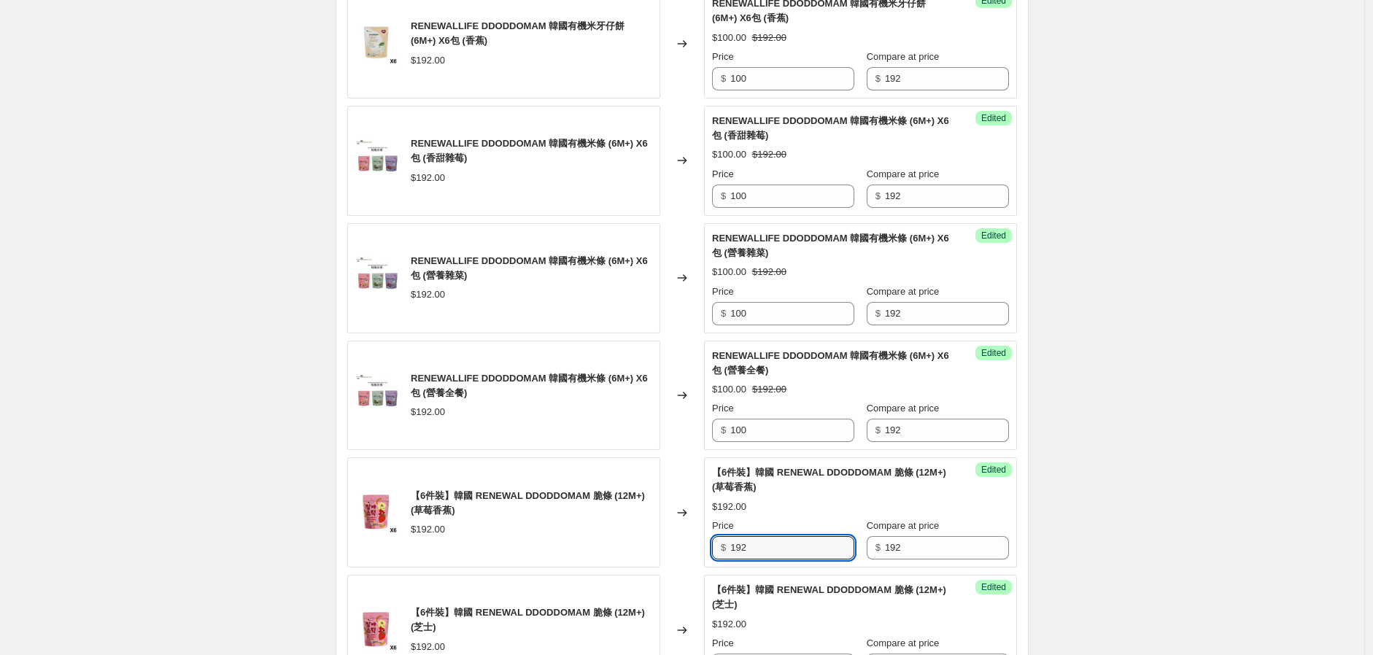
drag, startPoint x: 694, startPoint y: 560, endPoint x: 706, endPoint y: 550, distance: 15.0
click at [659, 571] on div "RENEWALLIFE DDODDOMAM 韓國有機米牙仔餅 (6M+) X6包 (原味) $192.00 Changed to Success Edited…" at bounding box center [682, 278] width 670 height 1753
paste input "00"
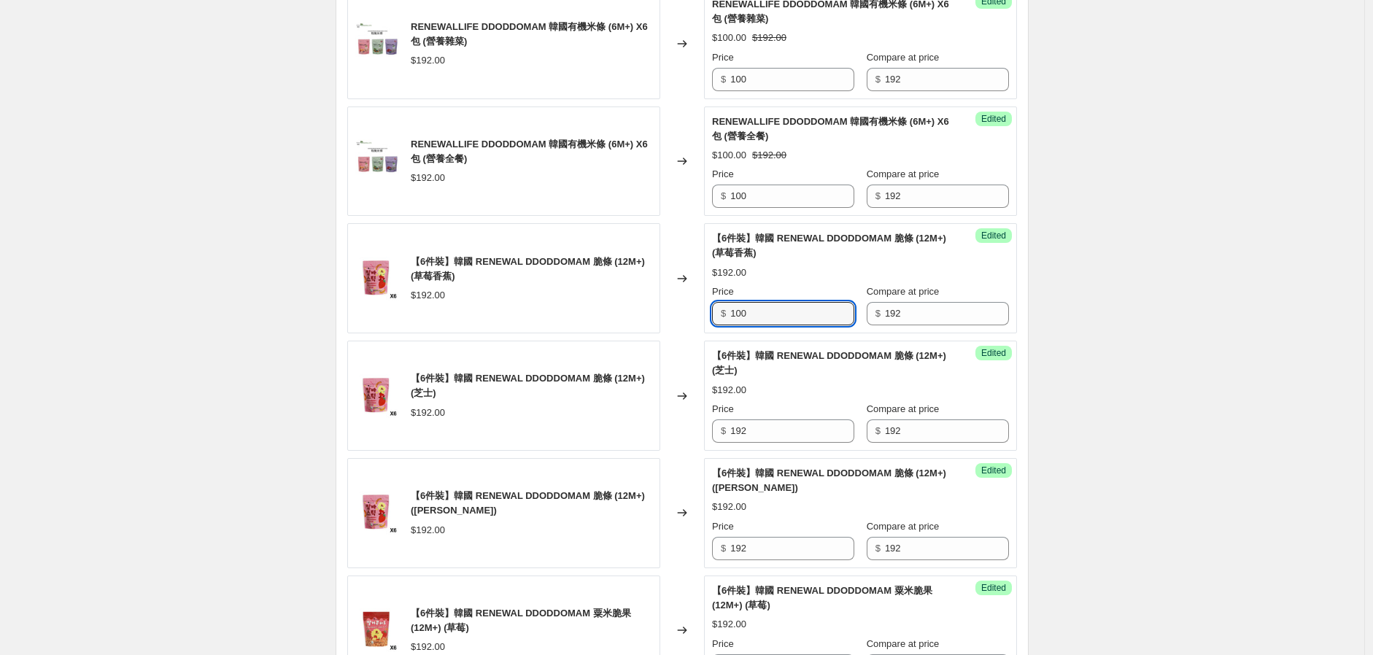
scroll to position [1459, 0]
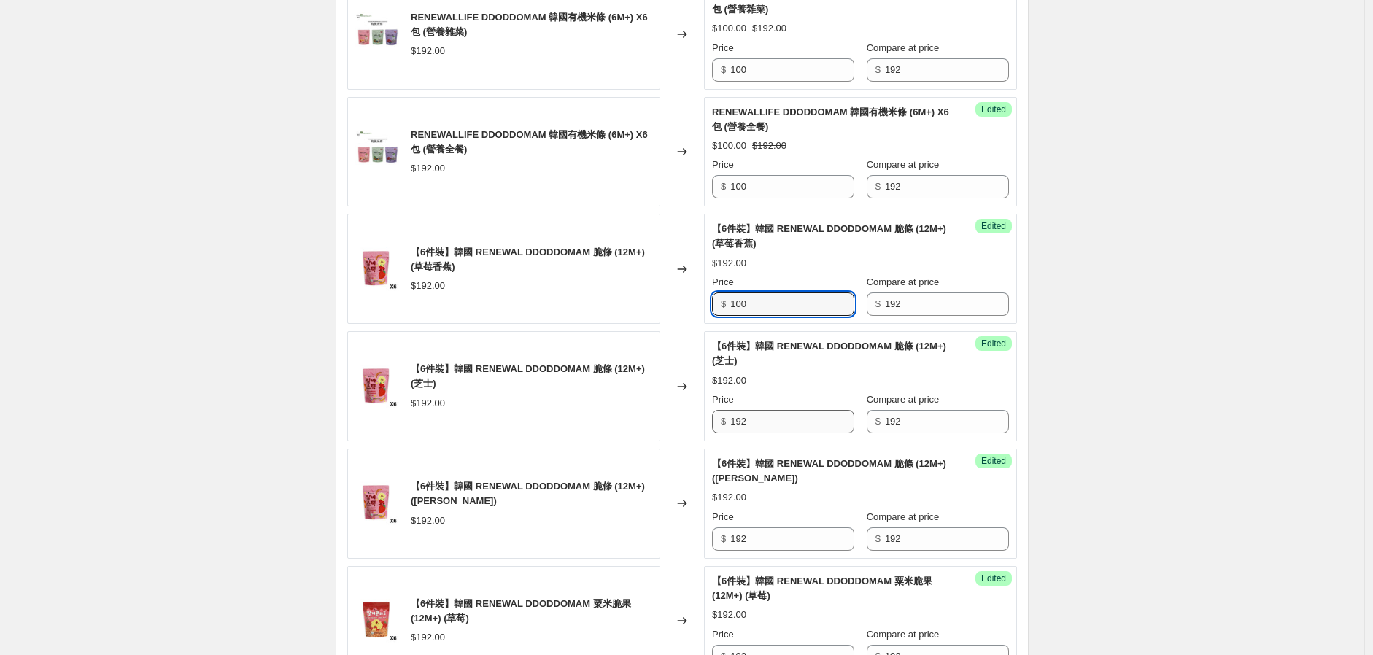
type input "100"
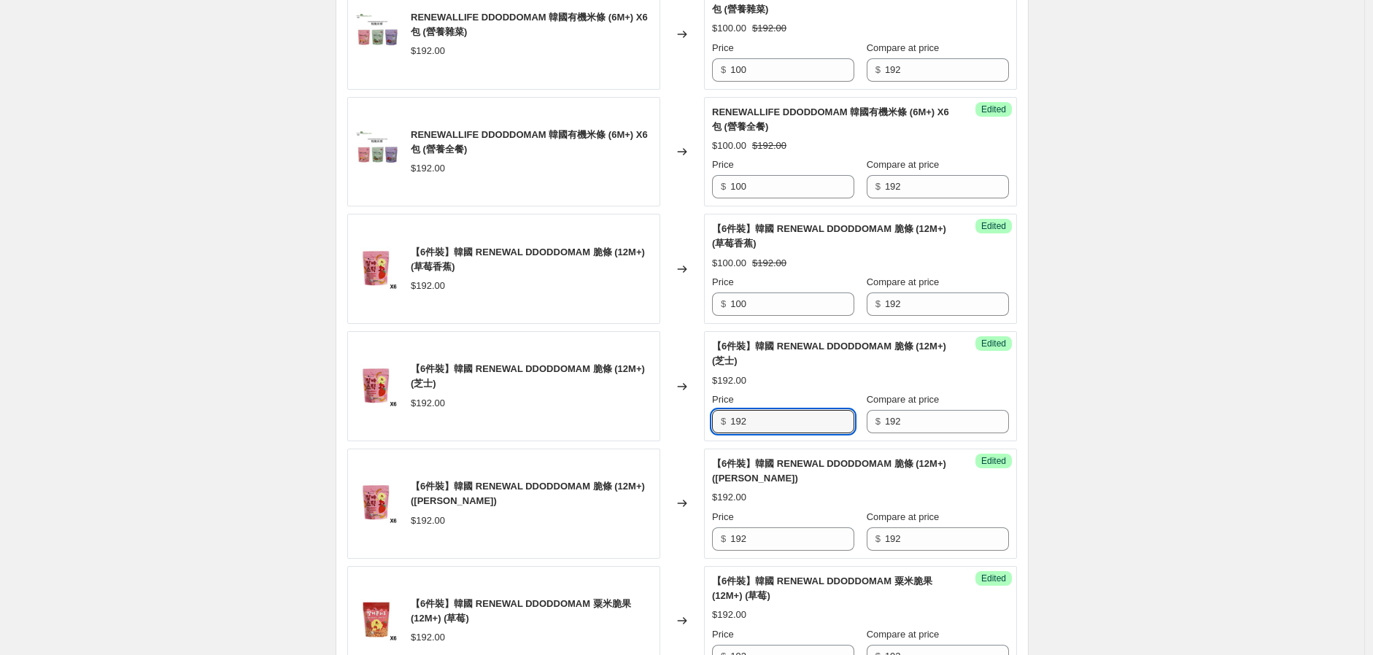
drag, startPoint x: 779, startPoint y: 420, endPoint x: 643, endPoint y: 457, distance: 141.2
click at [639, 449] on div "RENEWALLIFE DDODDOMAM 韓國有機米牙仔餅 (6M+) X6包 (原味) $192.00 Changed to Success Edited…" at bounding box center [682, 34] width 670 height 1753
paste input "00"
type input "100"
click at [675, 564] on div "RENEWALLIFE DDODDOMAM 韓國有機米牙仔餅 (6M+) X6包 (原味) $192.00 Changed to Success Edited…" at bounding box center [682, 34] width 670 height 1753
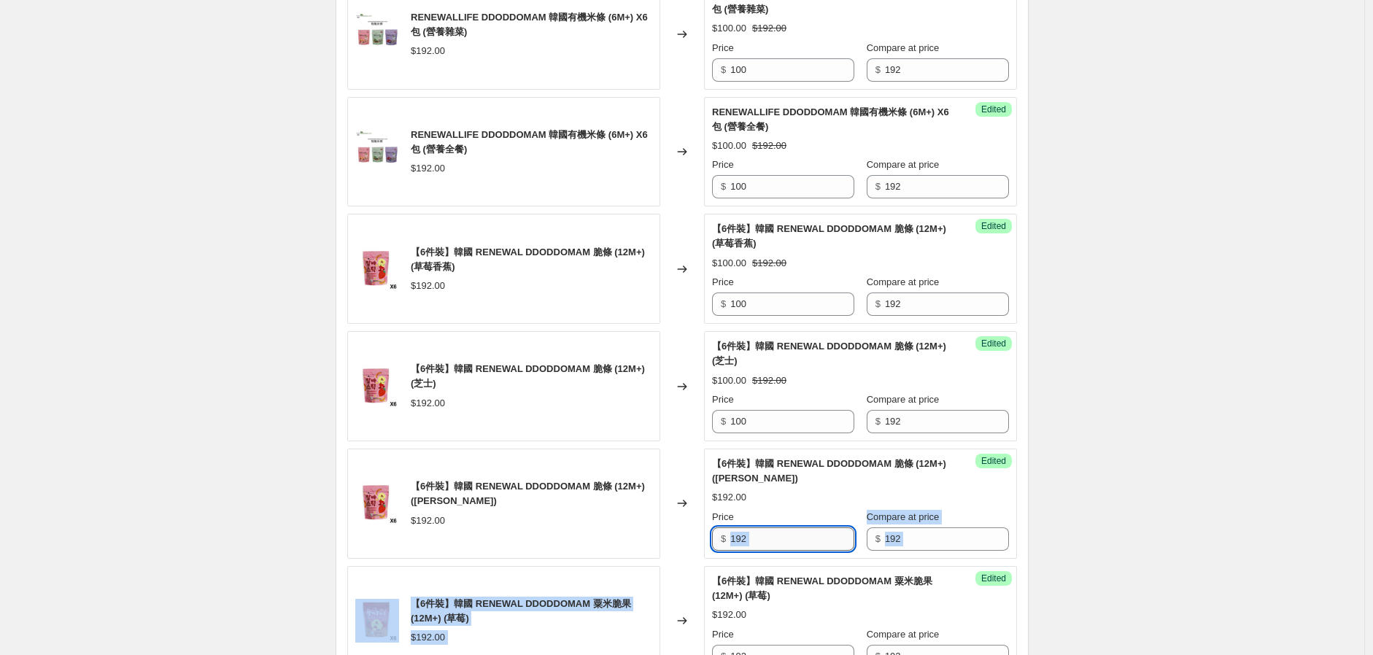
click at [778, 538] on input "192" at bounding box center [792, 539] width 124 height 23
copy div "$ Compare at price $ 【6件裝】韓國 RENEWAL DDODDOMAM 粟米脆果 (12M+) (草莓) $192.00 Changed…"
click at [782, 540] on input "192" at bounding box center [792, 539] width 124 height 23
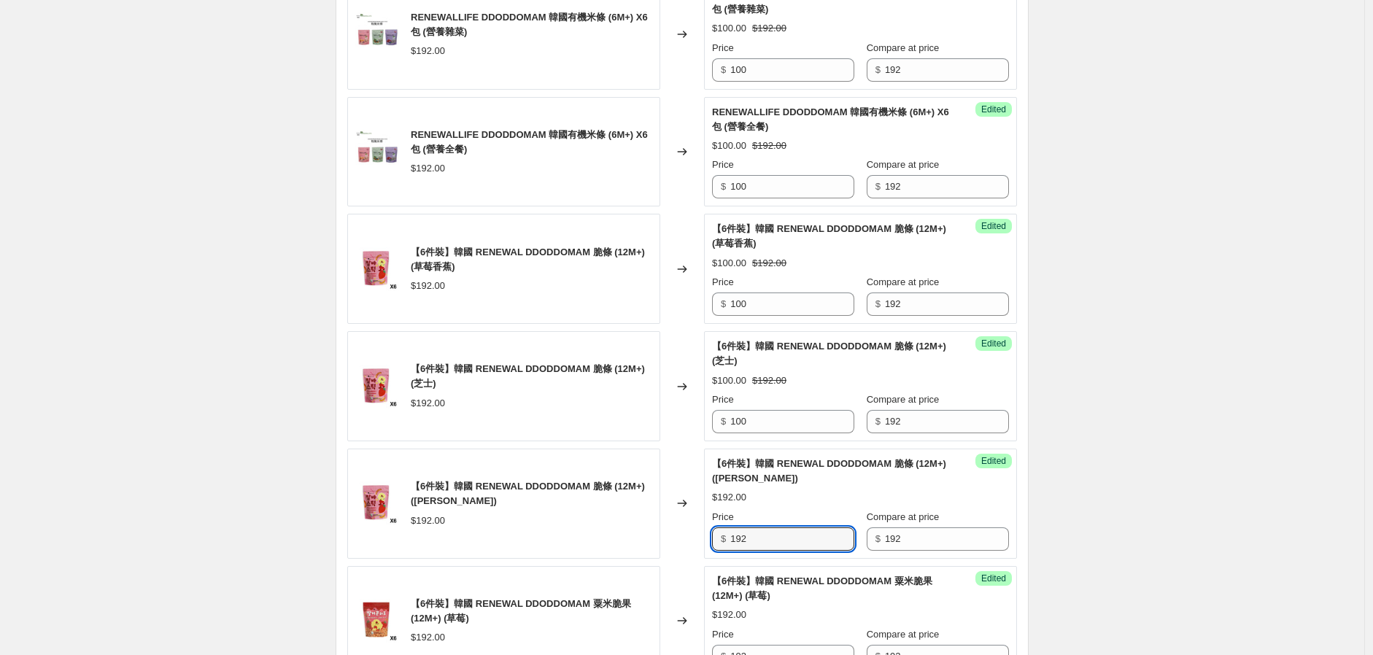
drag, startPoint x: 790, startPoint y: 544, endPoint x: 657, endPoint y: 546, distance: 132.8
click at [646, 545] on div "【6件裝】韓國 RENEWAL DDODDOMAM 脆條 (12M+) ([PERSON_NAME]) $192.00 Changed to Success …" at bounding box center [682, 504] width 670 height 110
paste input "00"
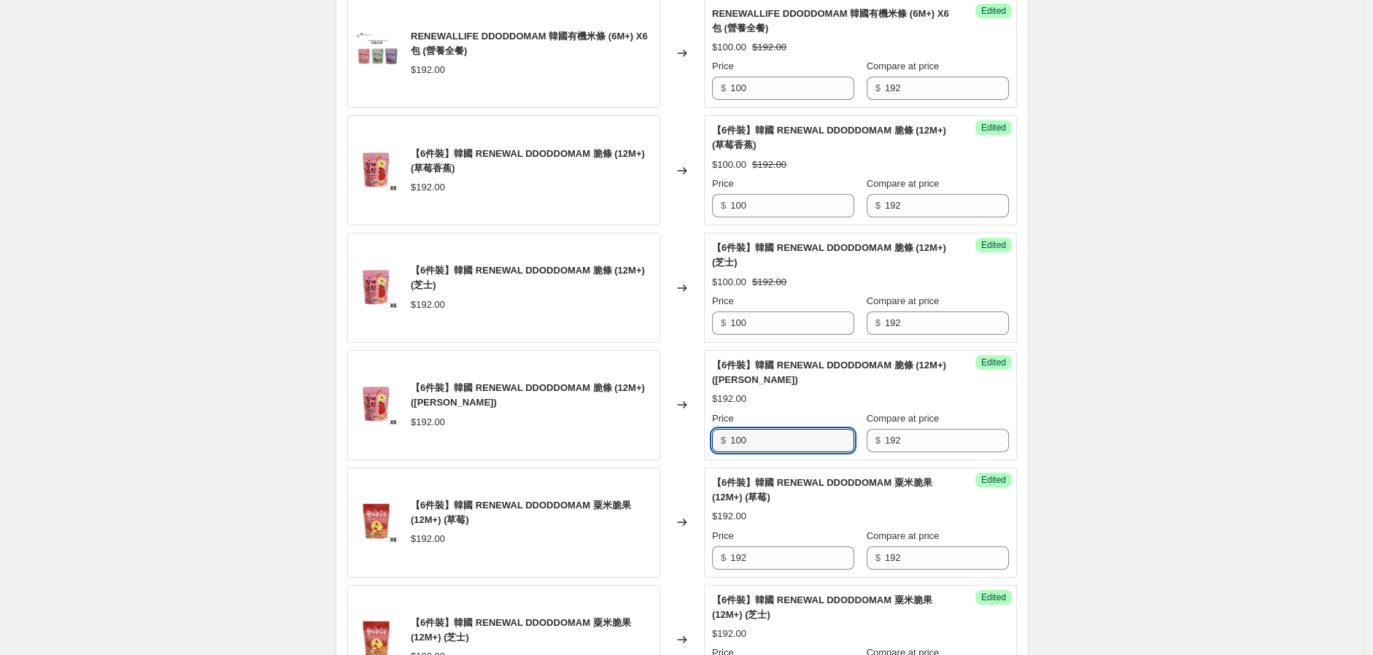
scroll to position [1783, 0]
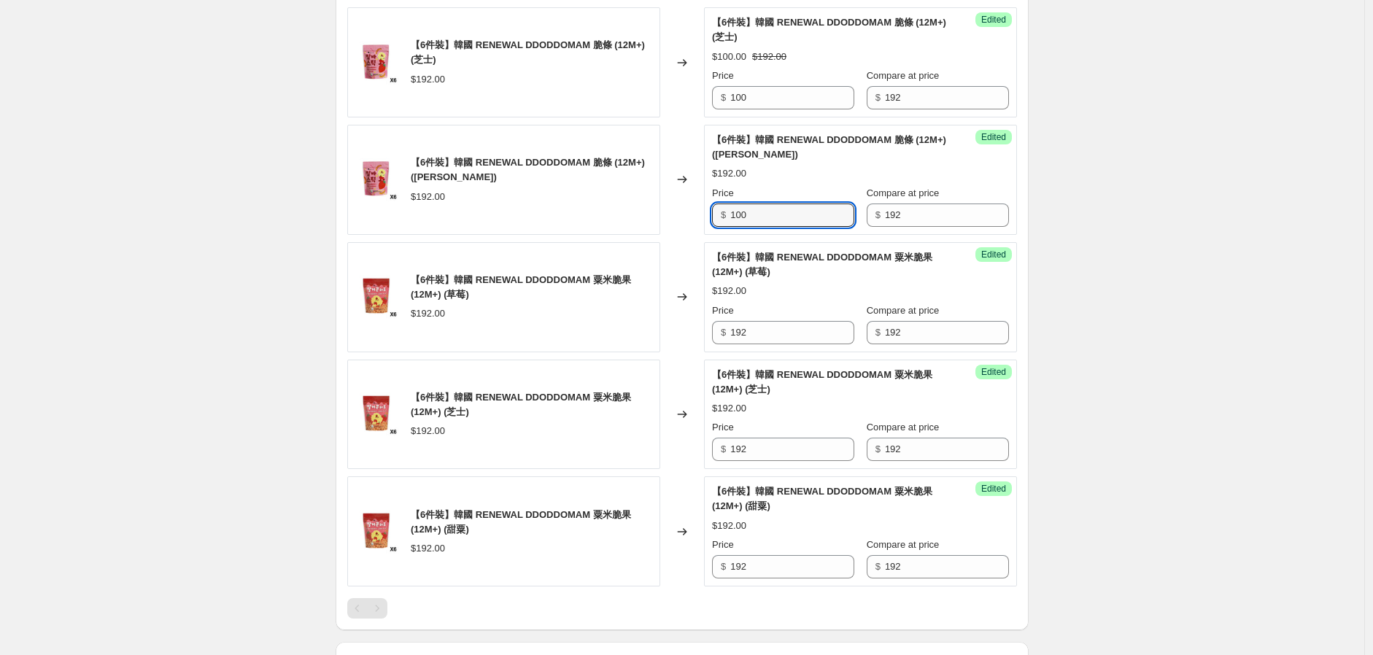
type input "100"
click at [684, 341] on div "【6件裝】韓國 RENEWAL DDODDOMAM 粟米脆果 (12M+) (草莓) $192.00 Changed to Success Edited 【6…" at bounding box center [682, 297] width 670 height 110
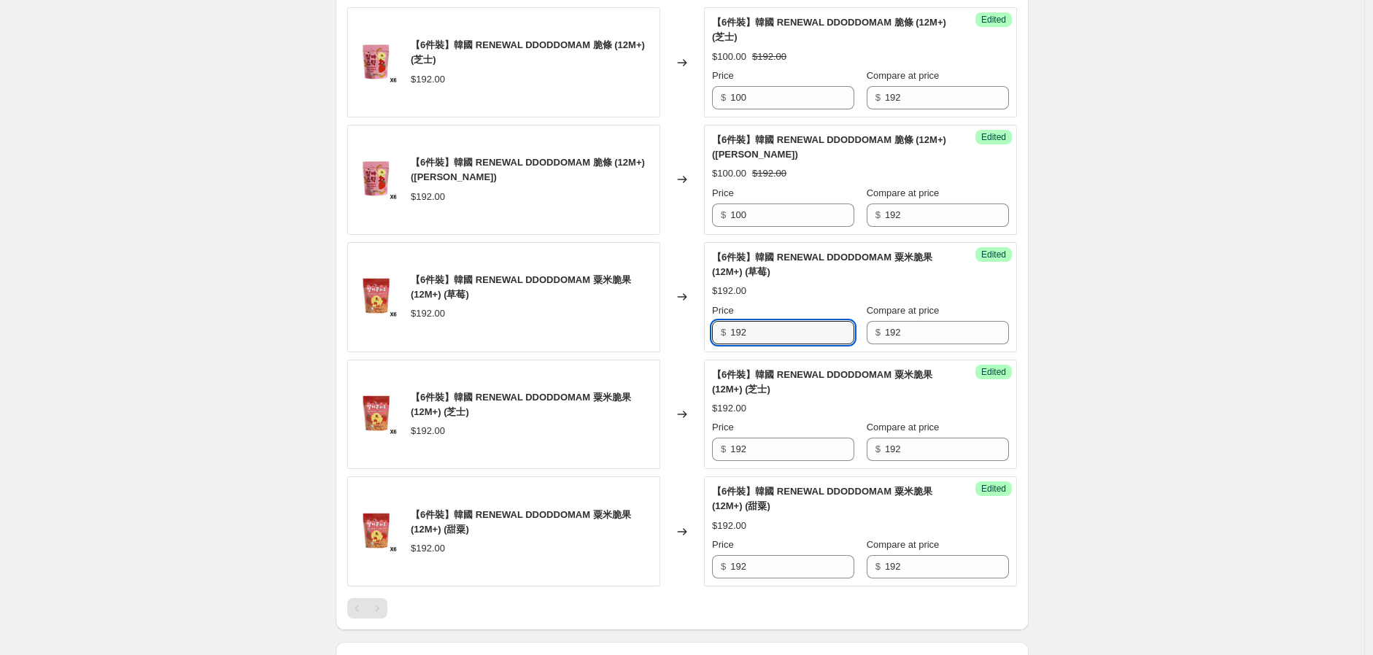
paste input "00"
type input "100"
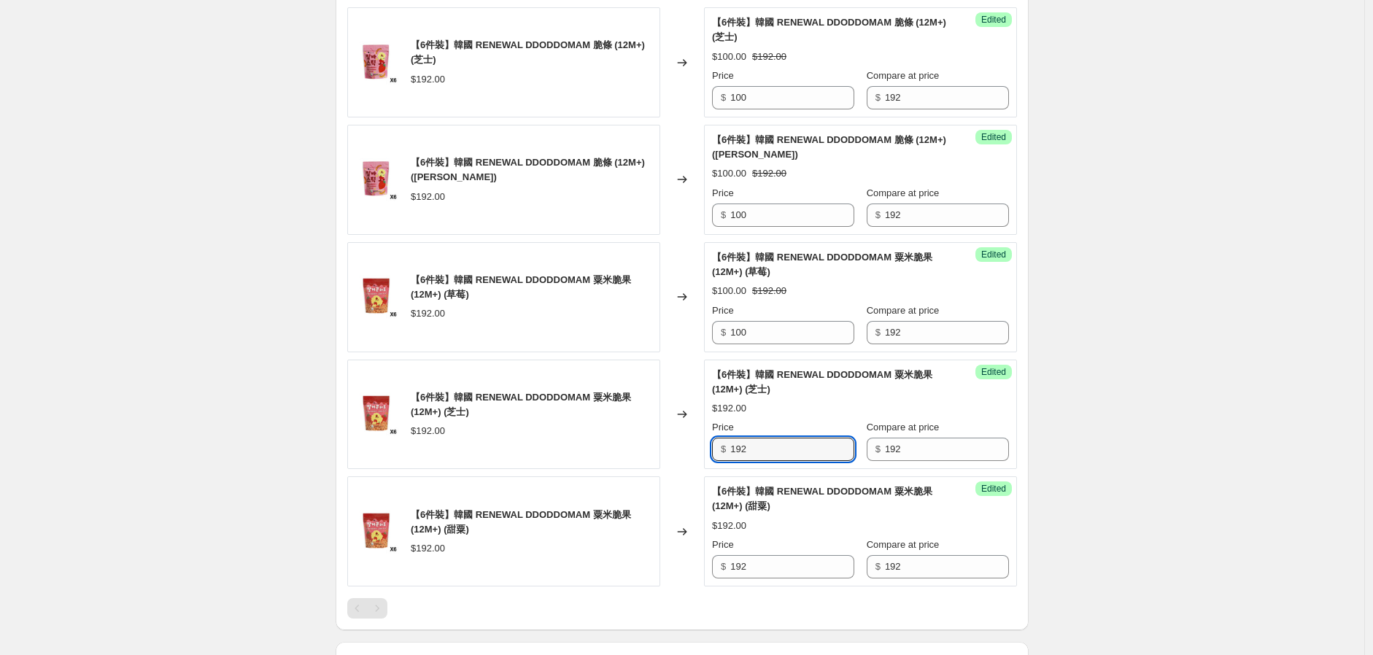
drag, startPoint x: 776, startPoint y: 450, endPoint x: 636, endPoint y: 468, distance: 141.9
click at [619, 465] on div "【6件裝】韓國 RENEWAL DDODDOMAM 粟米脆果 (12M+) (芝士) $192.00 Changed to Success Edited 【6…" at bounding box center [682, 415] width 670 height 110
paste input "00"
type input "100"
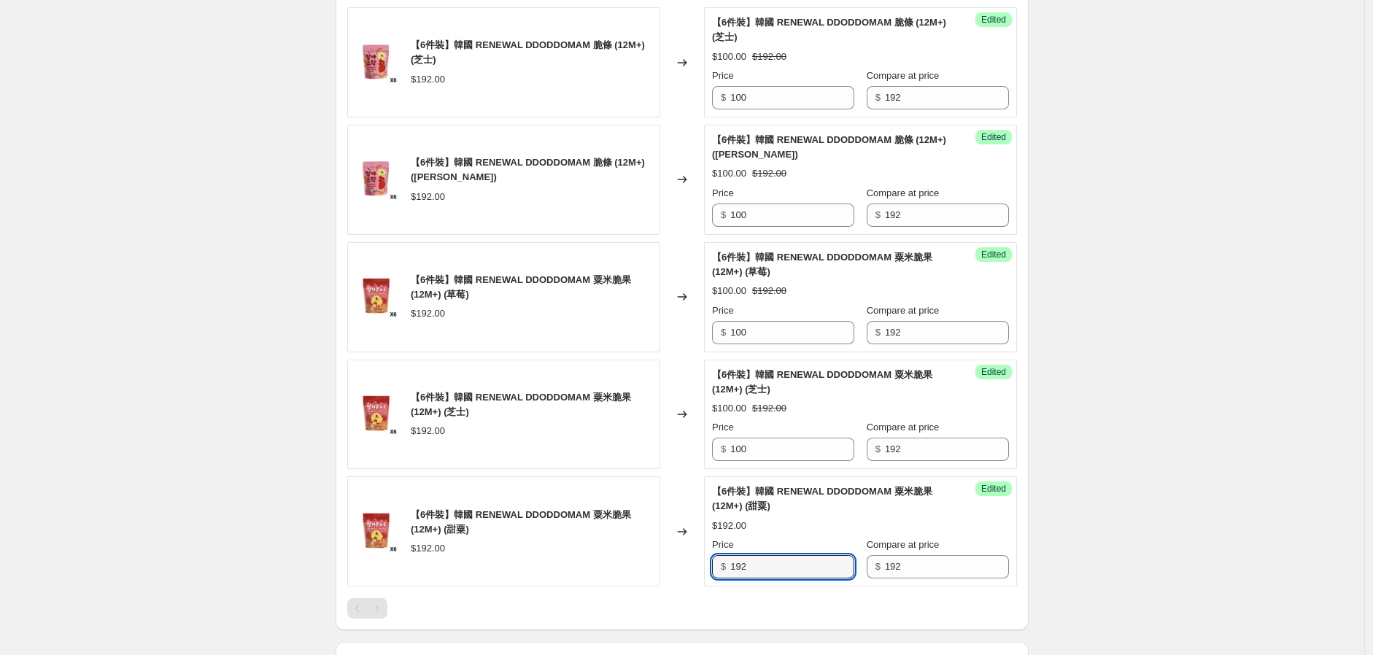
drag, startPoint x: 720, startPoint y: 565, endPoint x: 702, endPoint y: 530, distance: 39.5
click at [667, 573] on div "【6件裝】韓國 RENEWAL DDODDOMAM 粟米脆果 (12M+) (甜粟) $192.00 Changed to Success Edited 【6…" at bounding box center [682, 531] width 670 height 110
paste input "00"
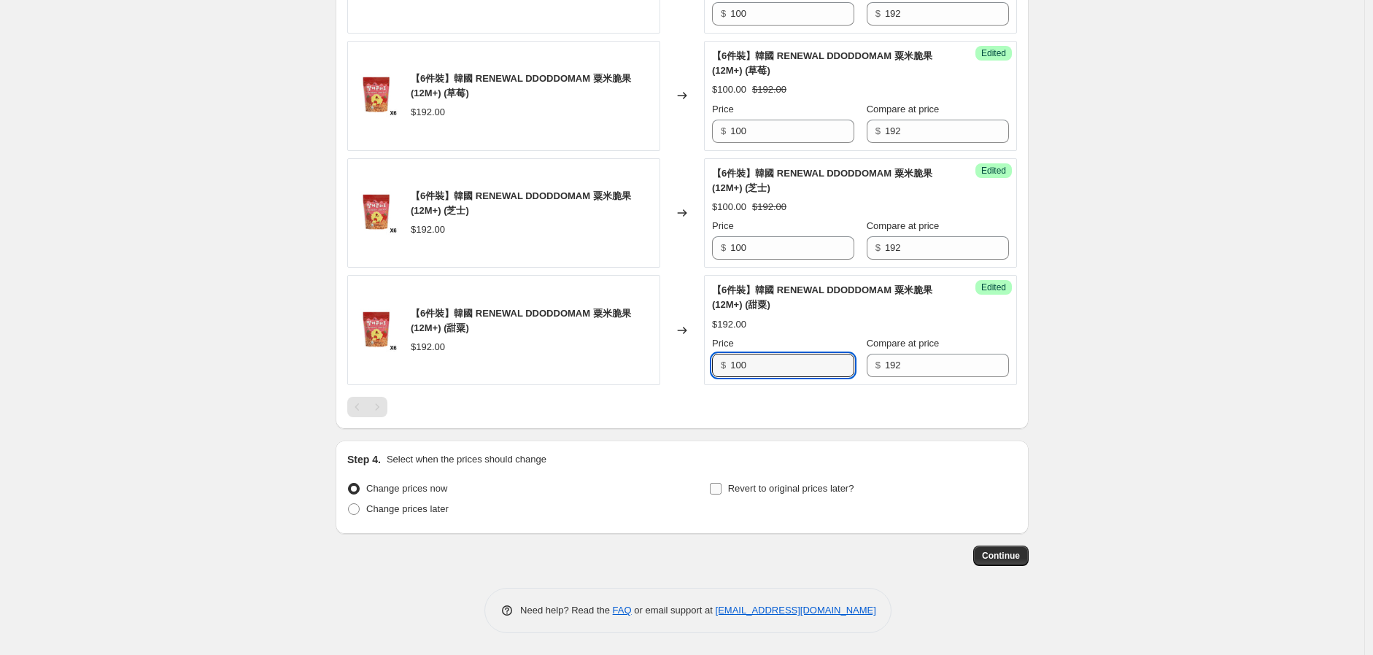
type input "100"
click at [738, 494] on span "Revert to original prices later?" at bounding box center [791, 488] width 126 height 11
click at [722, 494] on input "Revert to original prices later?" at bounding box center [716, 489] width 12 height 12
checkbox input "true"
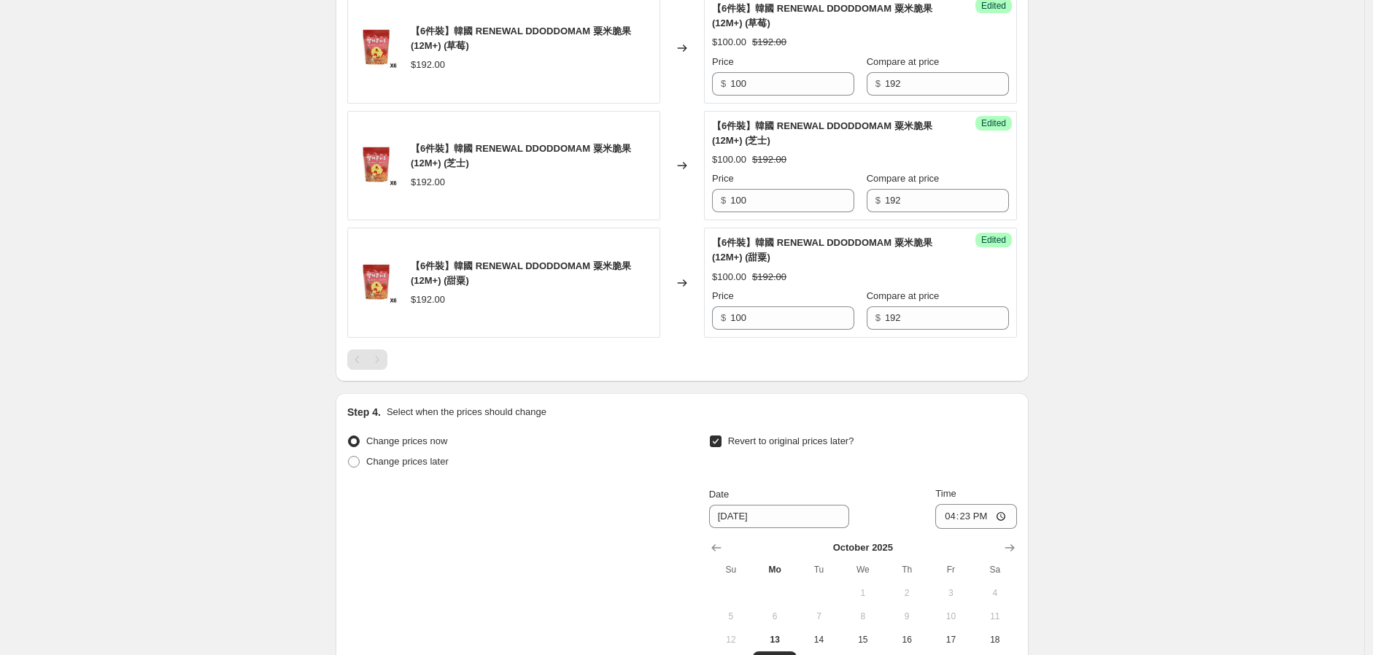
scroll to position [2229, 0]
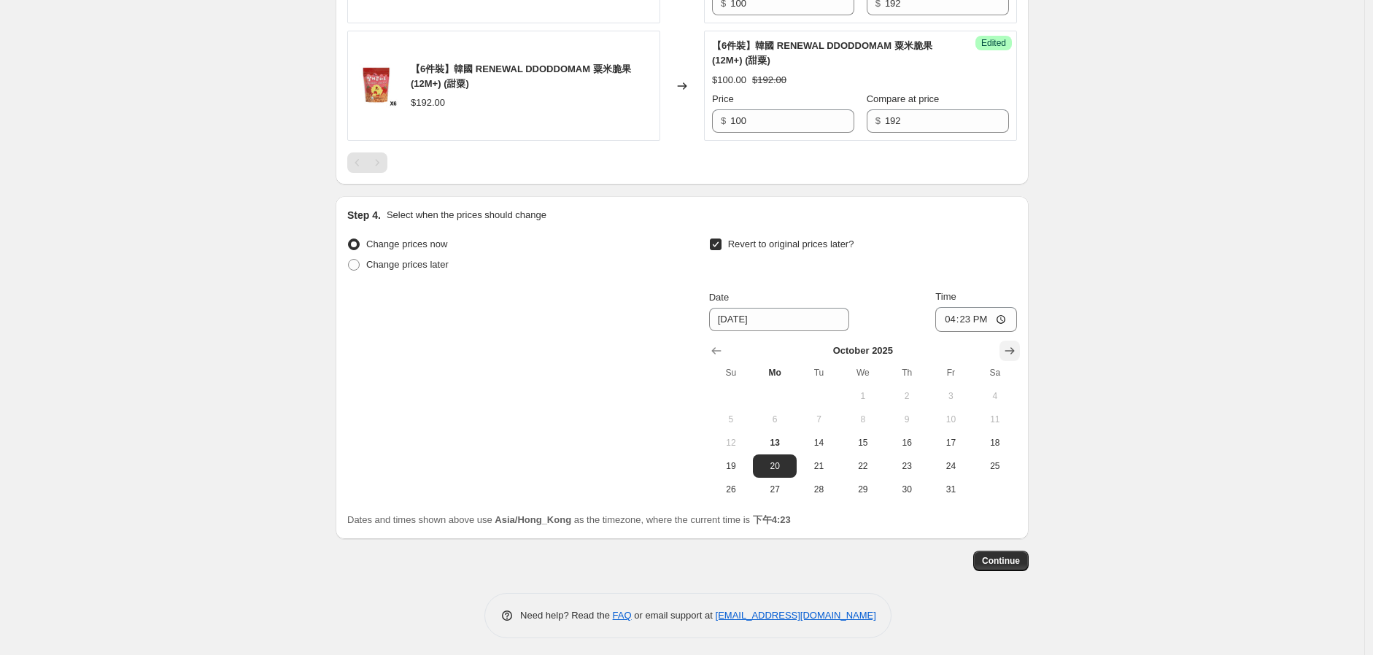
click at [1011, 352] on icon "Show next month, November 2025" at bounding box center [1010, 351] width 15 height 15
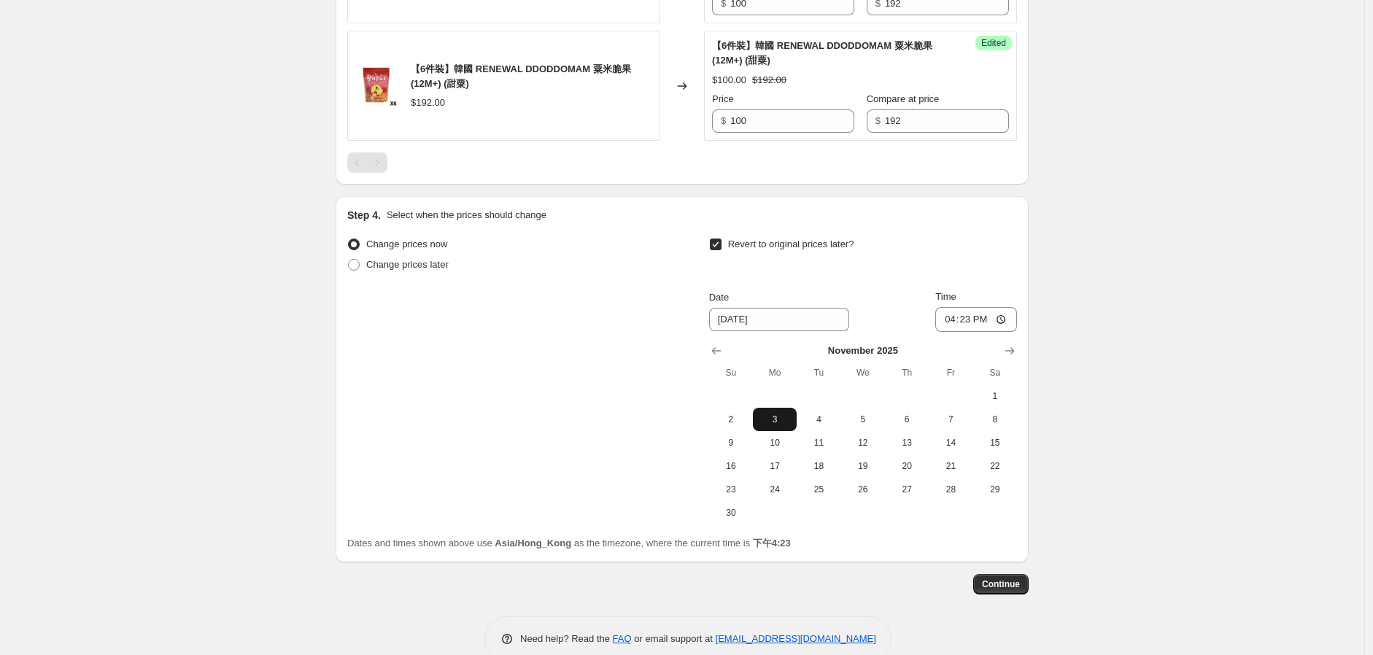
drag, startPoint x: 789, startPoint y: 422, endPoint x: 849, endPoint y: 416, distance: 60.2
click at [789, 421] on span "3" at bounding box center [775, 420] width 32 height 12
type input "[DATE]"
click at [969, 325] on input "16:23" at bounding box center [976, 319] width 82 height 25
type input "00:00"
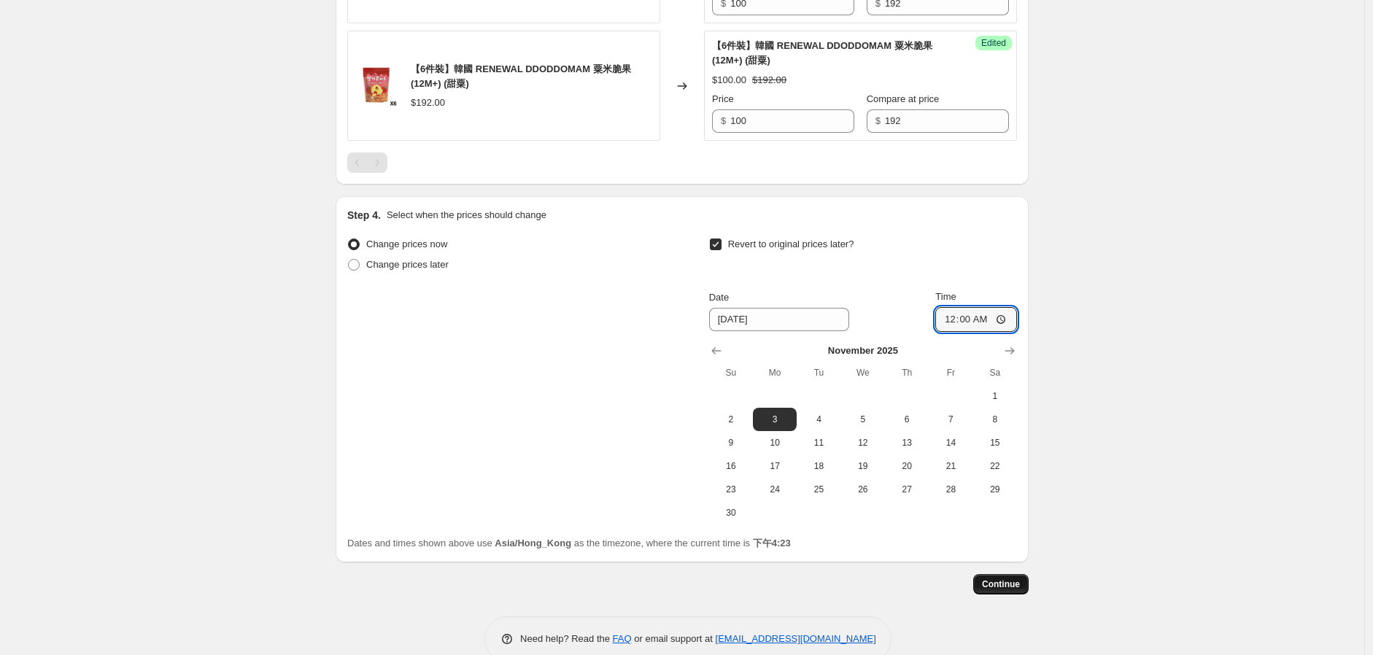
click at [1020, 579] on button "Continue" at bounding box center [1000, 584] width 55 height 20
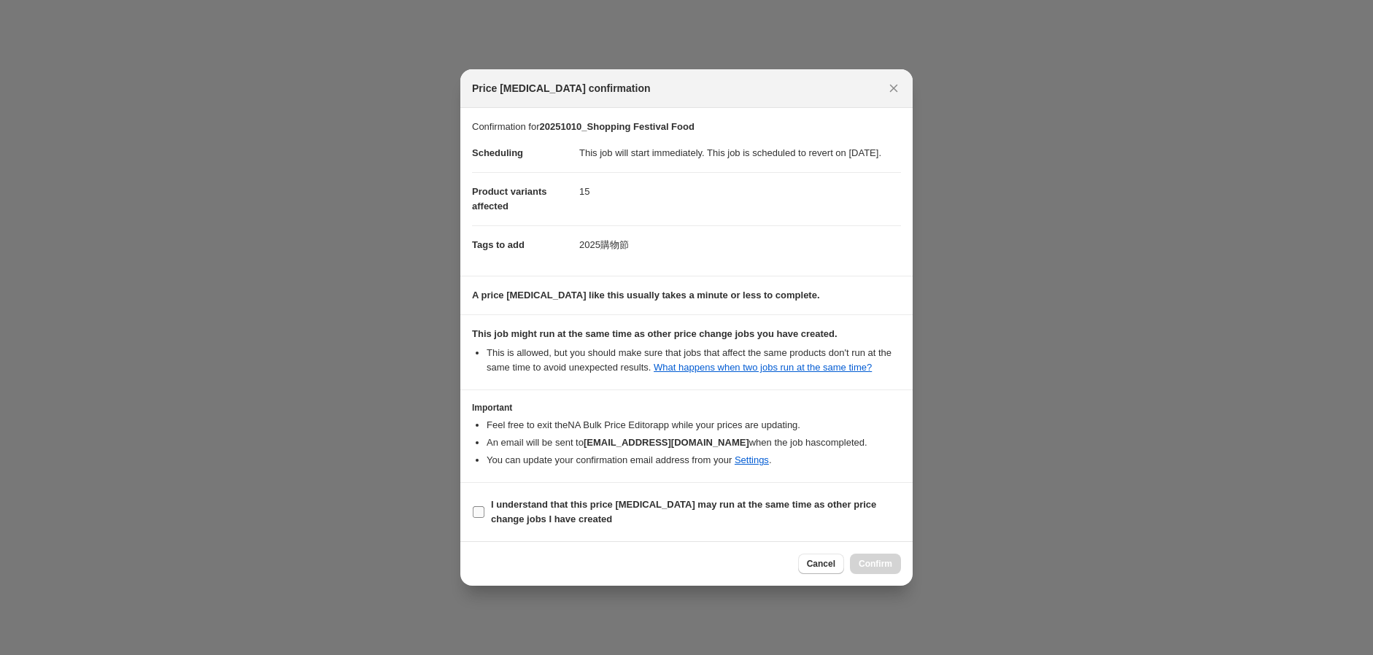
click at [520, 520] on b "I understand that this price [MEDICAL_DATA] may run at the same time as other p…" at bounding box center [683, 512] width 385 height 26
click at [484, 518] on input "I understand that this price [MEDICAL_DATA] may run at the same time as other p…" at bounding box center [479, 512] width 12 height 12
checkbox input "true"
click at [883, 569] on span "Confirm" at bounding box center [876, 564] width 34 height 12
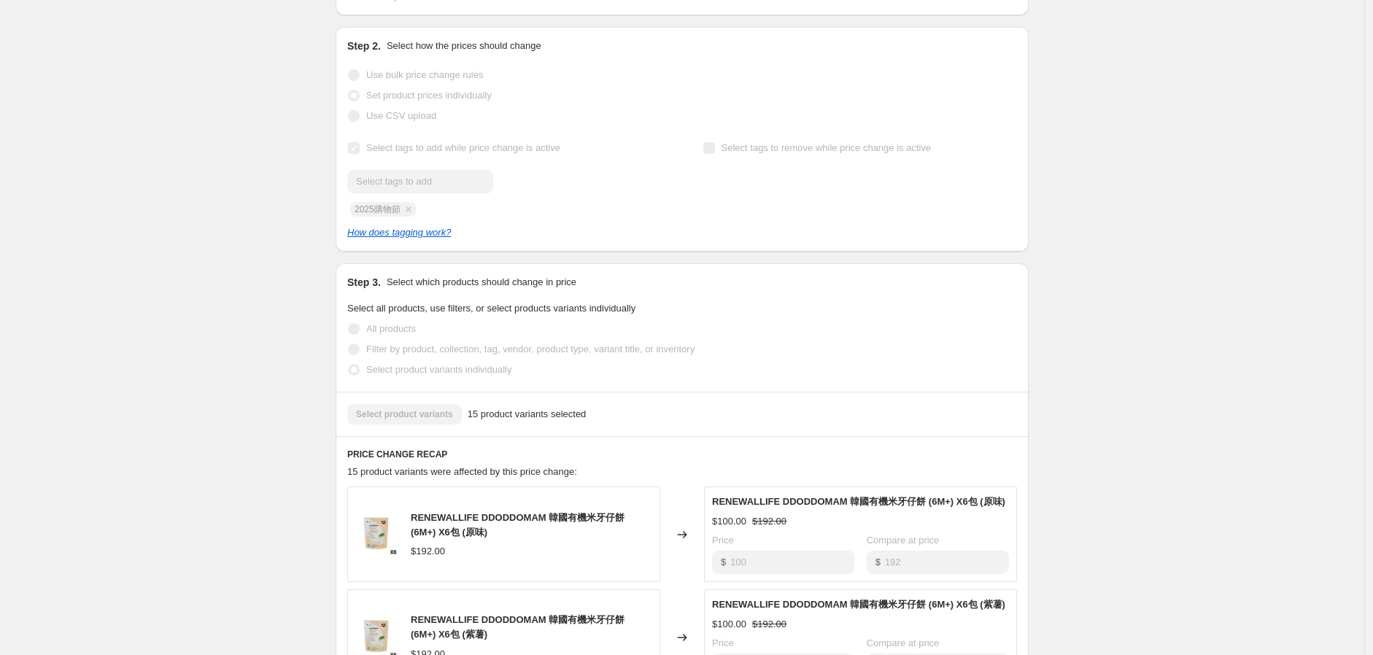
scroll to position [81, 0]
